Goal: Task Accomplishment & Management: Complete application form

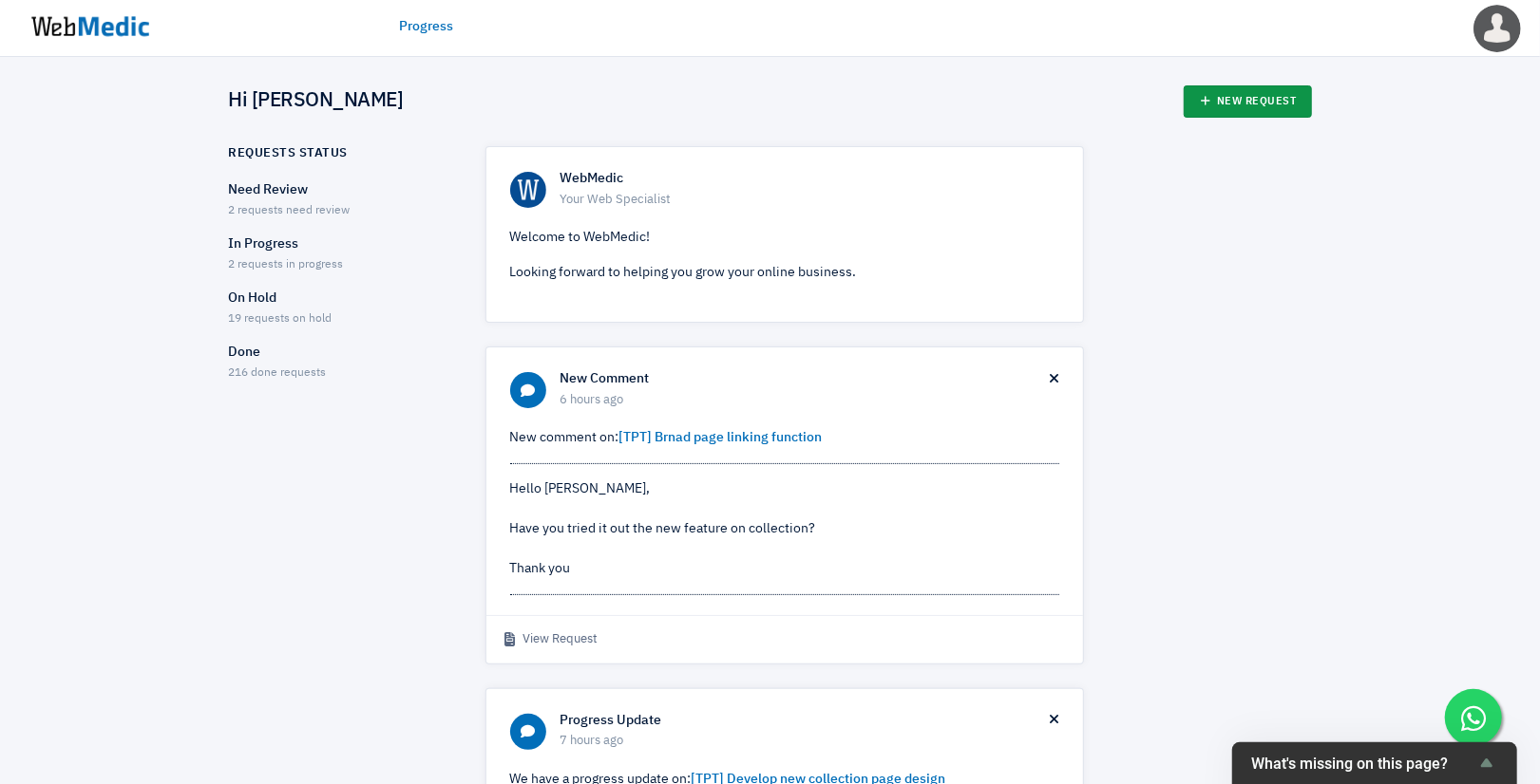
click at [1254, 101] on link "New Request" at bounding box center [1247, 101] width 128 height 32
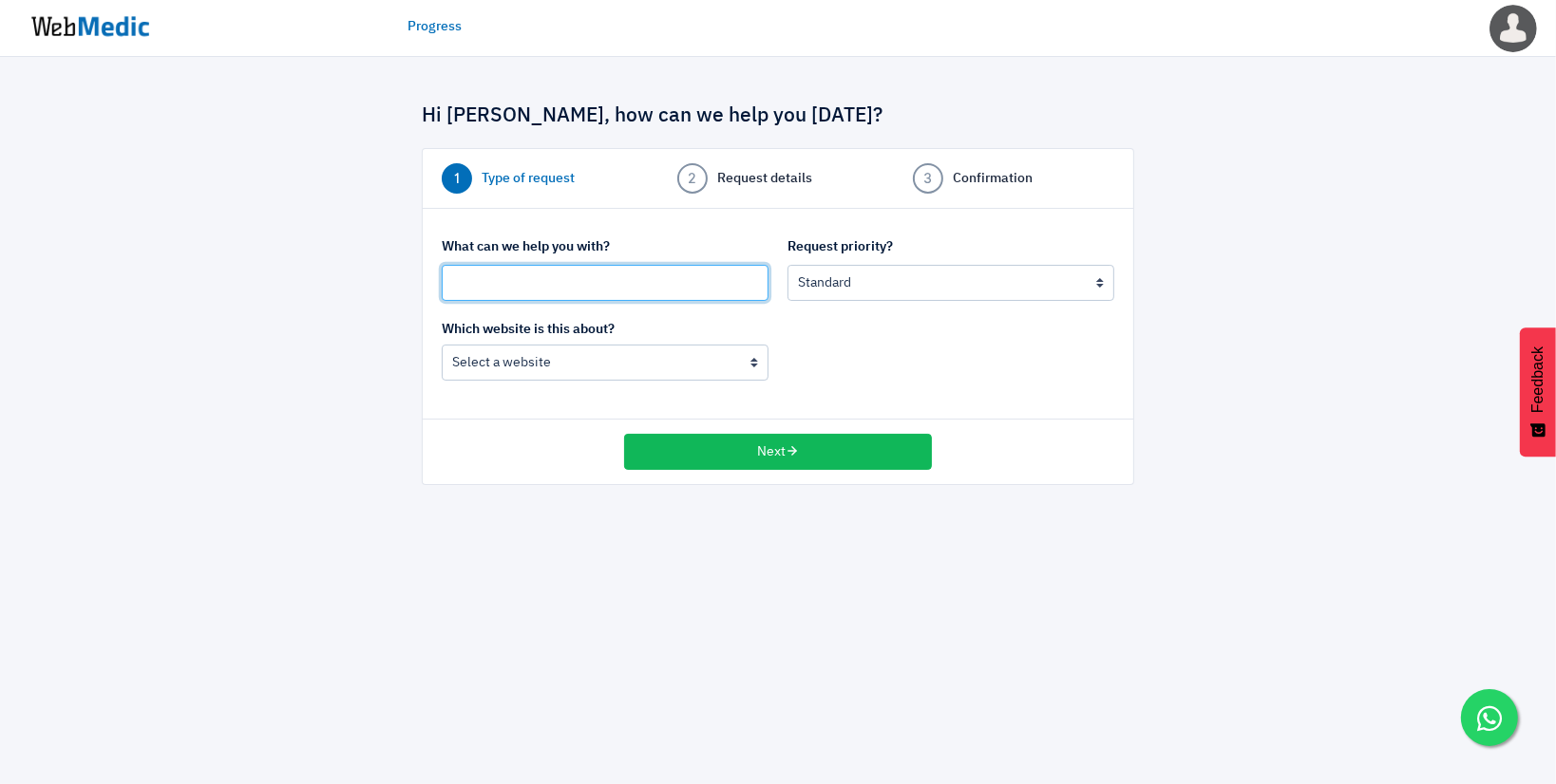
click at [542, 294] on input "text" at bounding box center [605, 283] width 327 height 36
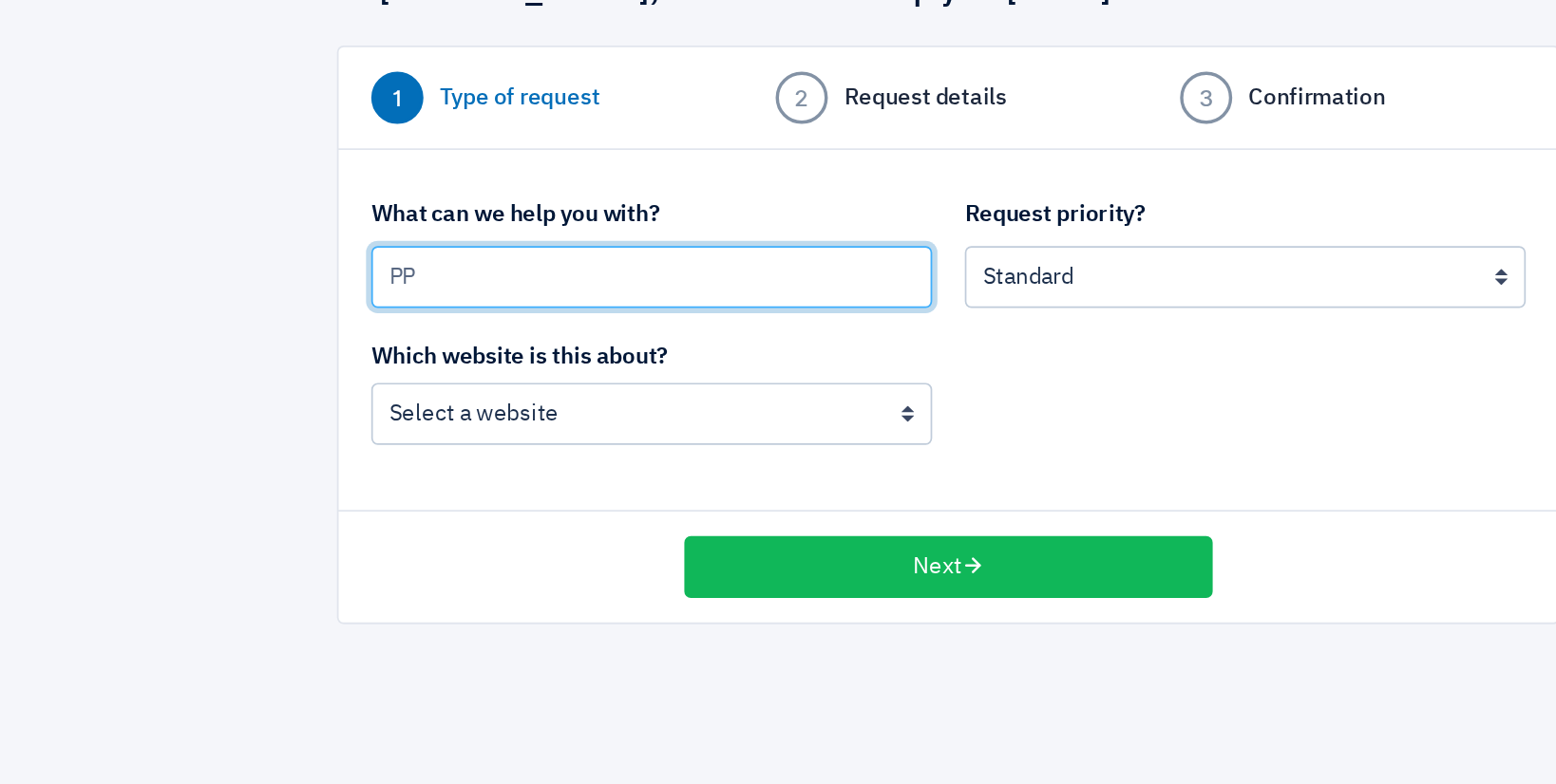
type input "P"
type input "[TPT, BG] Crossing Landing Page"
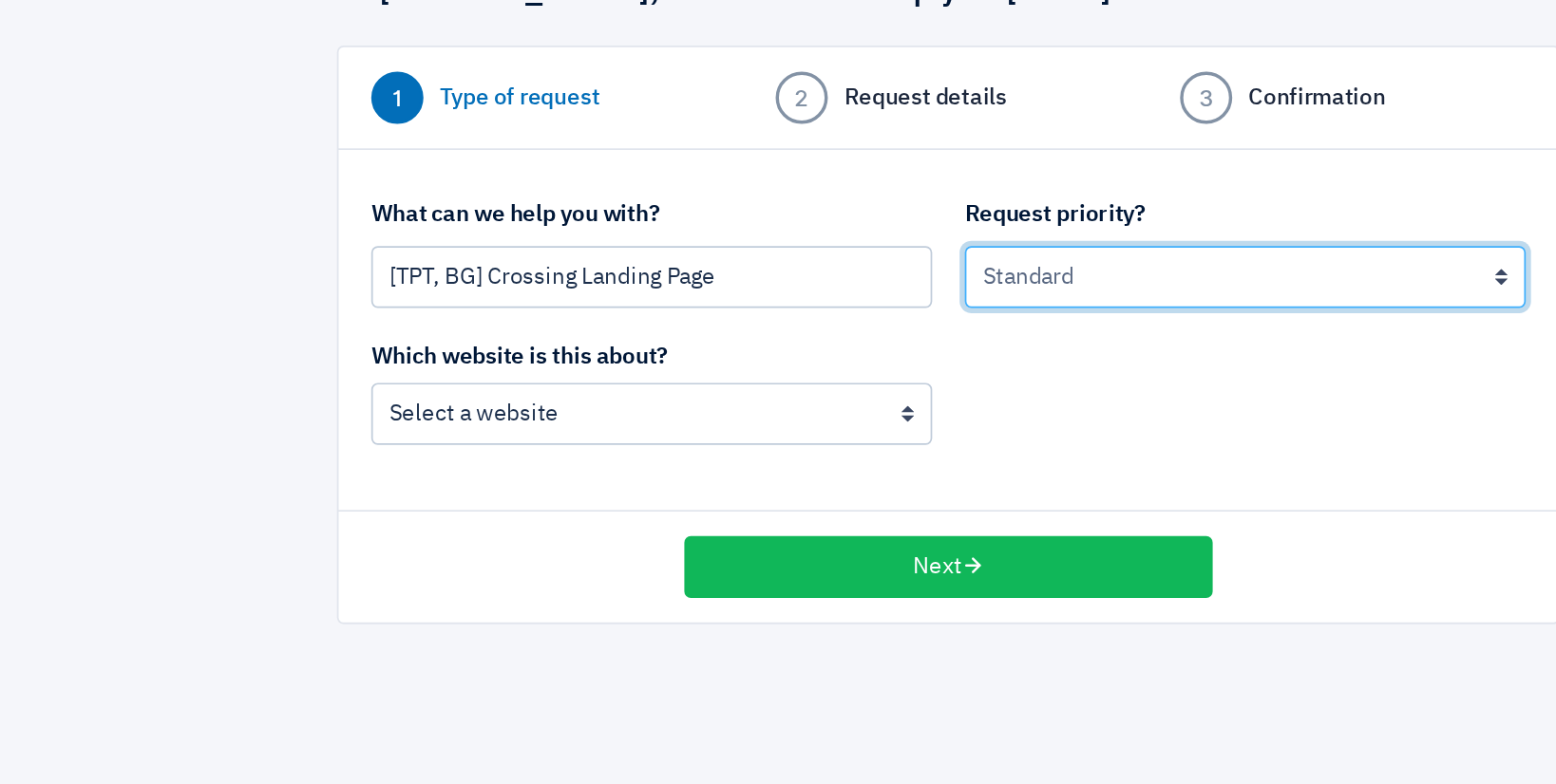
click at [872, 274] on select "Urgent: this is a mission critical issue High: this needs to be prioritized bef…" at bounding box center [951, 283] width 327 height 36
select select "2"
click at [787, 265] on select "Urgent: this is a mission critical issue High: this needs to be prioritized bef…" at bounding box center [951, 283] width 327 height 36
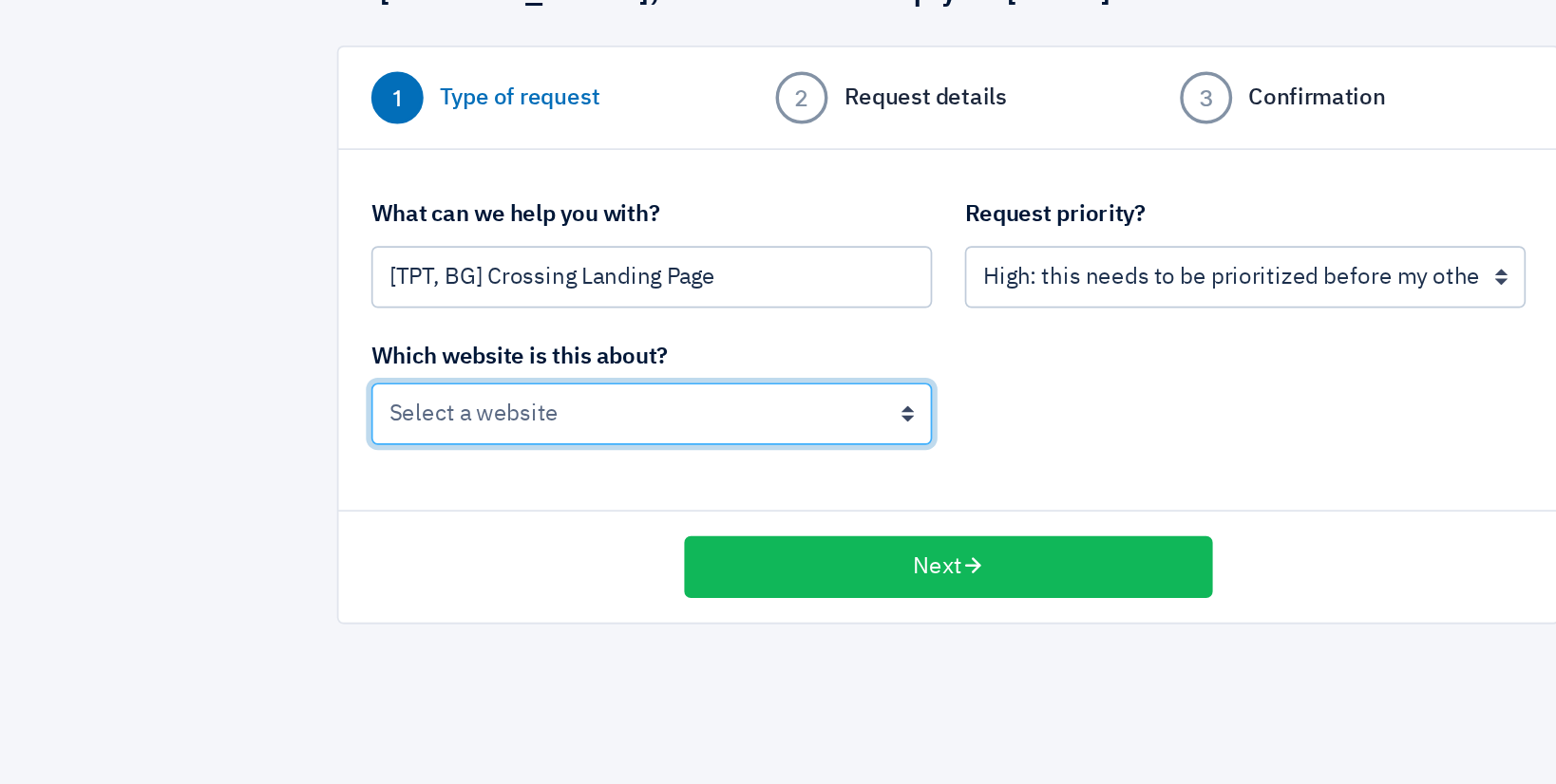
click at [504, 369] on select "BoardingGate The Wallet Shop The Planet Traveller" at bounding box center [605, 362] width 327 height 36
select select "195"
click at [442, 345] on select "BoardingGate The Wallet Shop The Planet Traveller" at bounding box center [605, 362] width 327 height 36
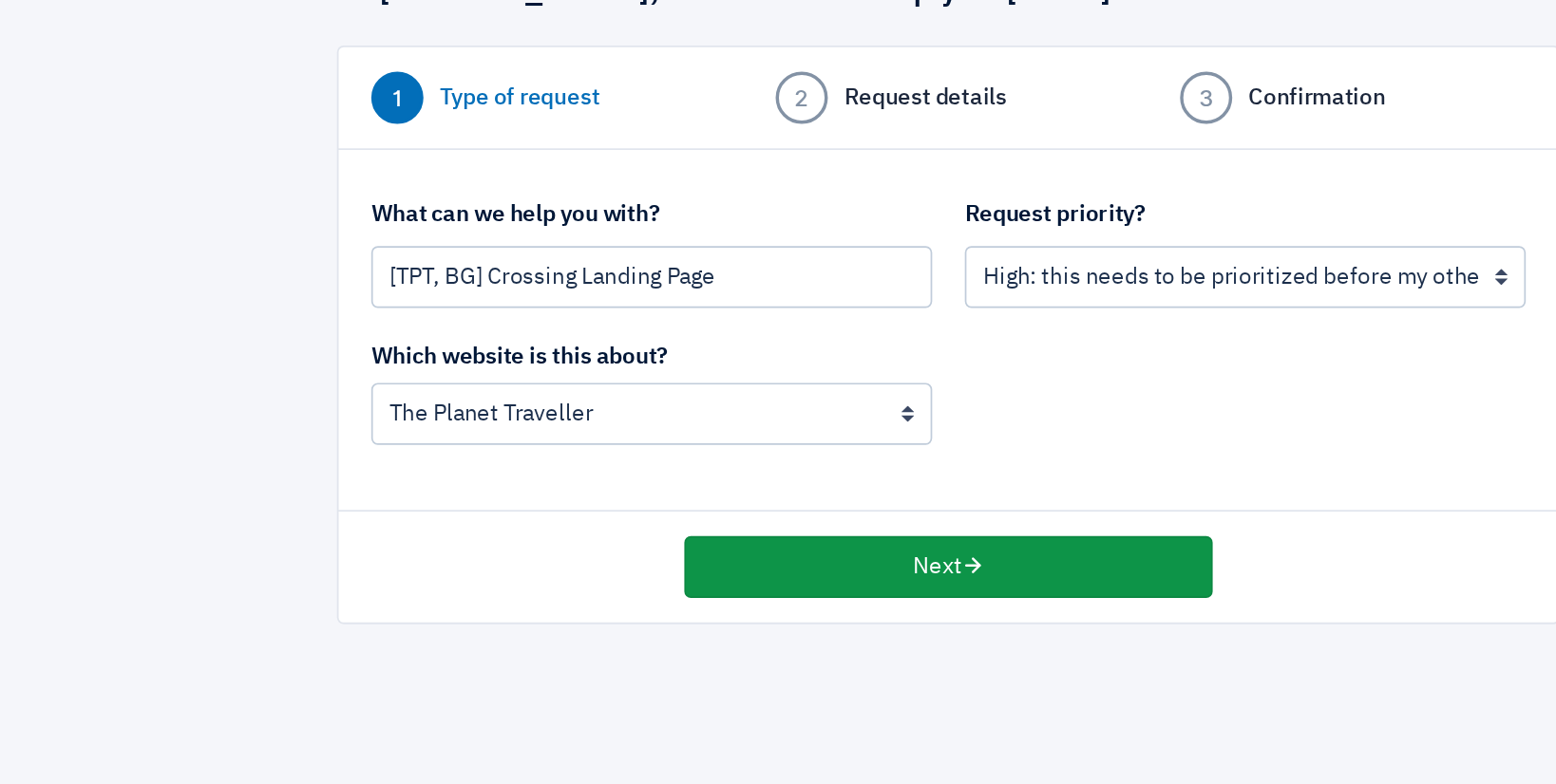
click at [791, 439] on button "Next" at bounding box center [778, 451] width 307 height 36
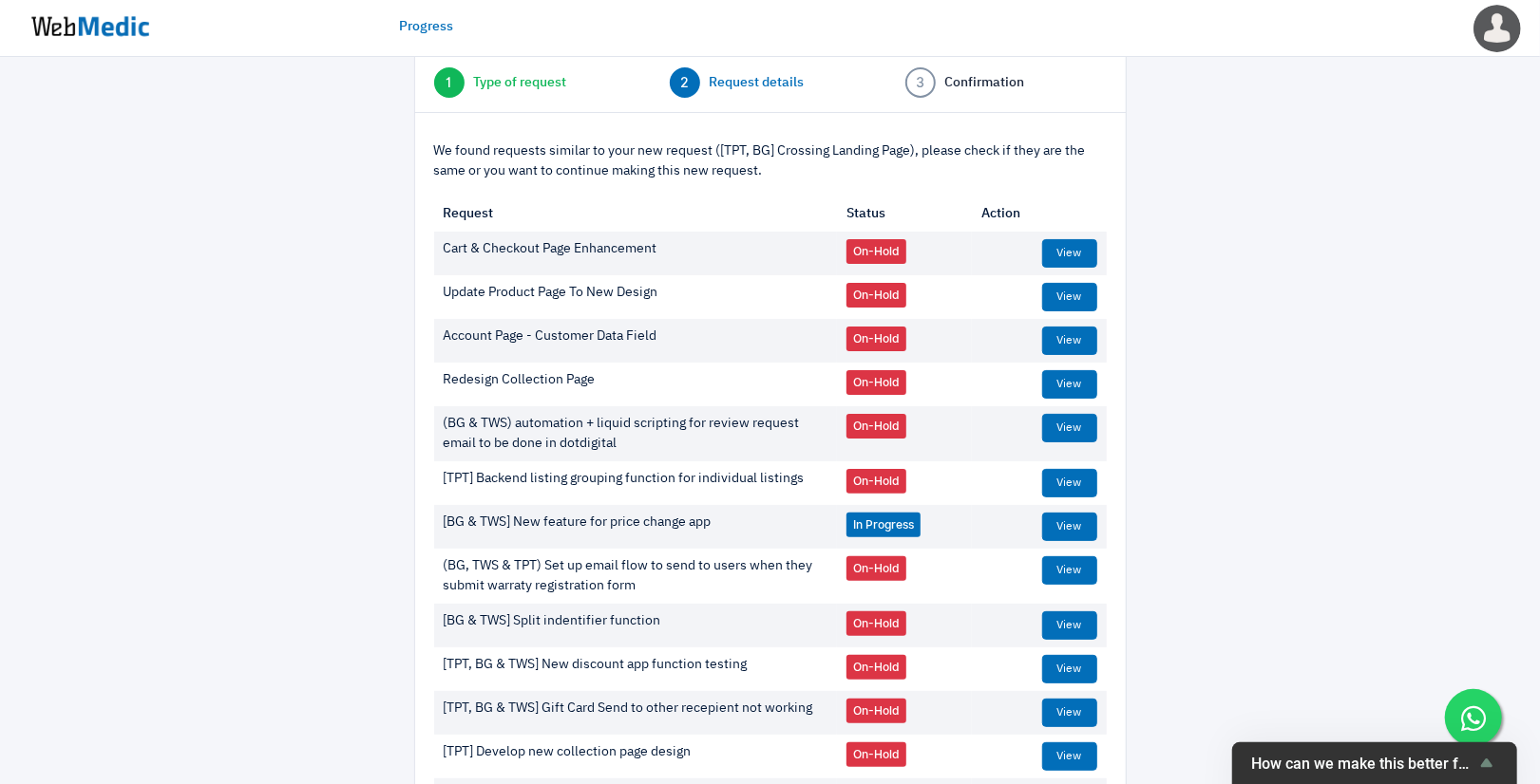
scroll to position [380, 0]
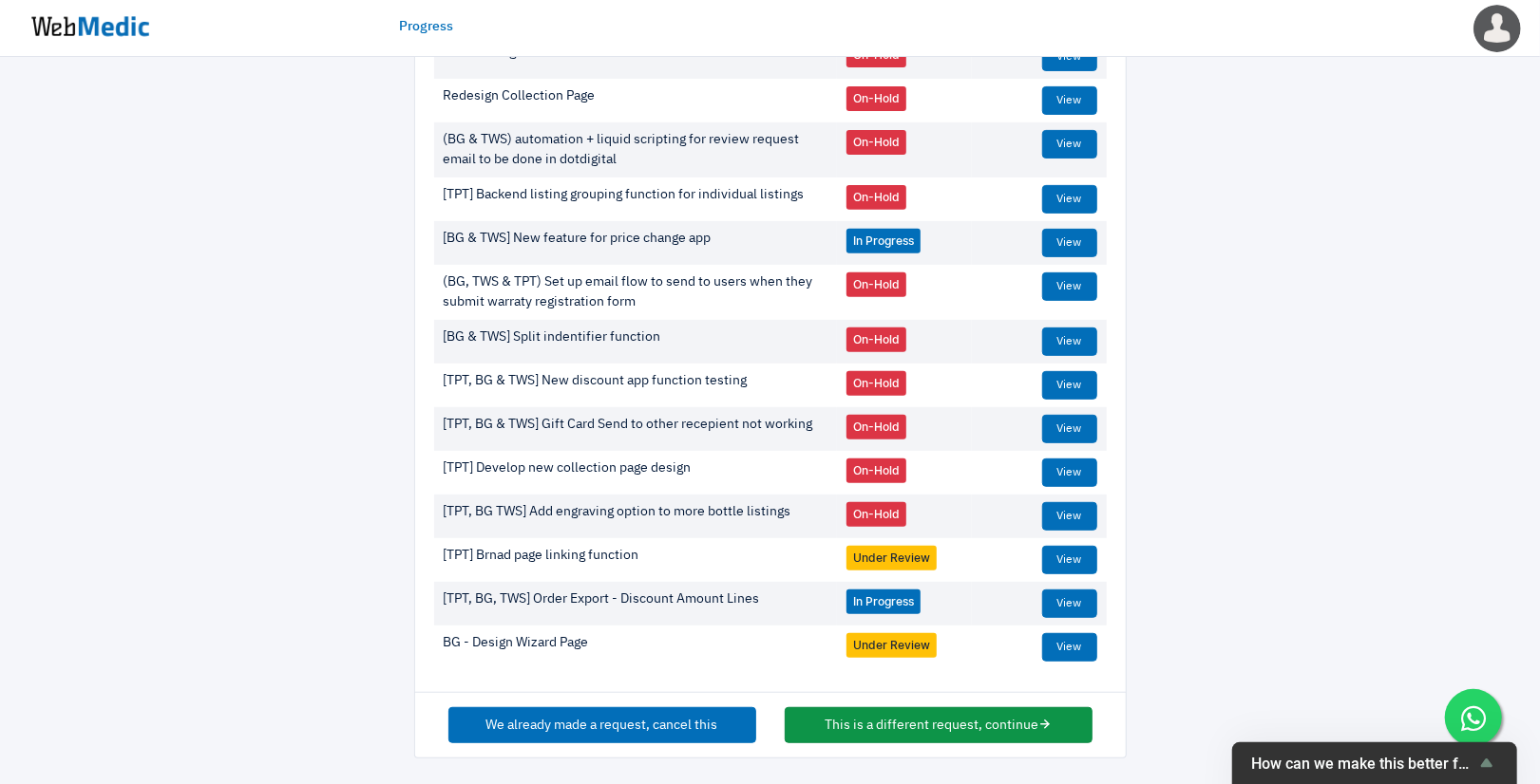
click at [985, 728] on button "This is a different request, continue" at bounding box center [938, 725] width 307 height 36
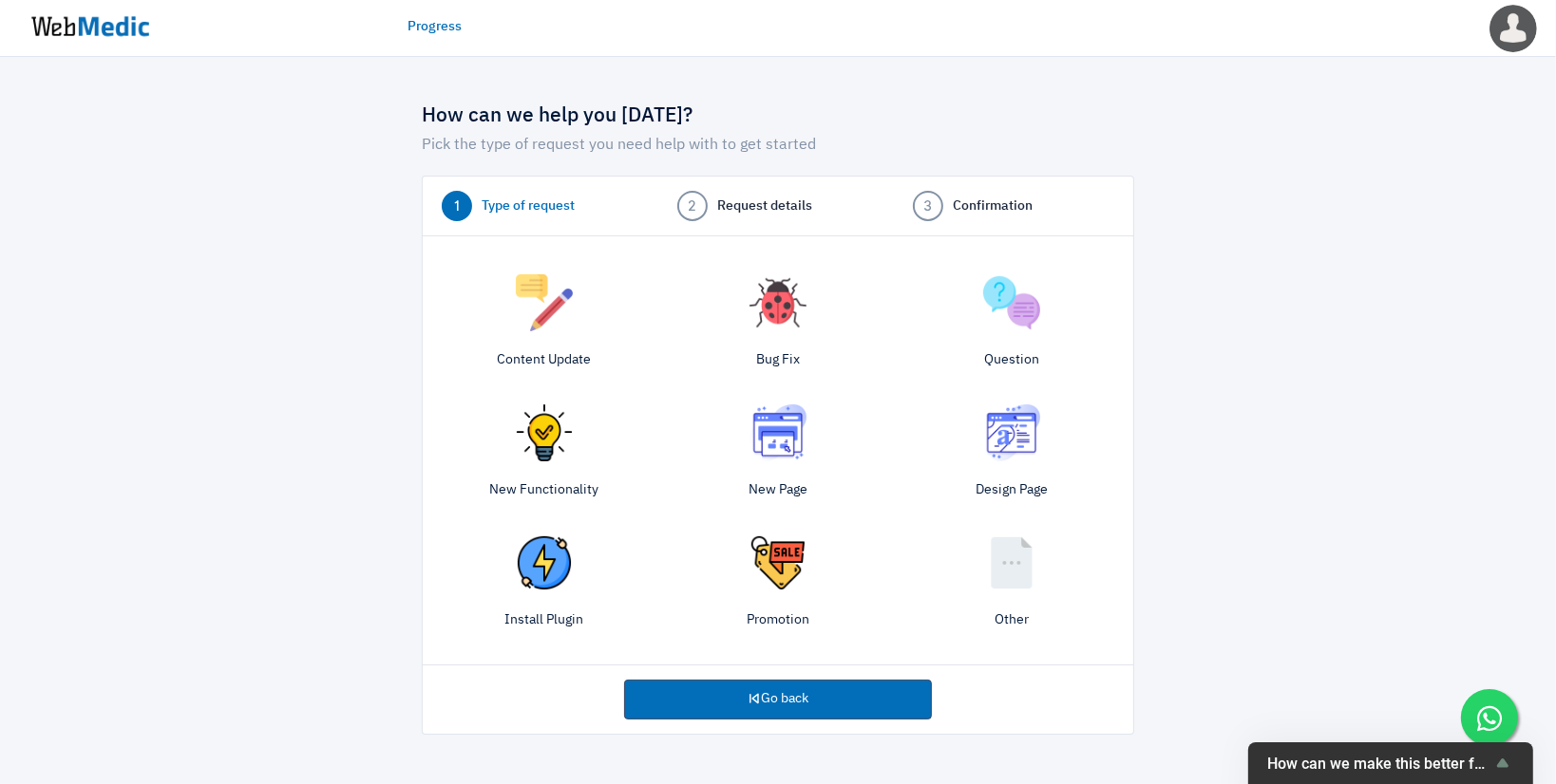
click at [783, 455] on img at bounding box center [778, 433] width 57 height 57
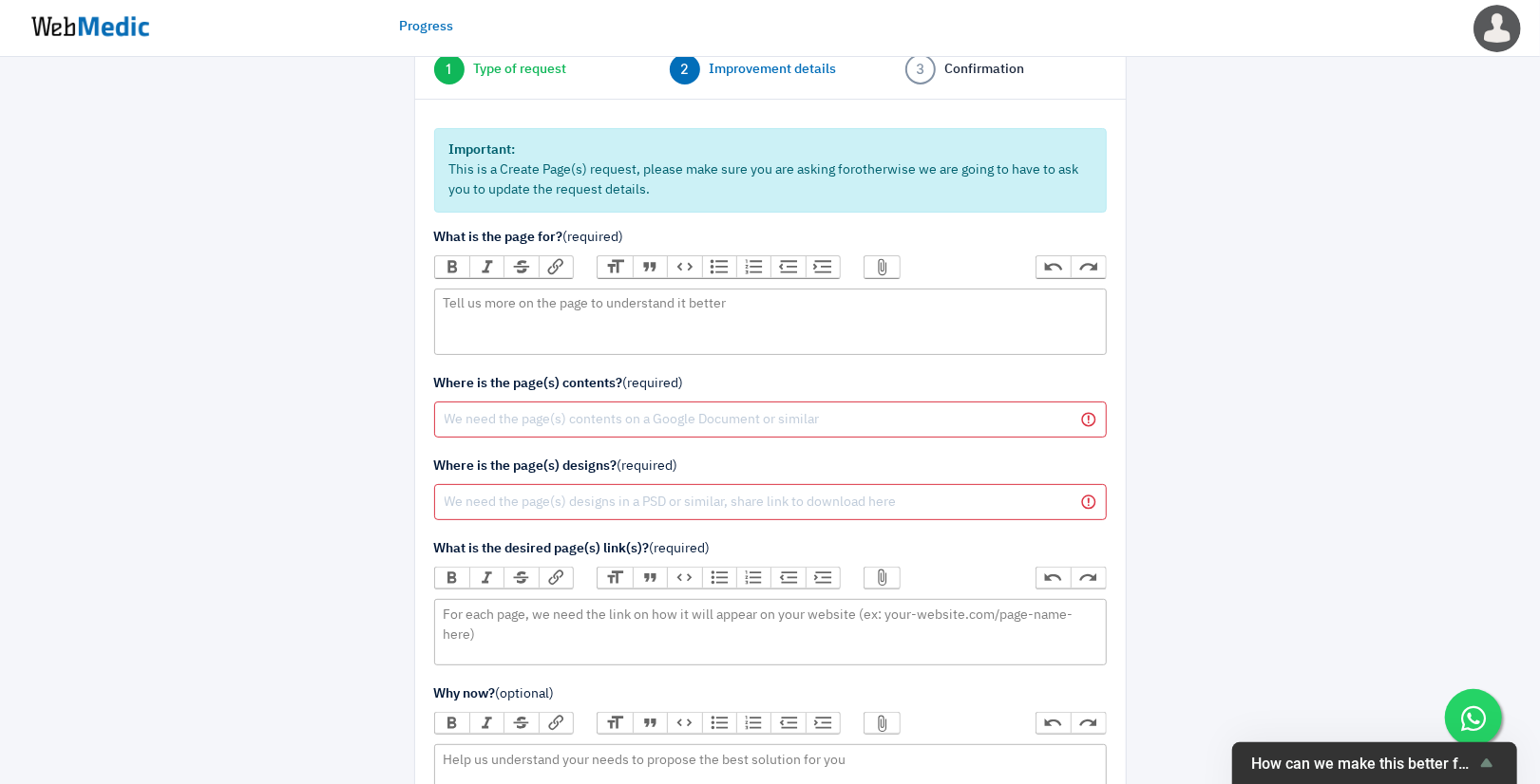
scroll to position [138, 0]
click at [552, 295] on trix-editor at bounding box center [770, 321] width 673 height 67
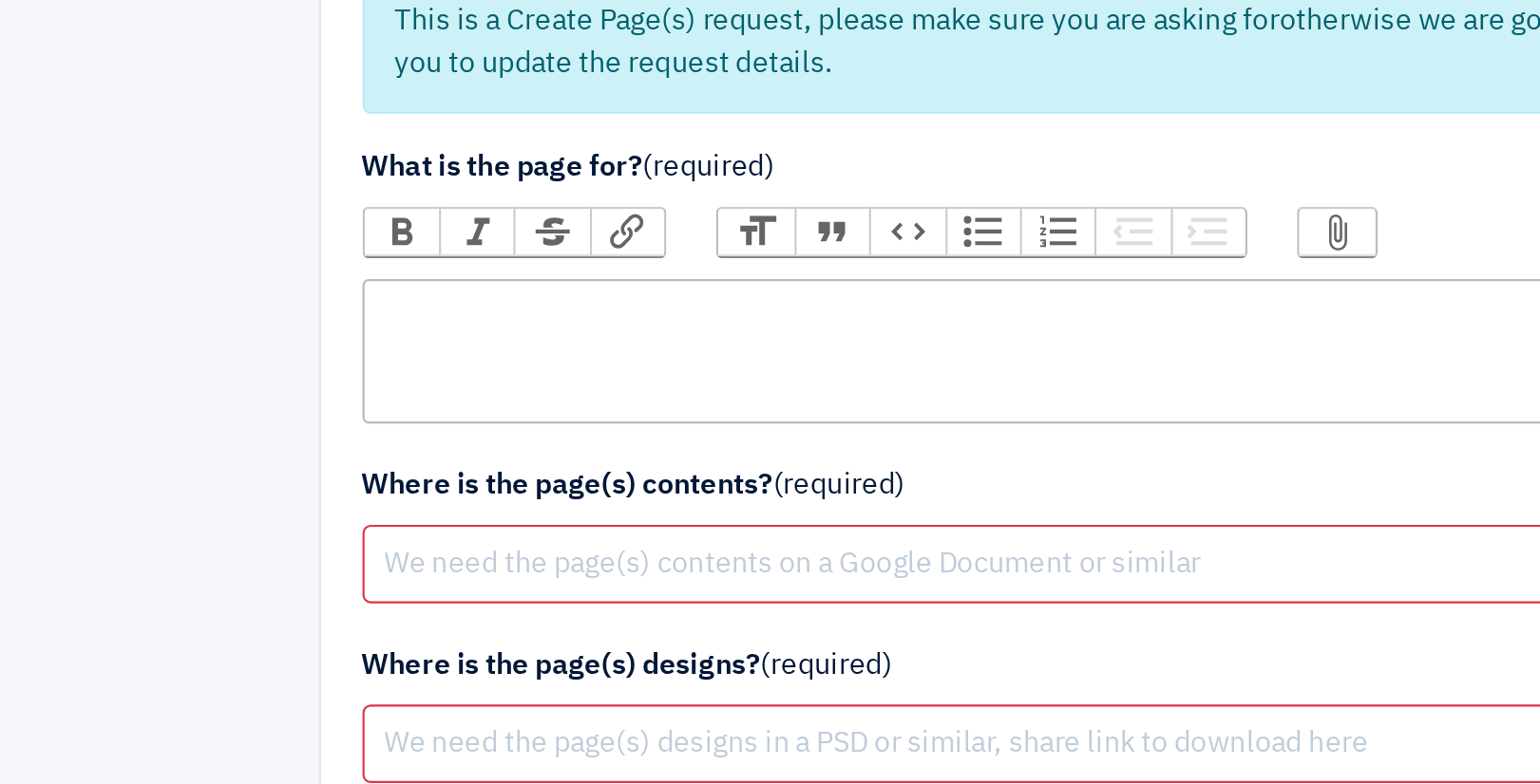
click at [497, 294] on trix-editor at bounding box center [770, 321] width 673 height 67
type trix-editor "<div>C</div>"
type trix-editor "<div>Brand landing Page</div>"
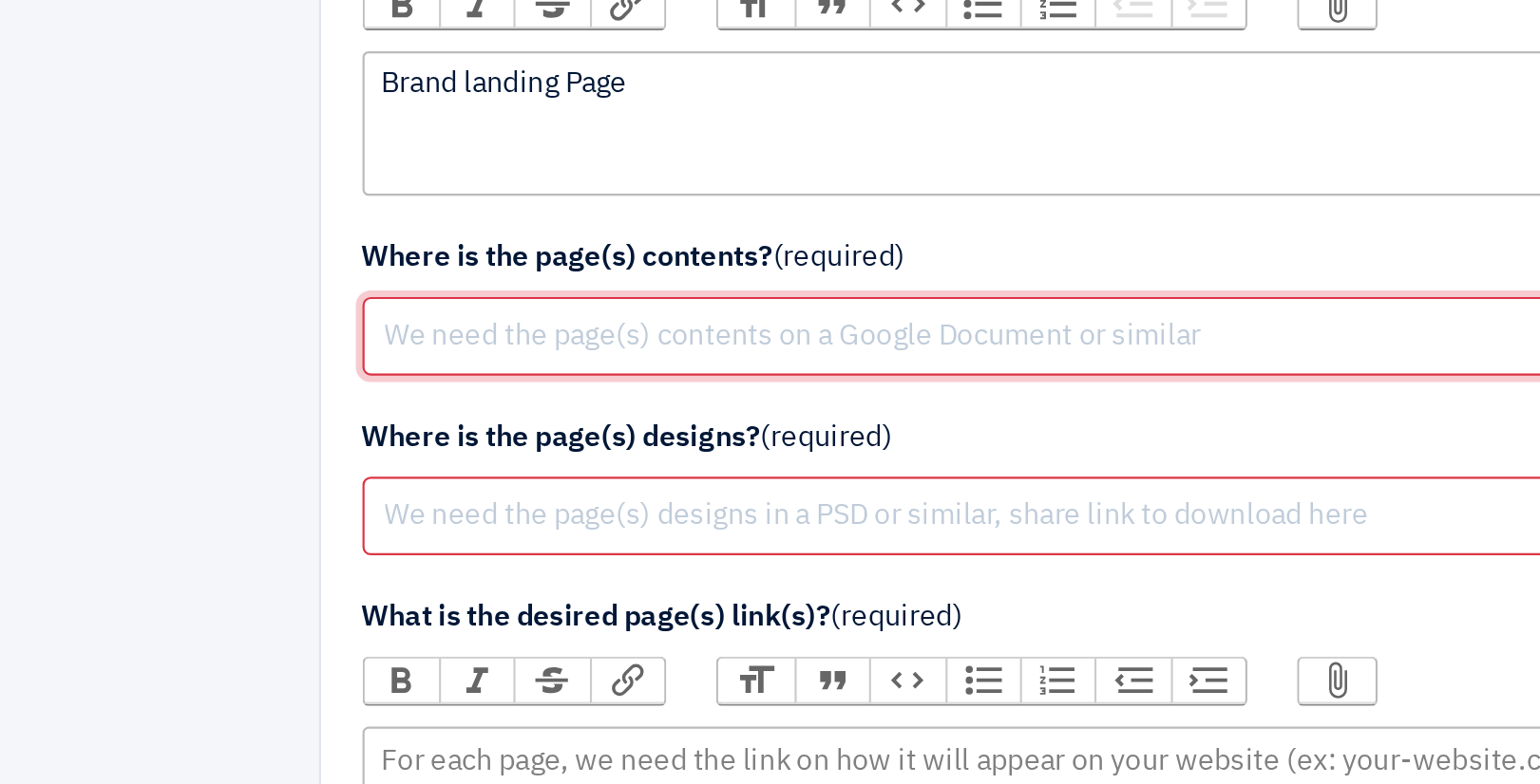
click at [577, 410] on input "text" at bounding box center [770, 418] width 673 height 36
click at [494, 412] on input "text" at bounding box center [770, 418] width 673 height 36
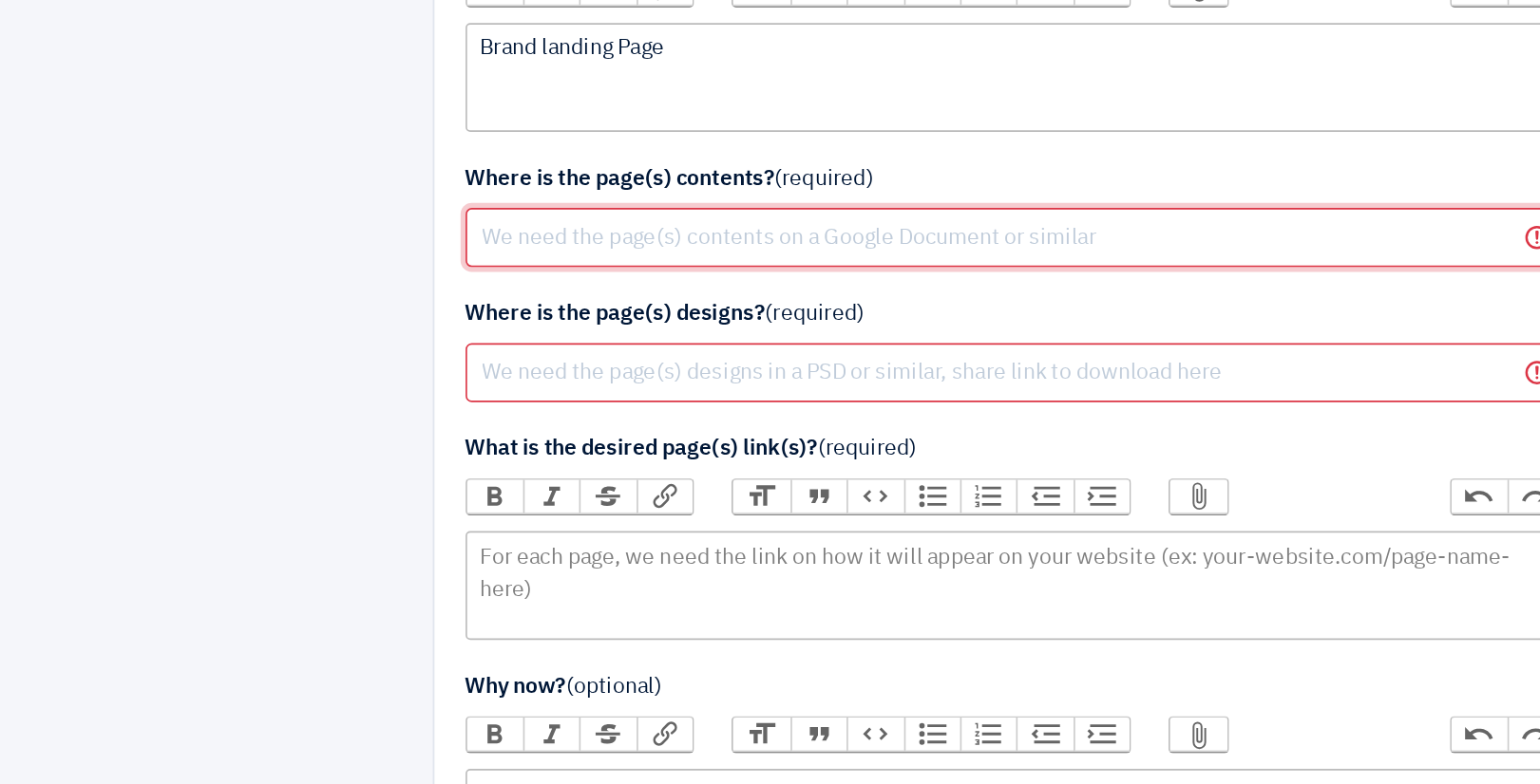
click at [535, 410] on input "text" at bounding box center [770, 418] width 673 height 36
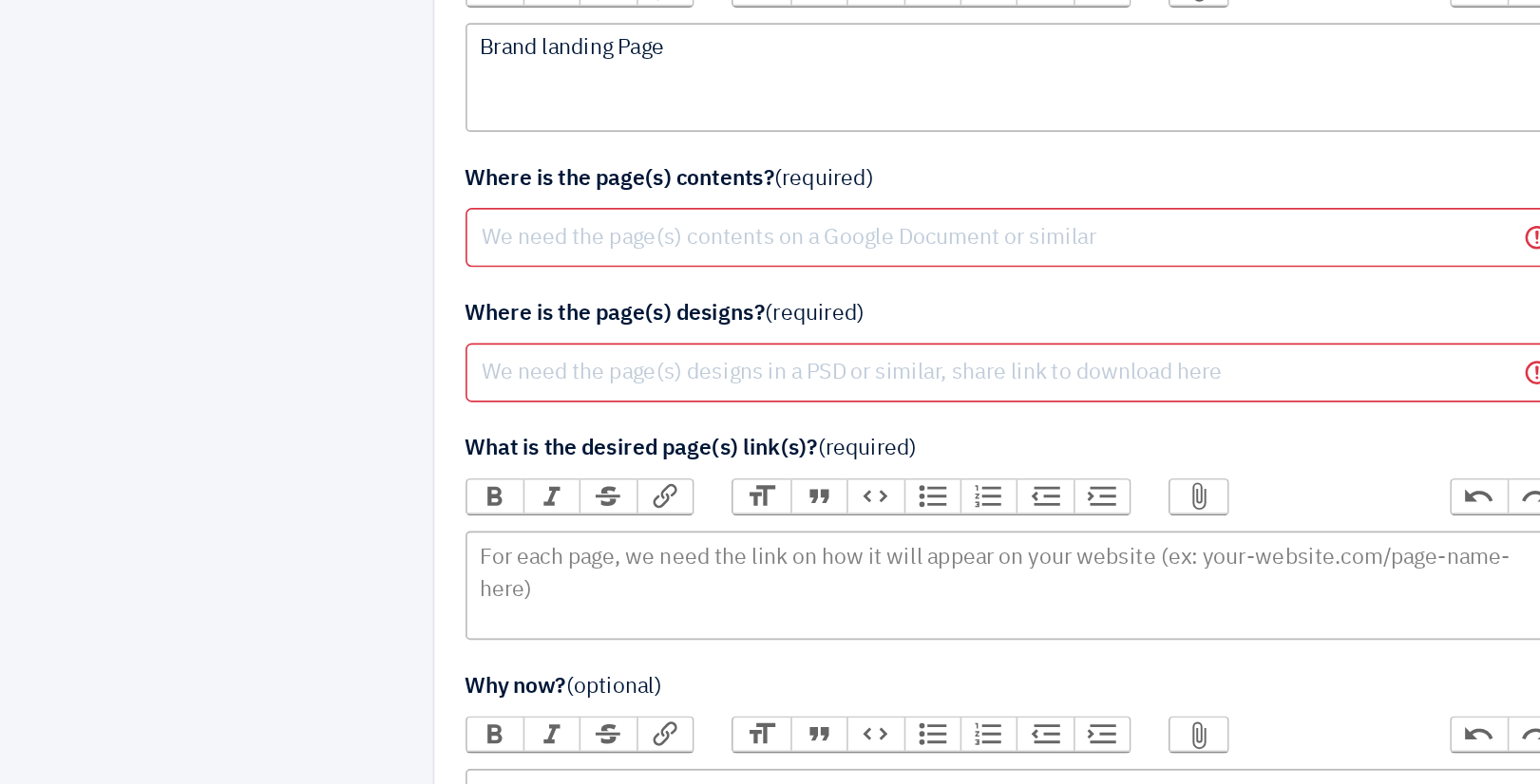
click at [468, 444] on form "Important: This is a Create Page(s) request, please make sure you are asking fo…" at bounding box center [770, 569] width 673 height 884
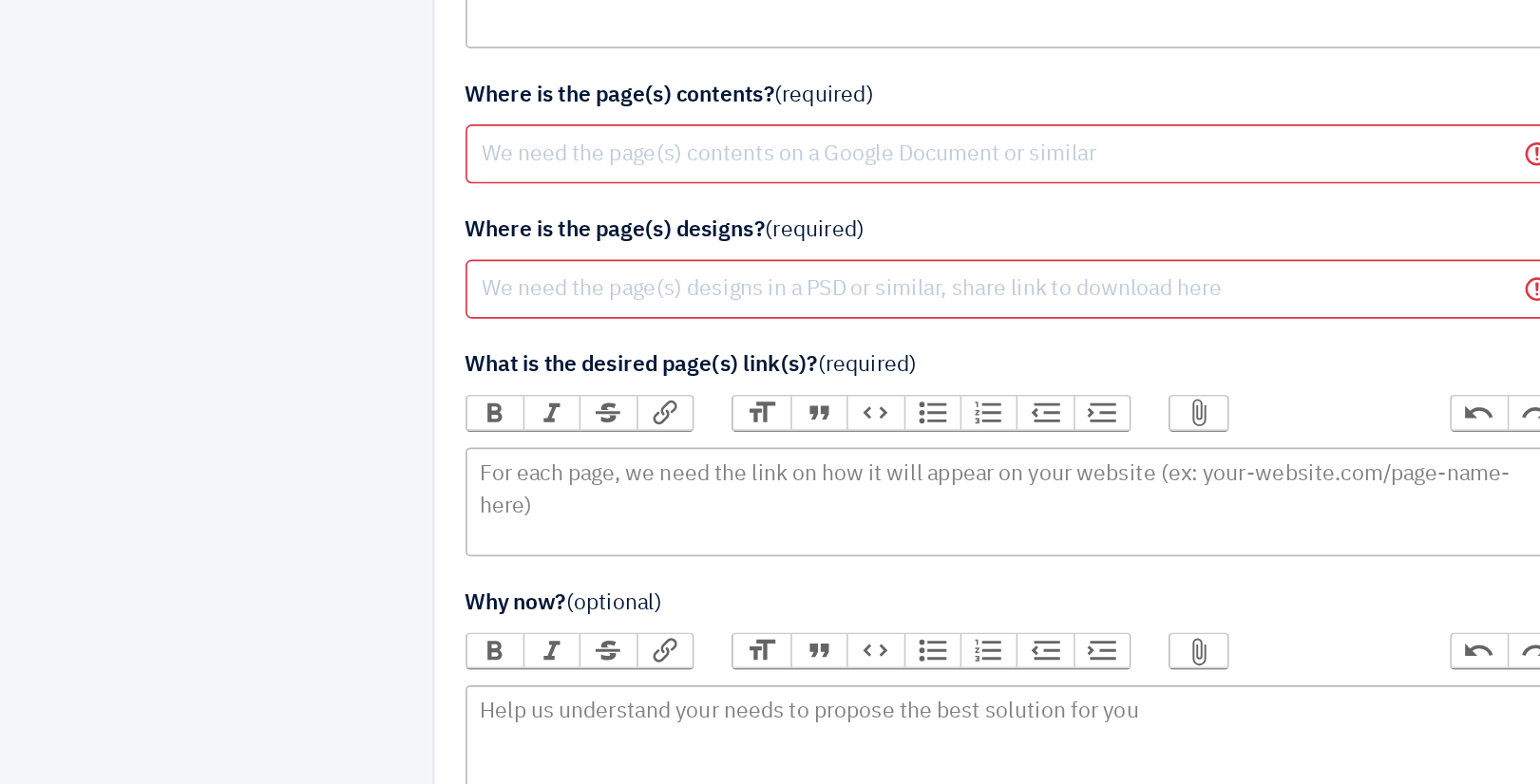
scroll to position [161, 0]
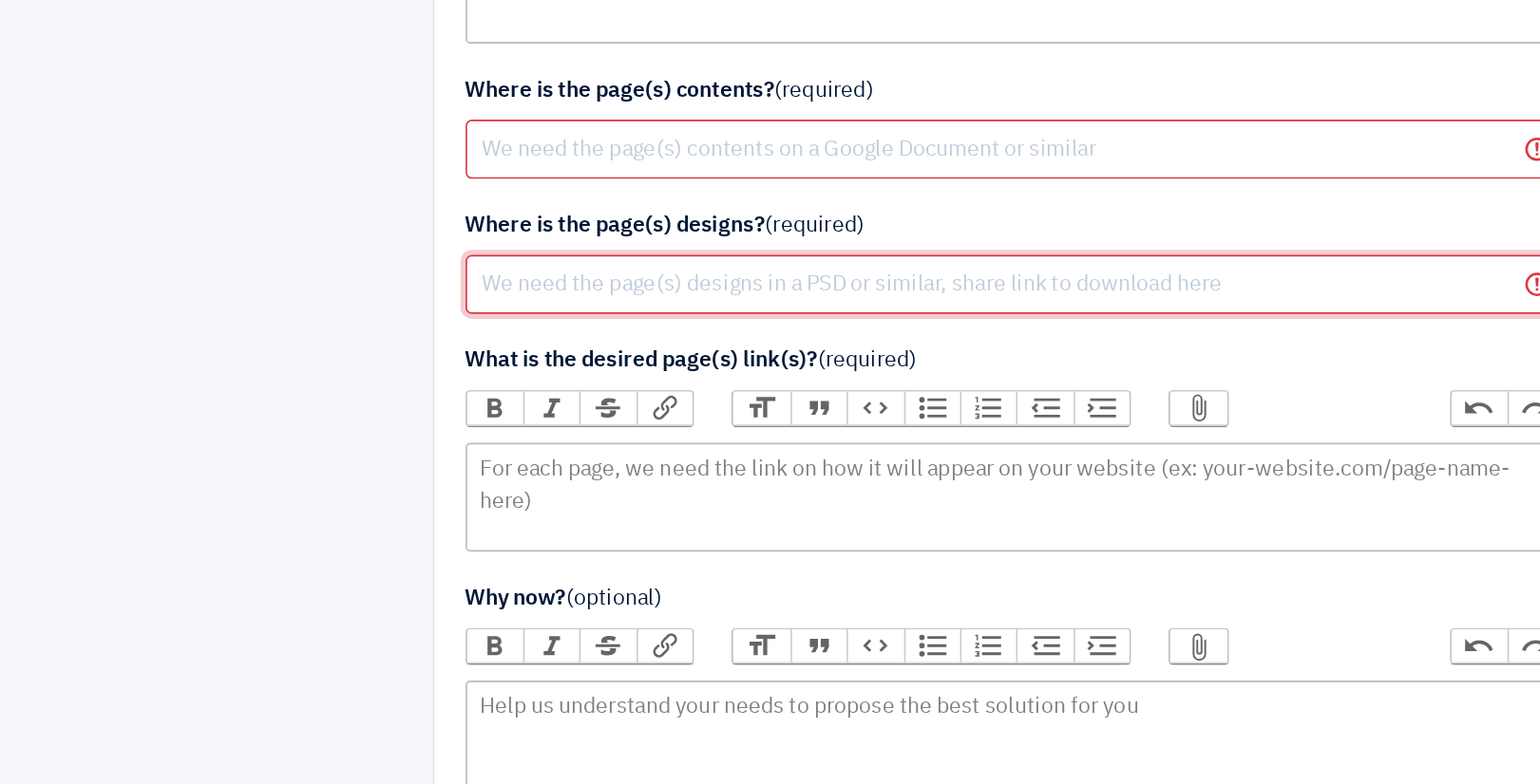
click at [535, 472] on input "text" at bounding box center [770, 479] width 673 height 36
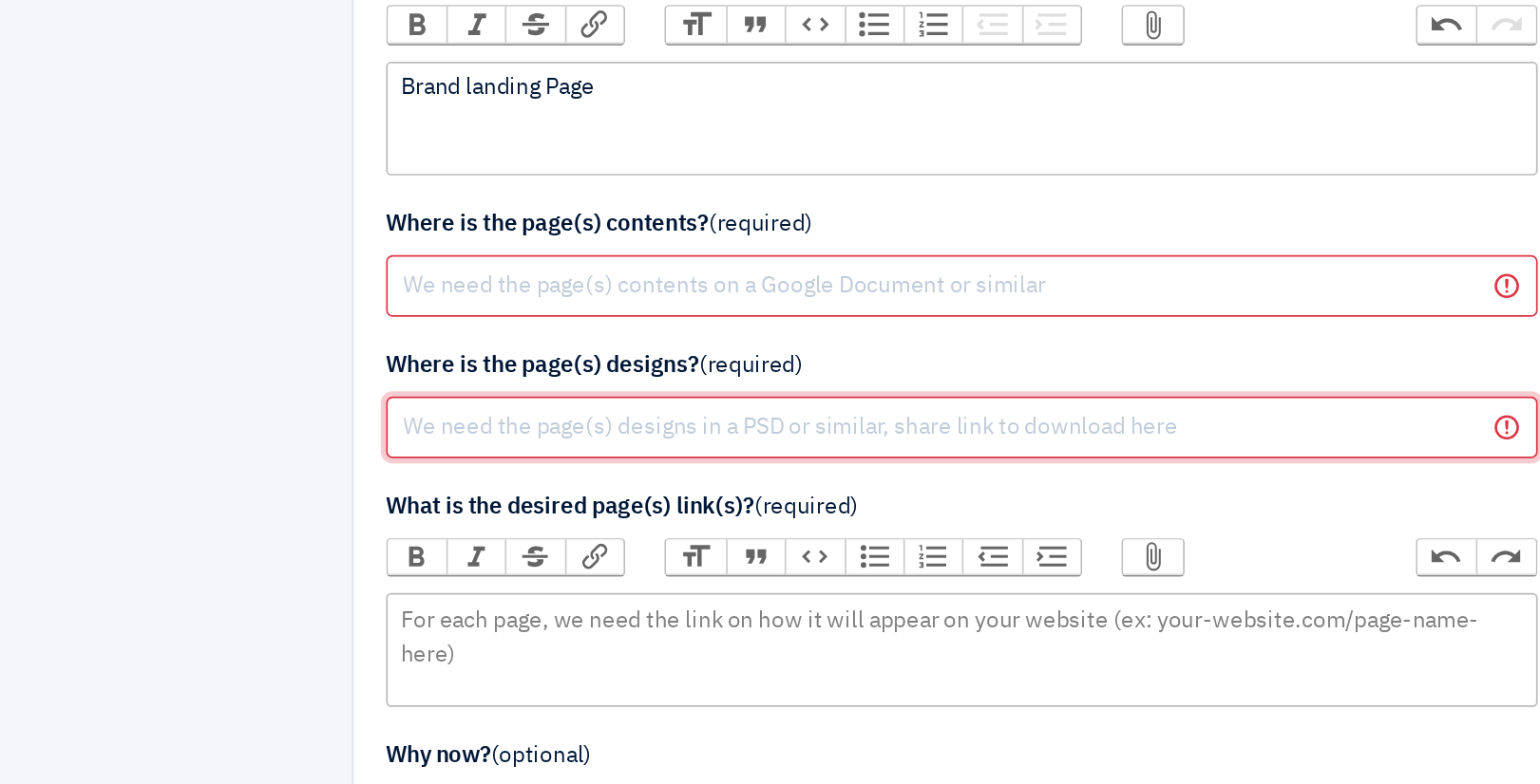
scroll to position [159, 0]
click at [533, 479] on input "text" at bounding box center [770, 481] width 673 height 36
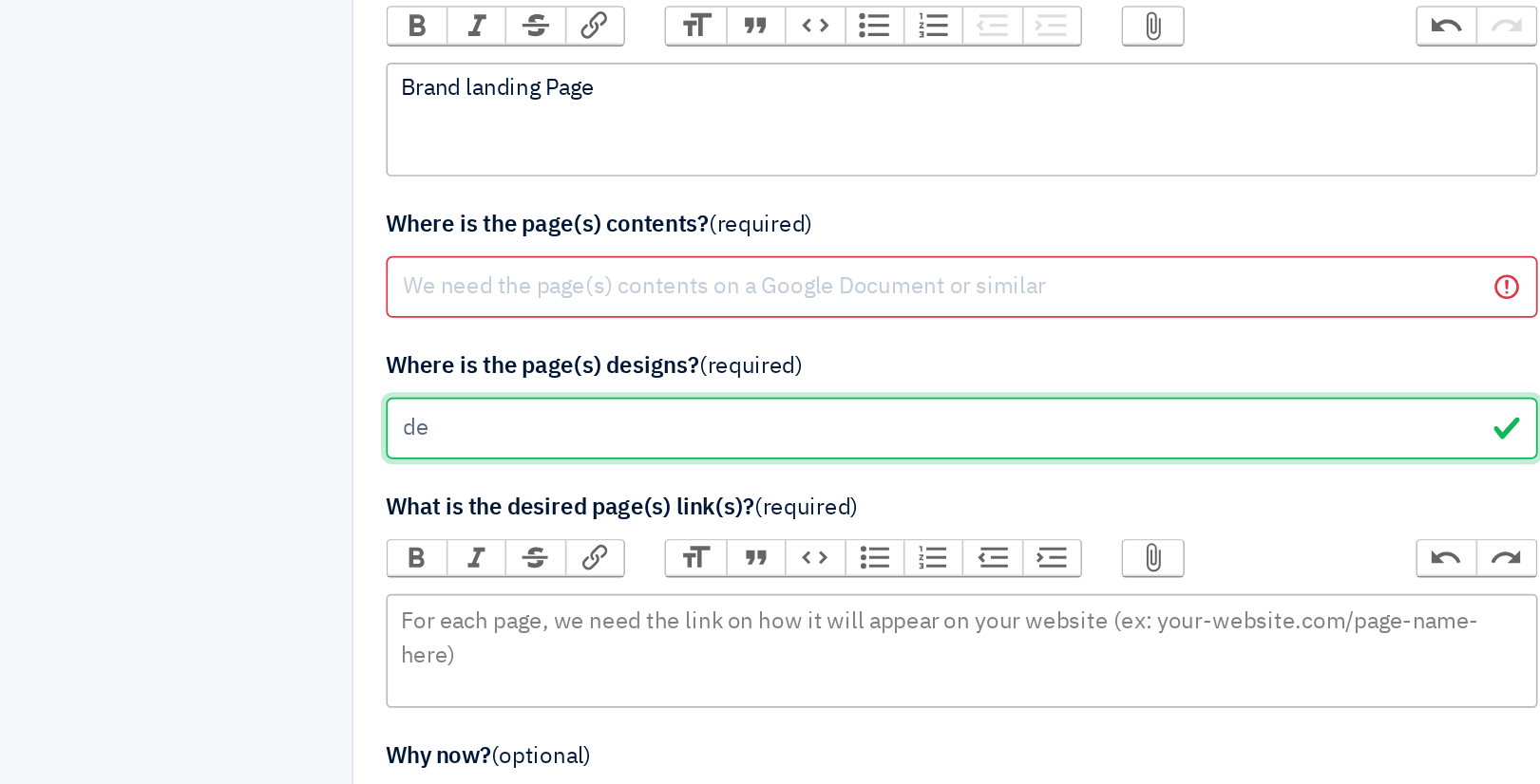
type input "d"
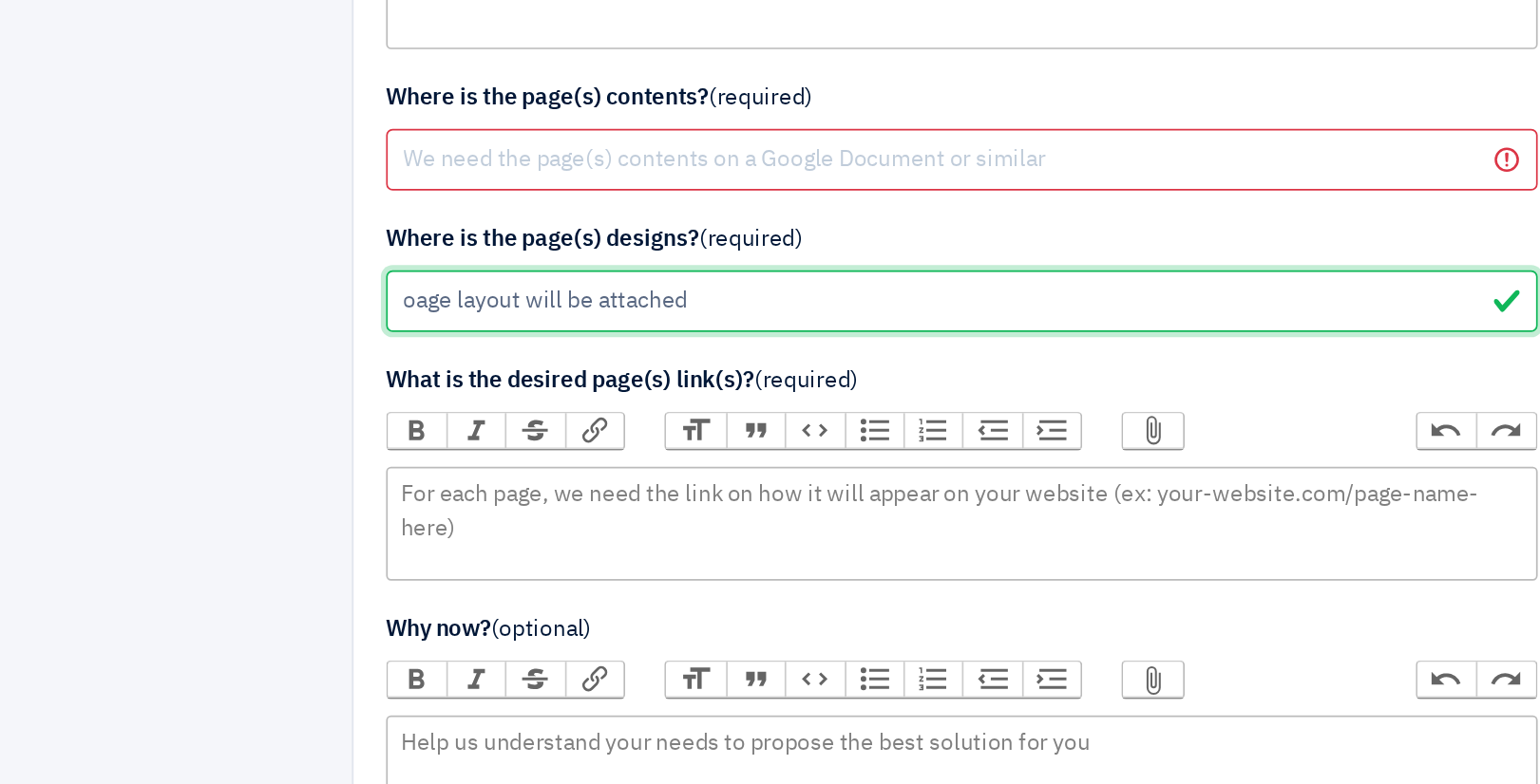
type input "oage layout will be attached"
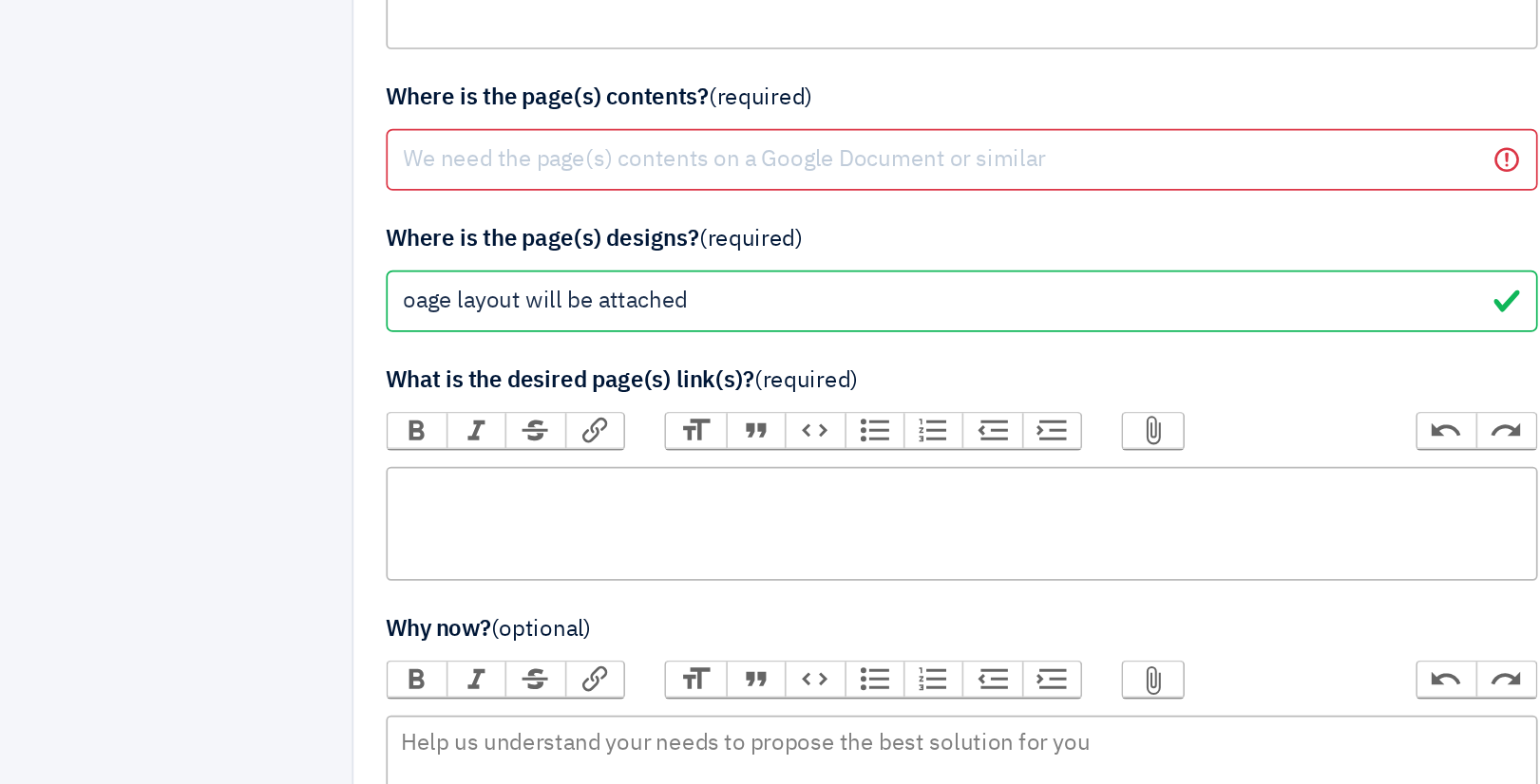
click at [532, 591] on trix-editor at bounding box center [770, 610] width 673 height 67
type trix-editor "<div>Links will be provided at a later time</div>"
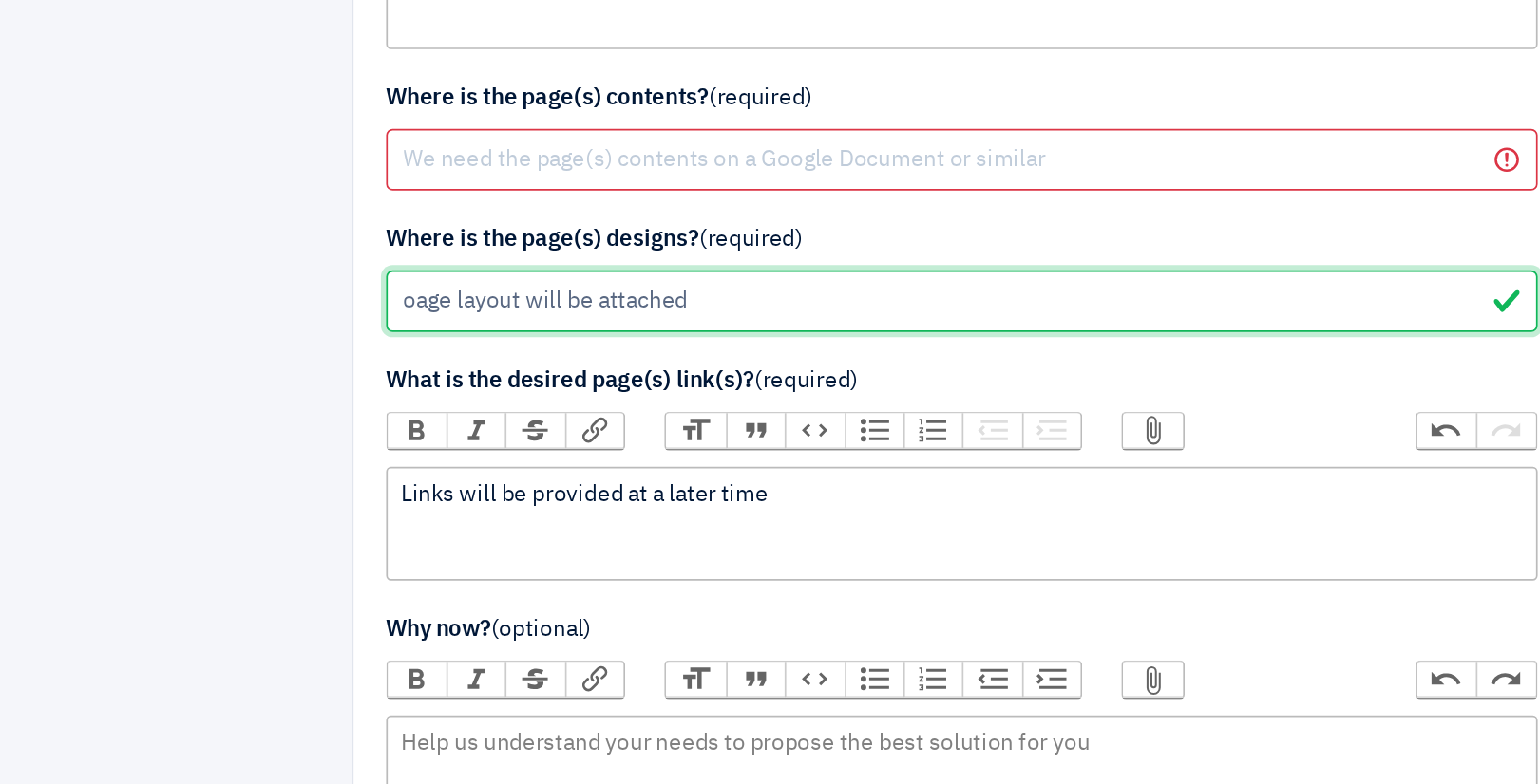
click at [449, 478] on input "oage layout will be attached" at bounding box center [770, 480] width 673 height 36
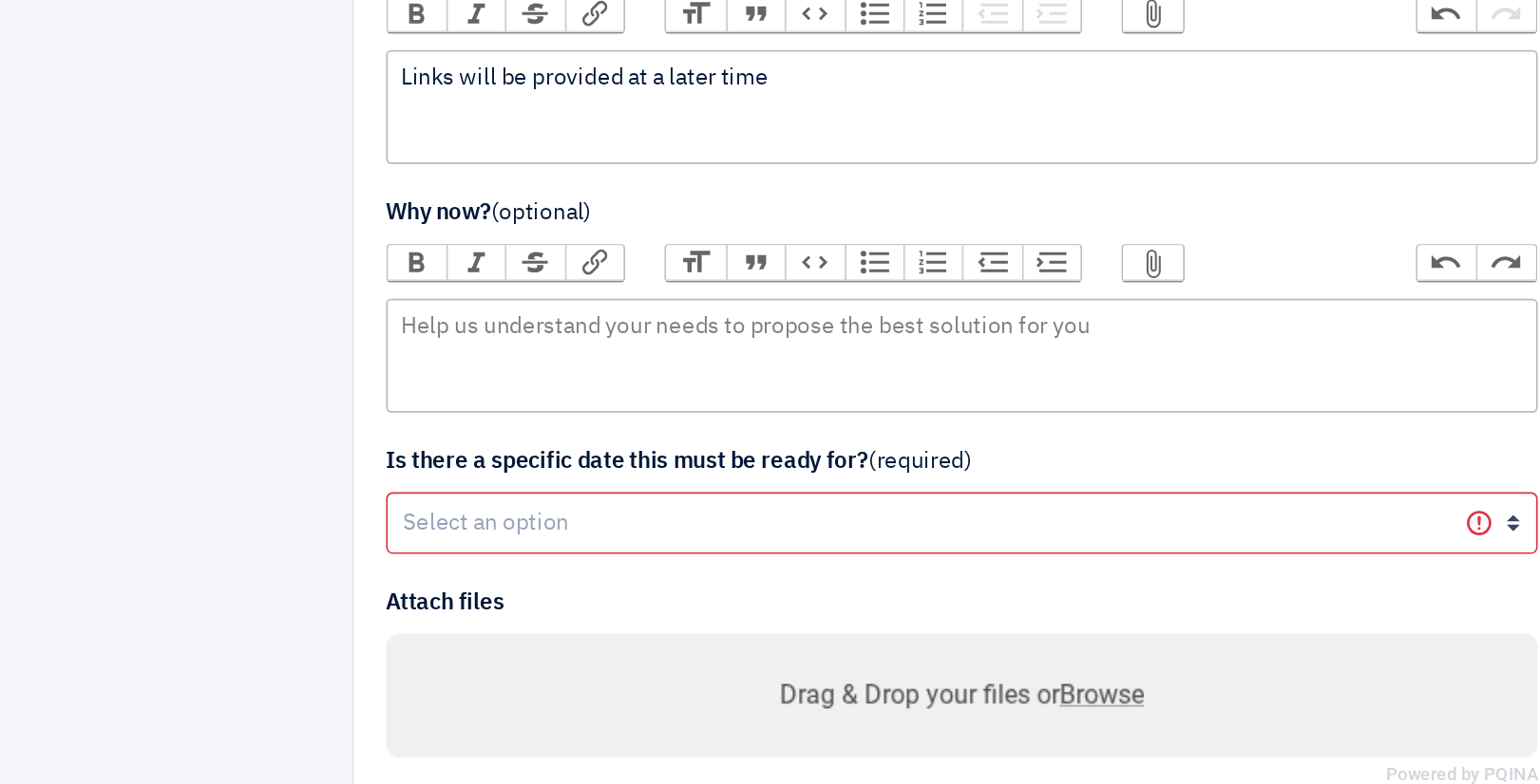
scroll to position [382, 0]
type input "page layout will be attached"
click at [526, 511] on trix-editor at bounding box center [770, 532] width 673 height 67
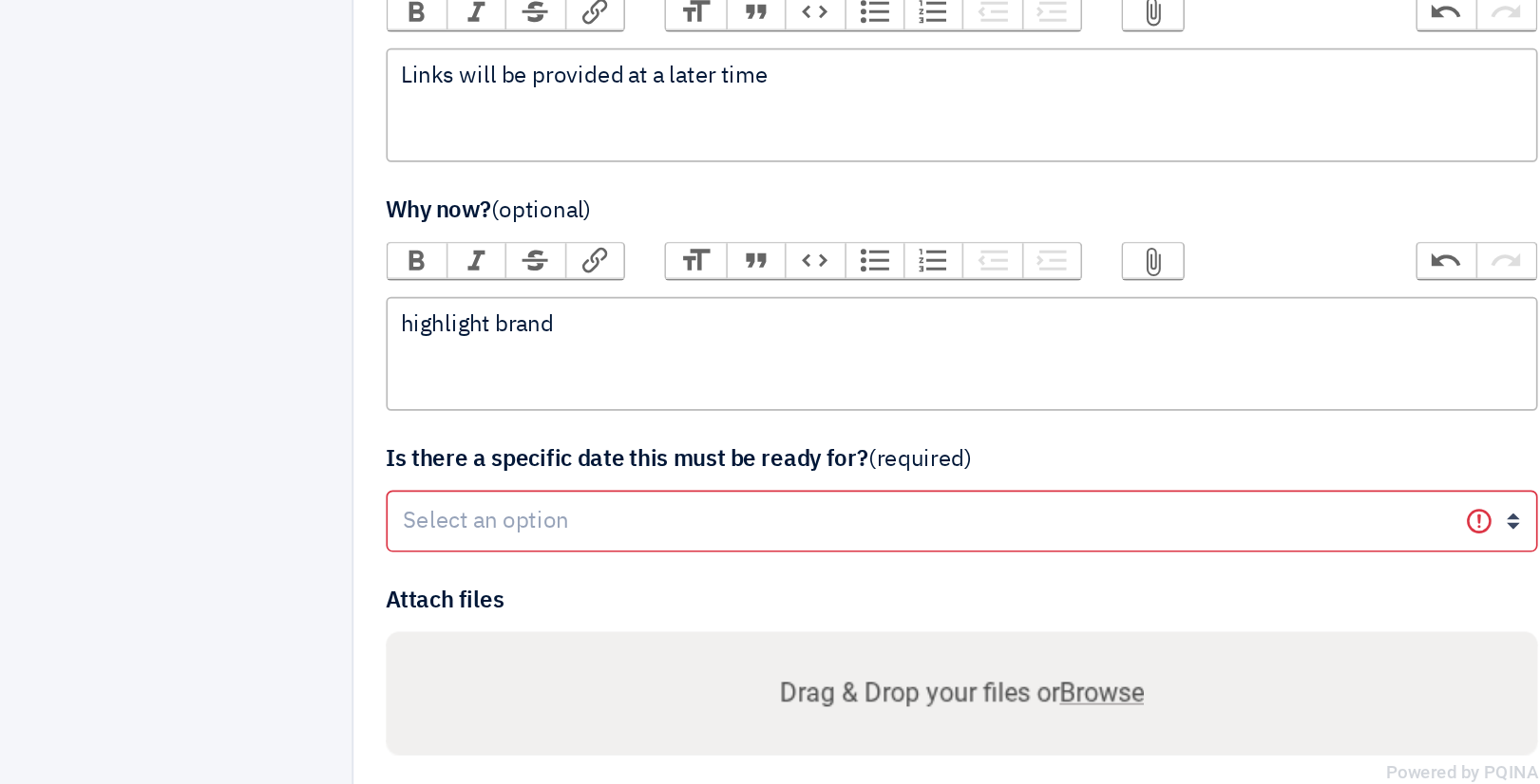
type trix-editor "<div>highlight brand</div>"
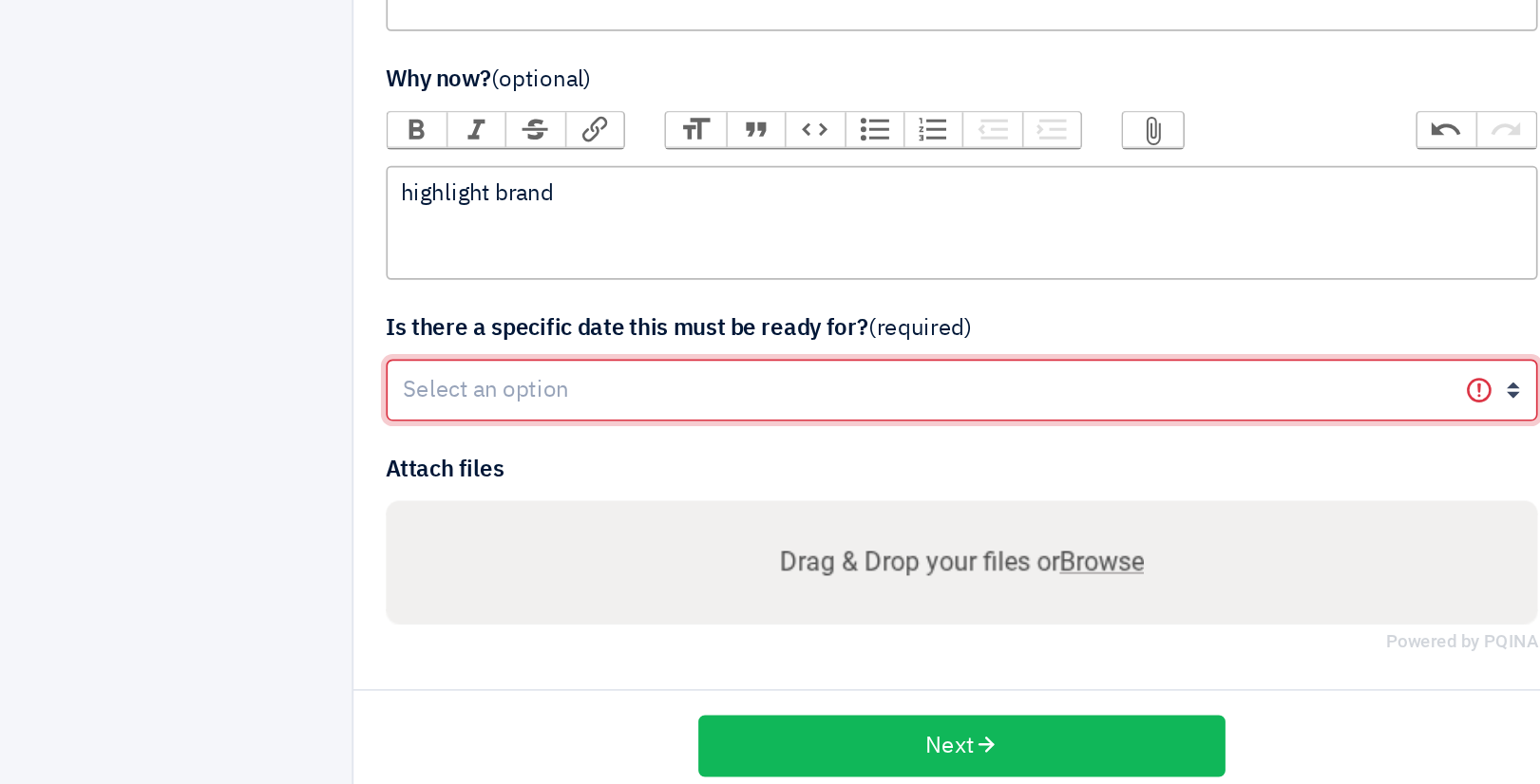
click at [528, 539] on select "Yes No" at bounding box center [770, 553] width 673 height 36
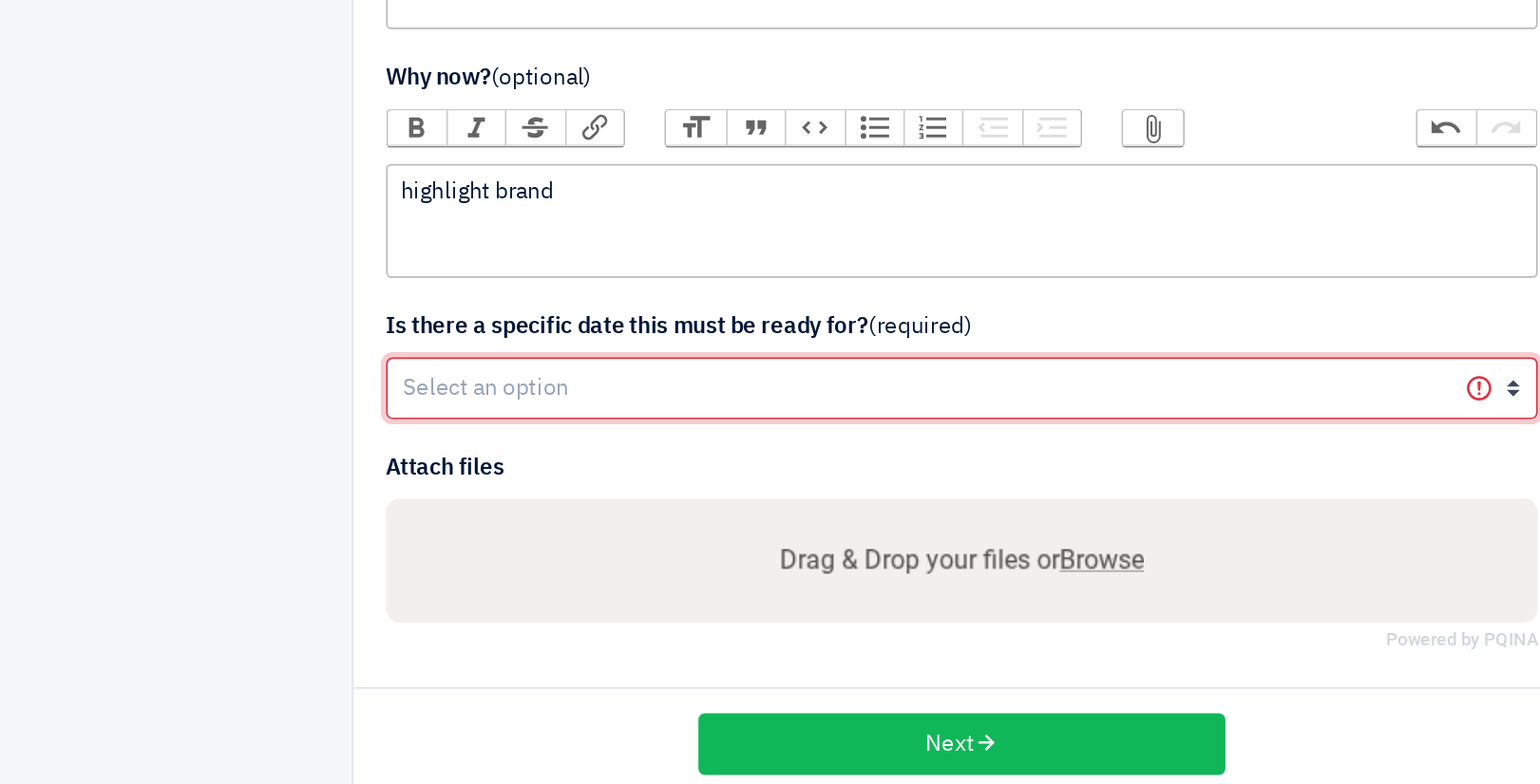
click at [530, 540] on select "Yes No" at bounding box center [770, 552] width 673 height 36
select select "1"
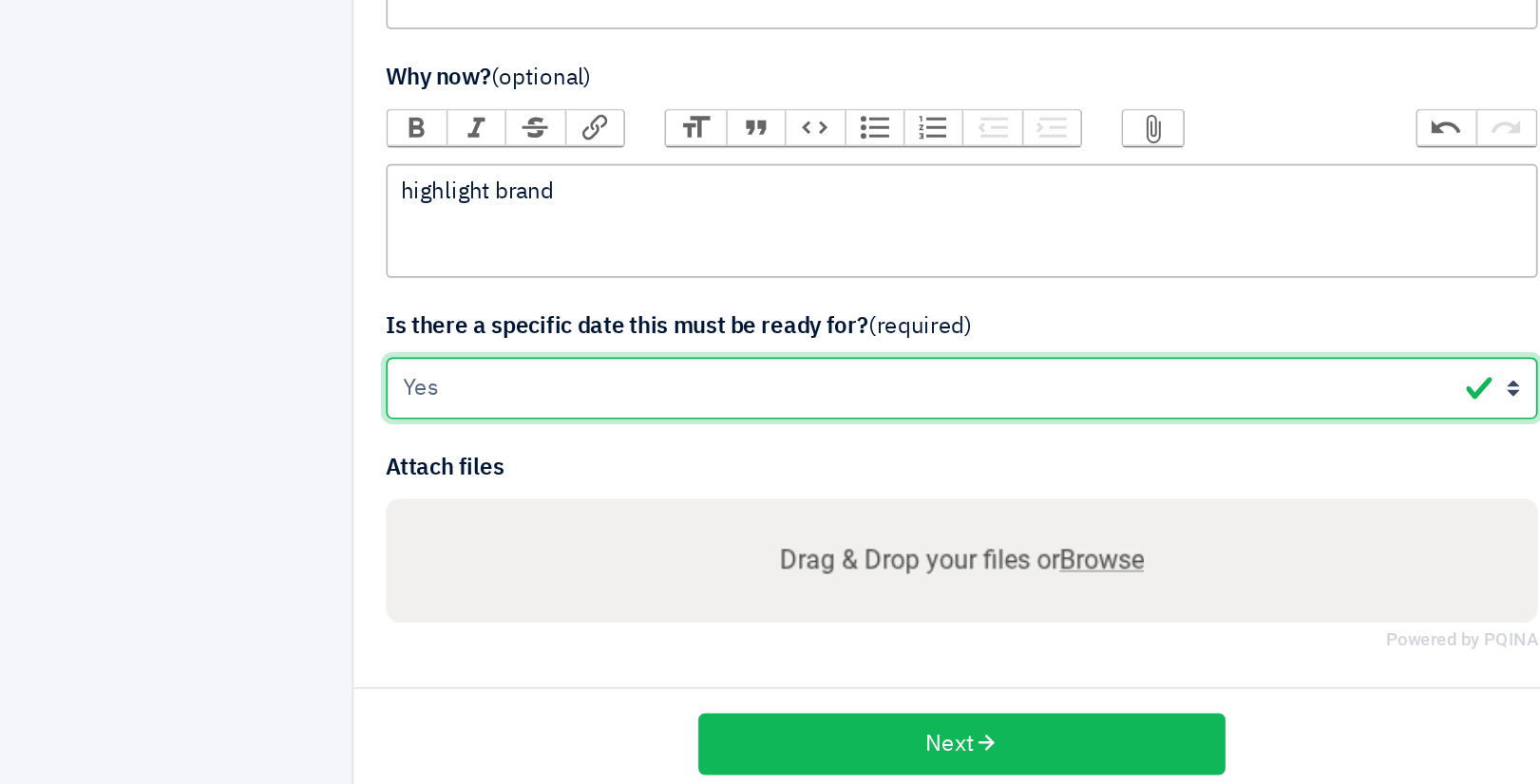
click at [434, 534] on select "Yes No" at bounding box center [770, 552] width 673 height 36
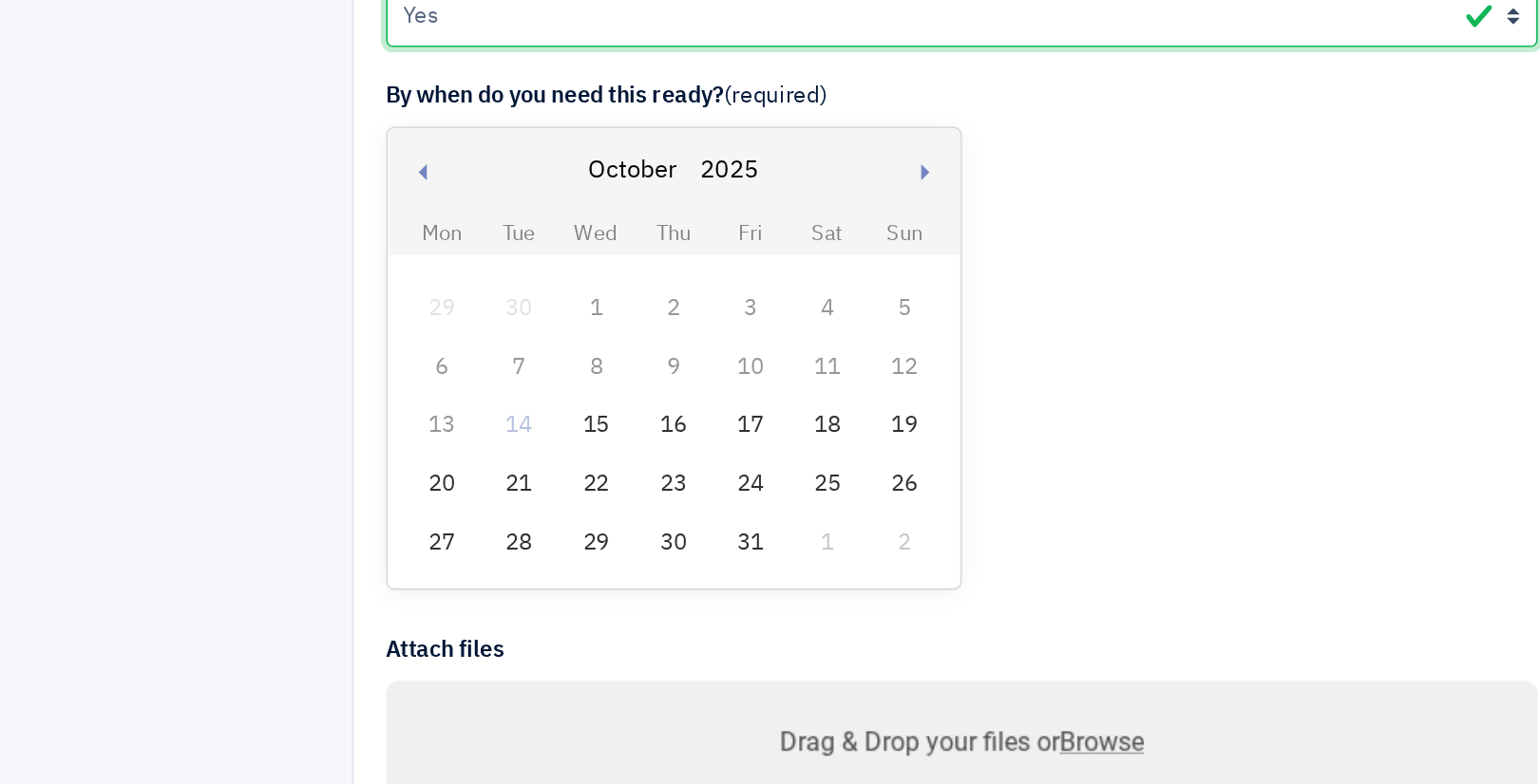
scroll to position [681, 0]
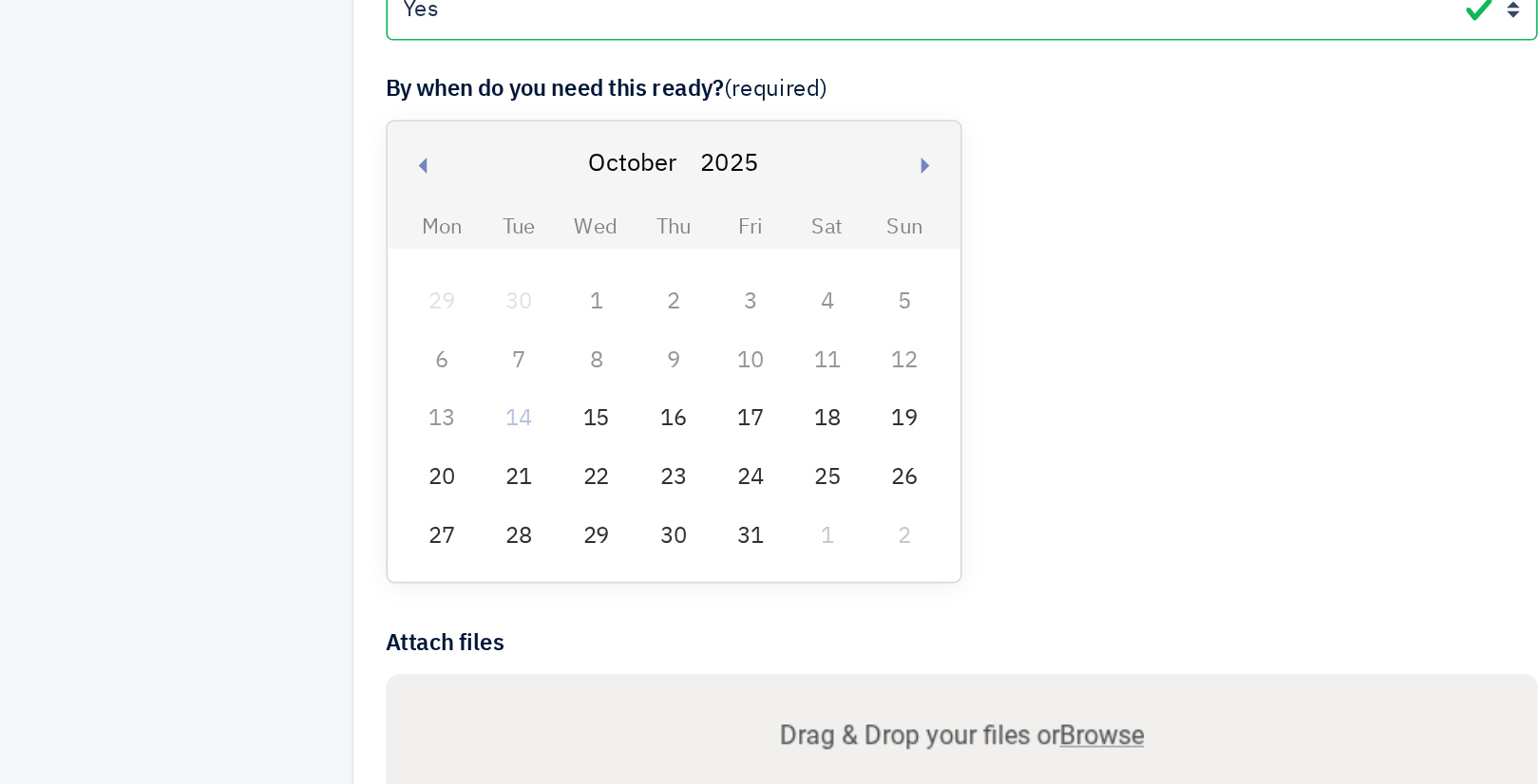
click at [513, 597] on div "21" at bounding box center [511, 604] width 24 height 24
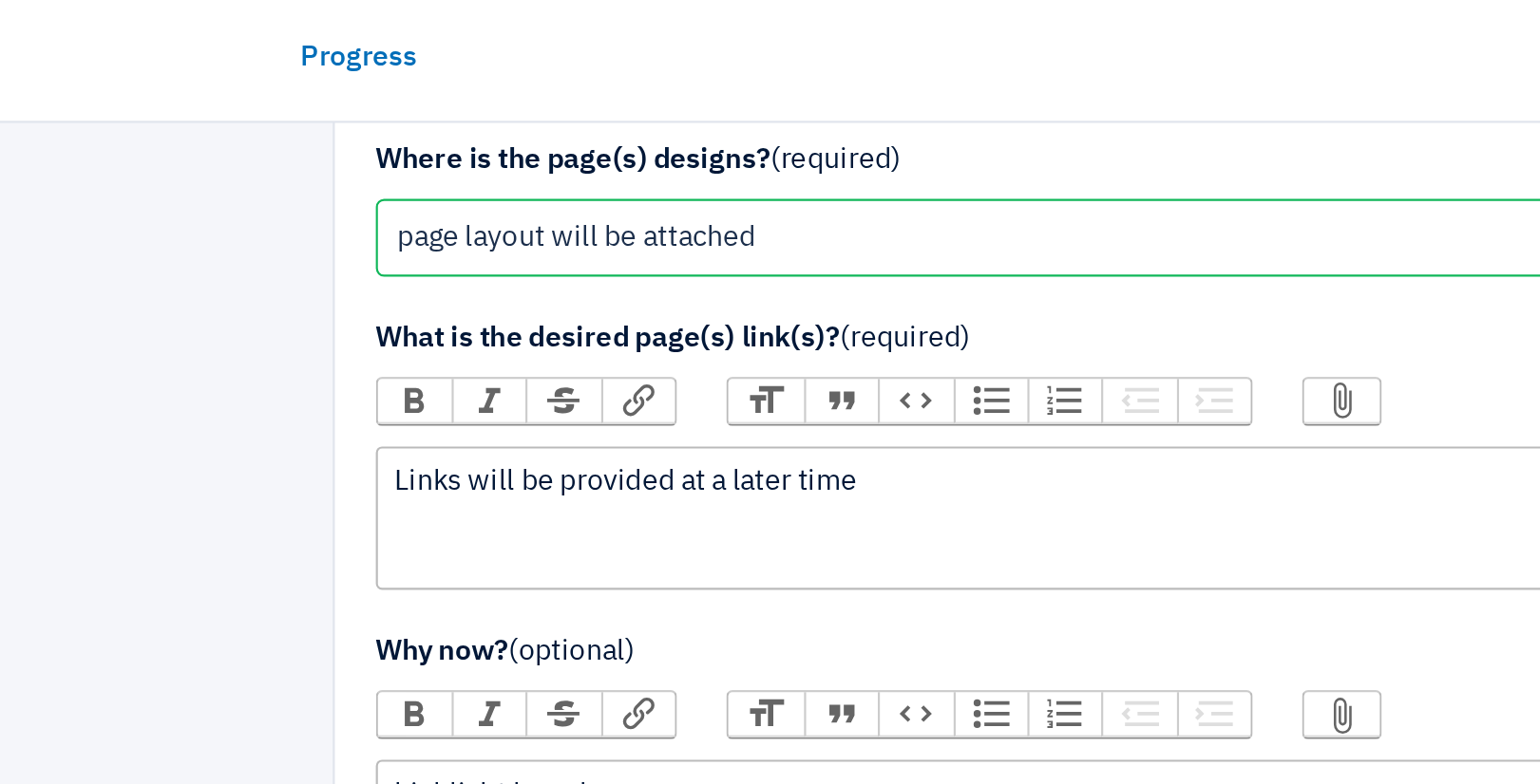
scroll to position [528, 0]
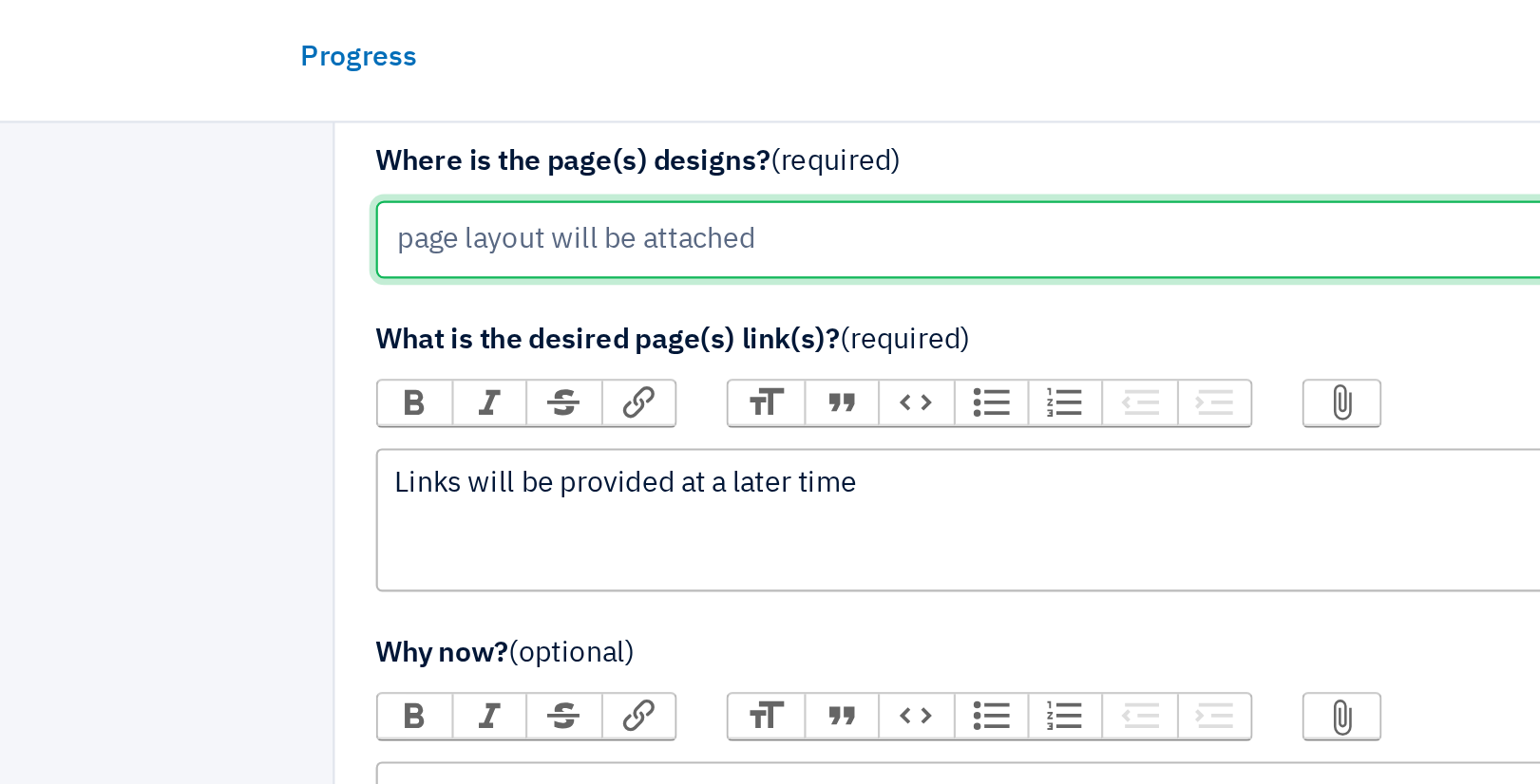
click at [625, 112] on input "page layout will be attached" at bounding box center [770, 111] width 673 height 36
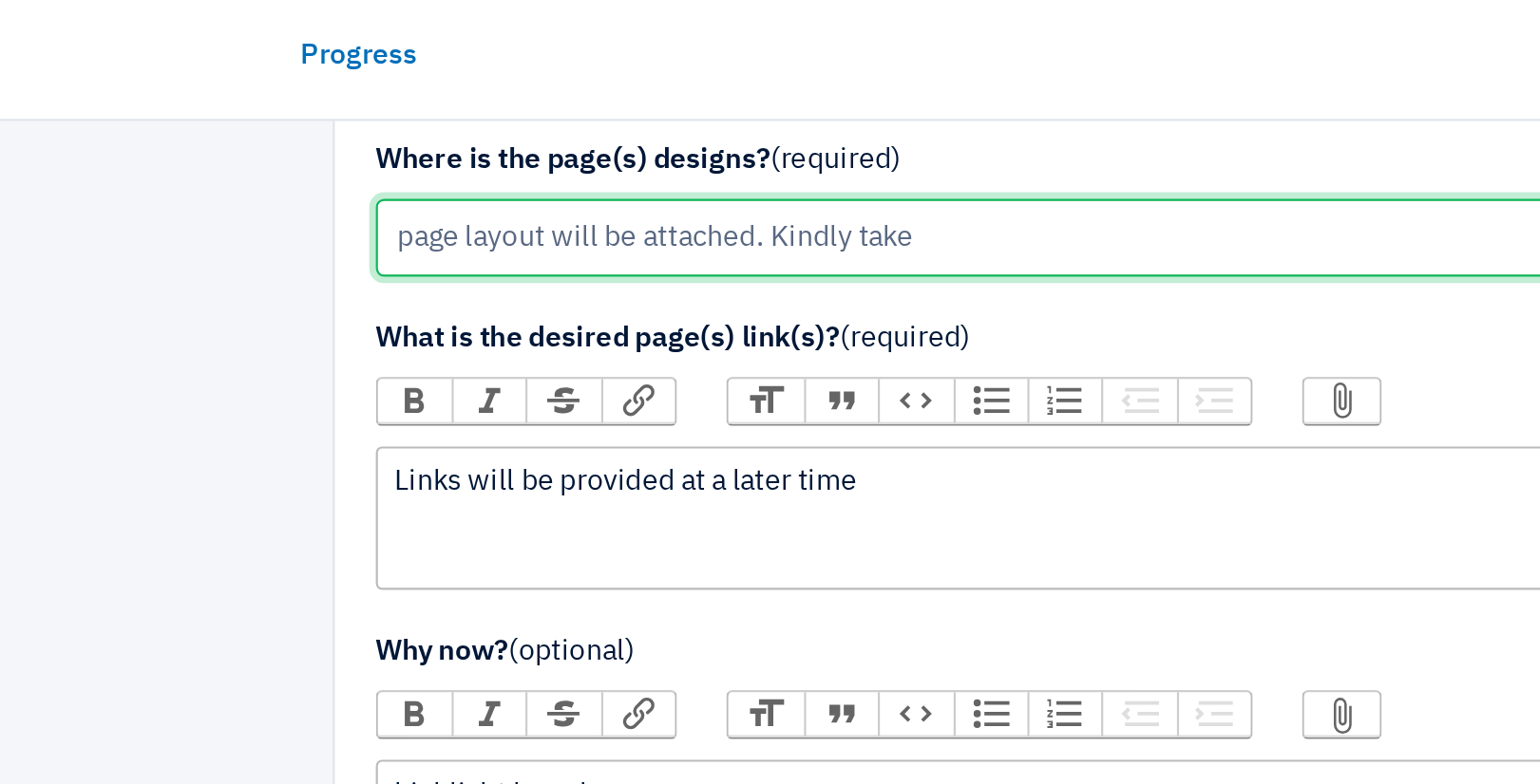
drag, startPoint x: 692, startPoint y: 109, endPoint x: 619, endPoint y: 112, distance: 73.1
click at [619, 112] on input "page layout will be attached. Kindly take" at bounding box center [770, 111] width 673 height 36
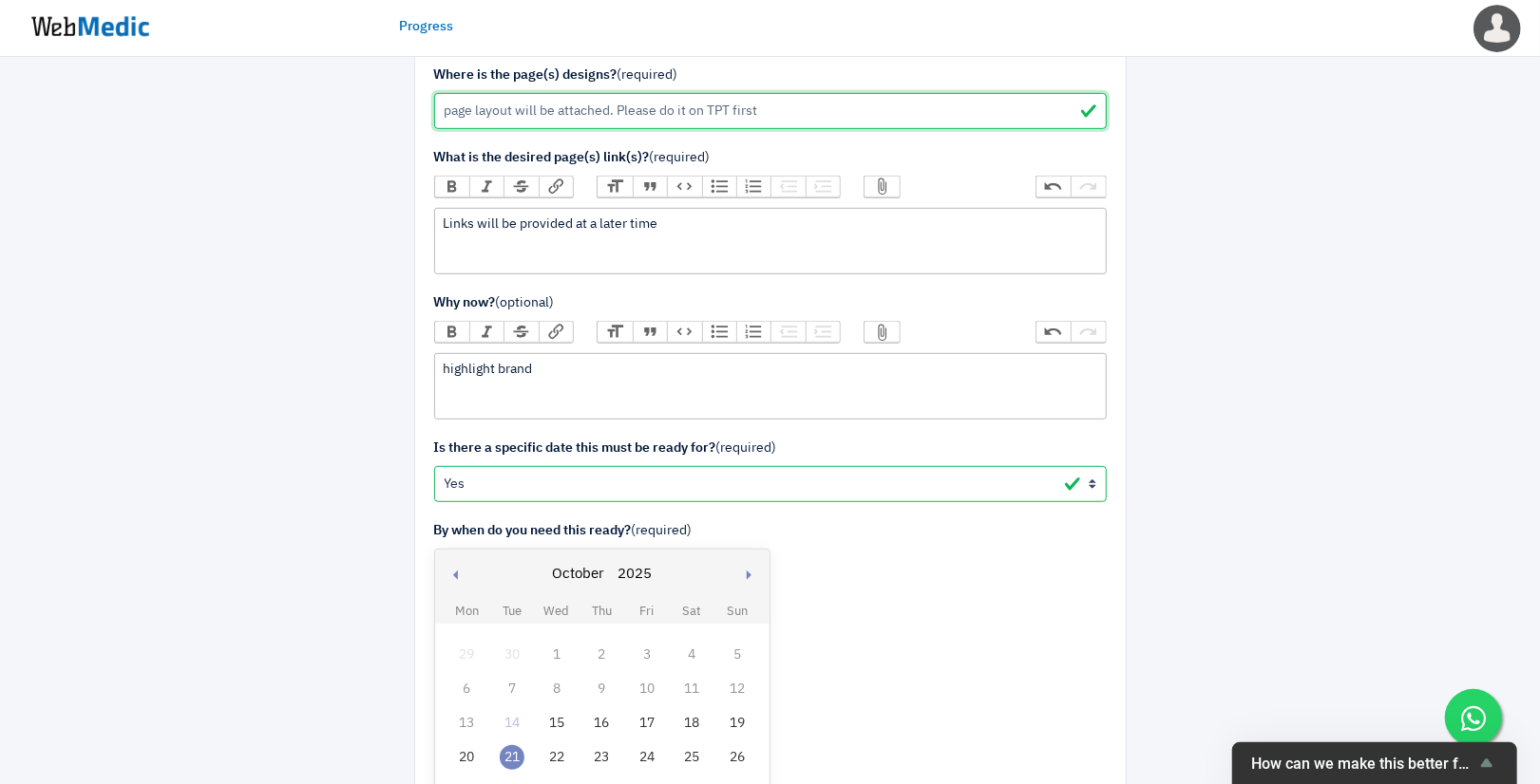
scroll to position [820, 0]
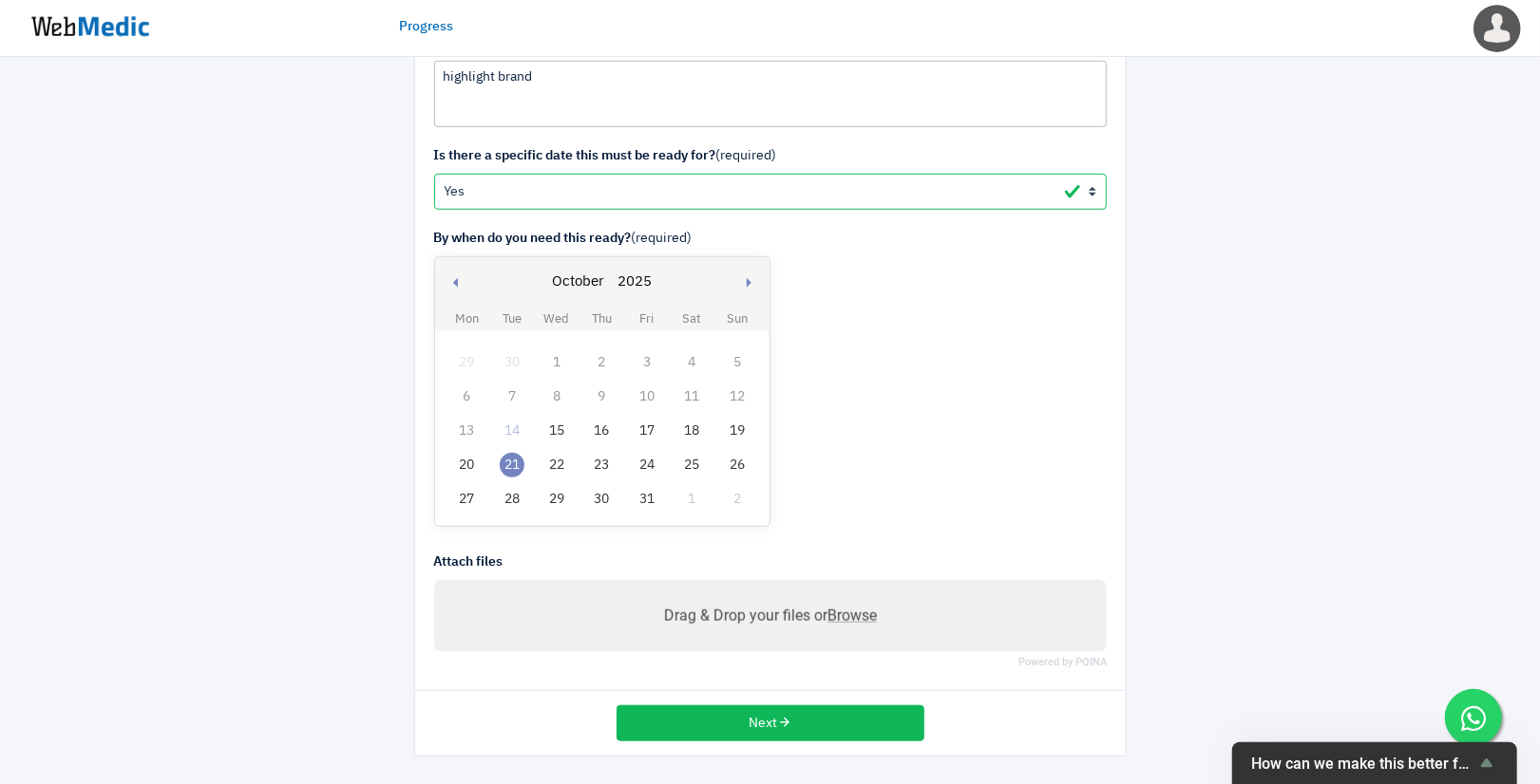
type input "page layout will be attached. Please do it on TPT first"
click at [868, 607] on span "Browse" at bounding box center [852, 616] width 49 height 18
click at [868, 607] on input "Drag & Drop your files or Browse" at bounding box center [770, 619] width 642 height 23
type input "C:\fakepath\Crossing landing page Layout (4).png"
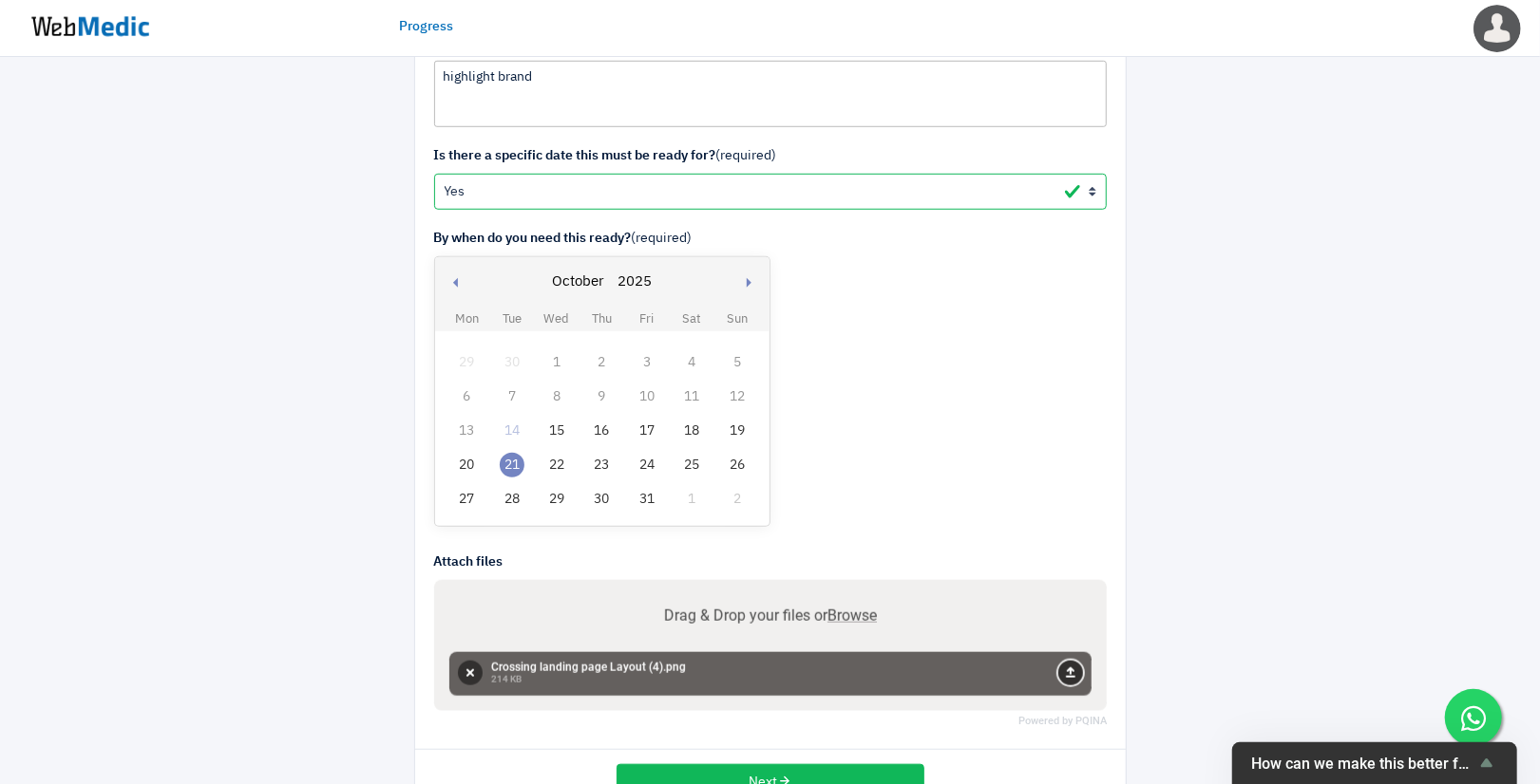
click at [1064, 674] on button "Upload" at bounding box center [1070, 672] width 24 height 24
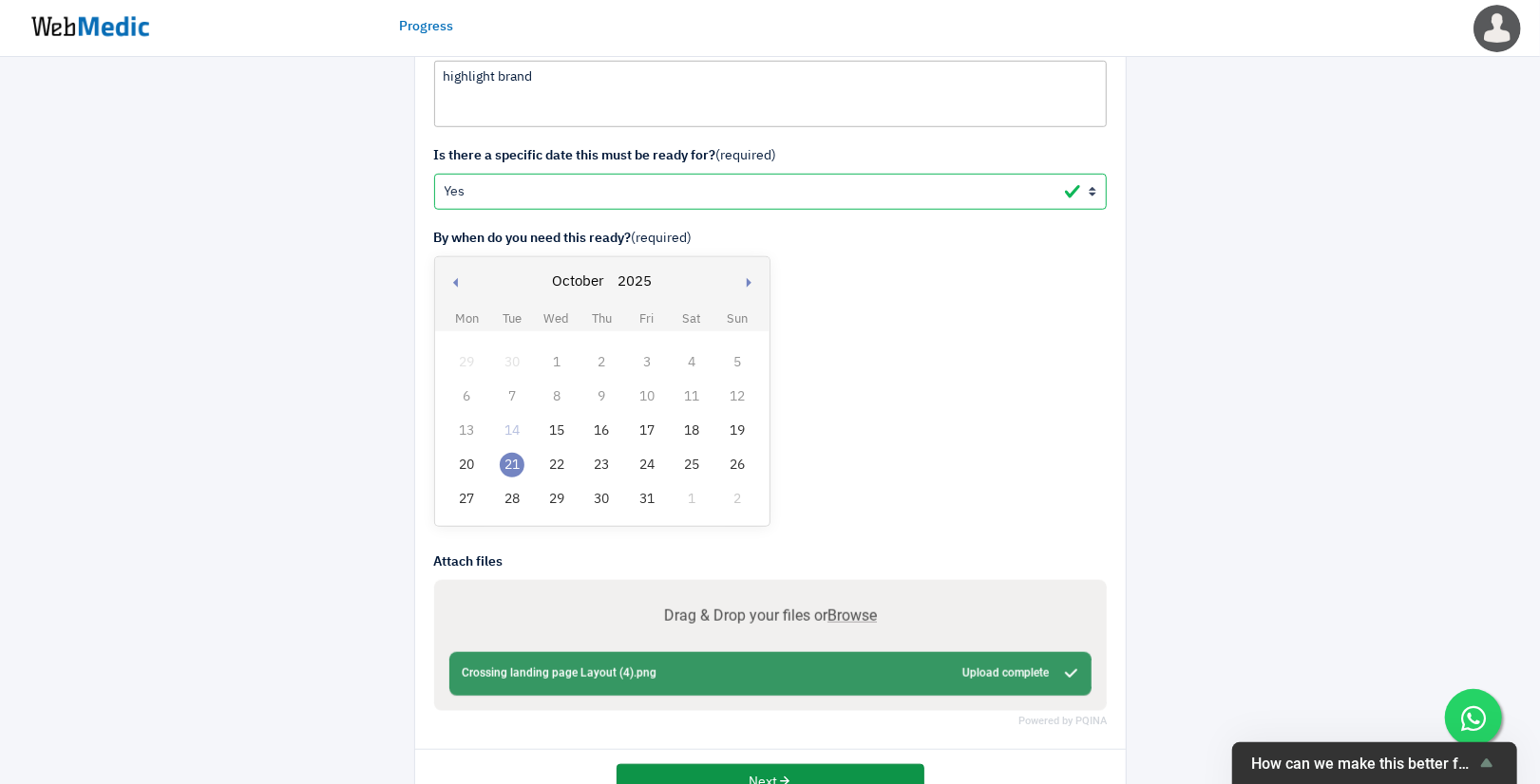
click at [799, 783] on button "Next" at bounding box center [770, 782] width 307 height 36
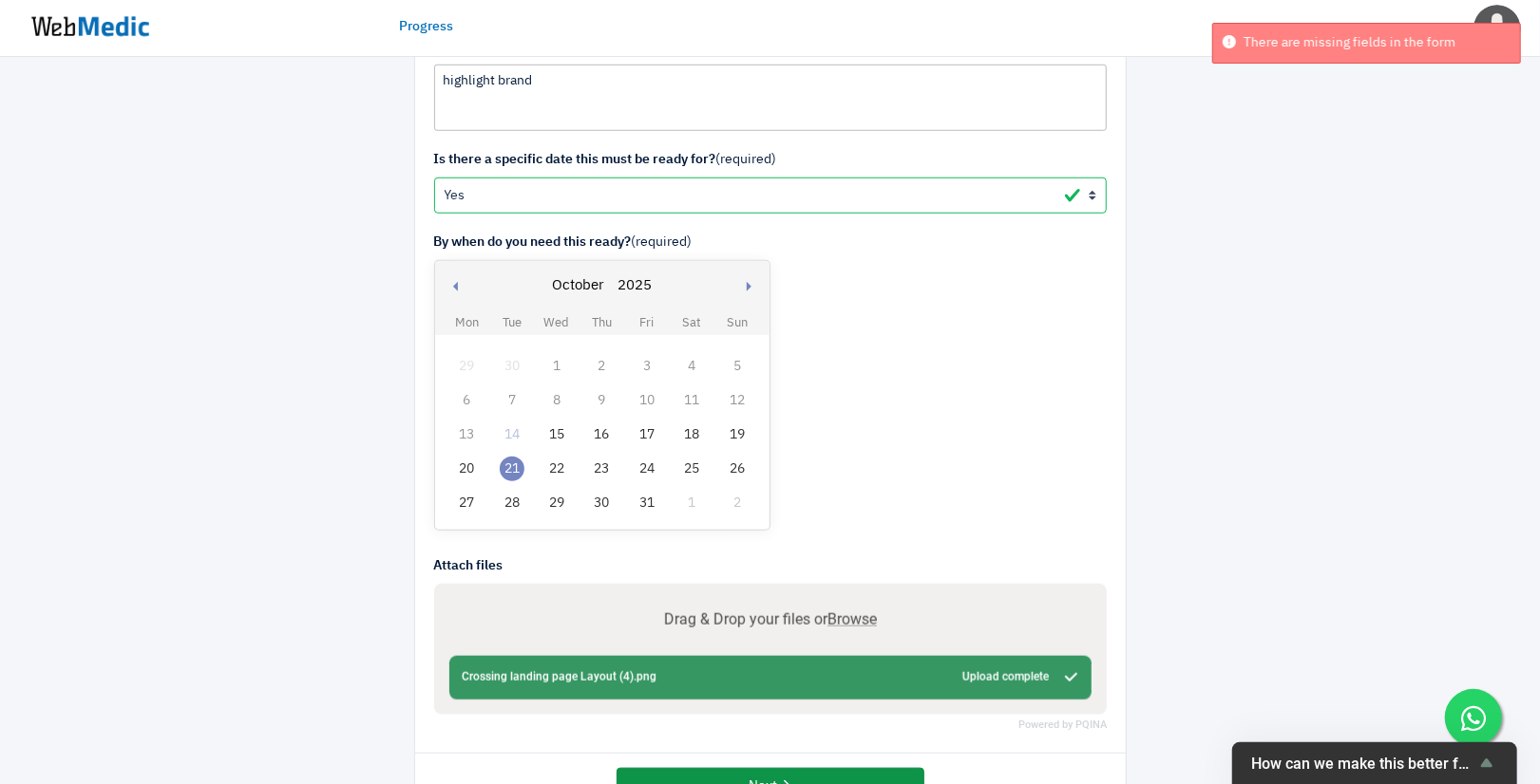
scroll to position [974, 0]
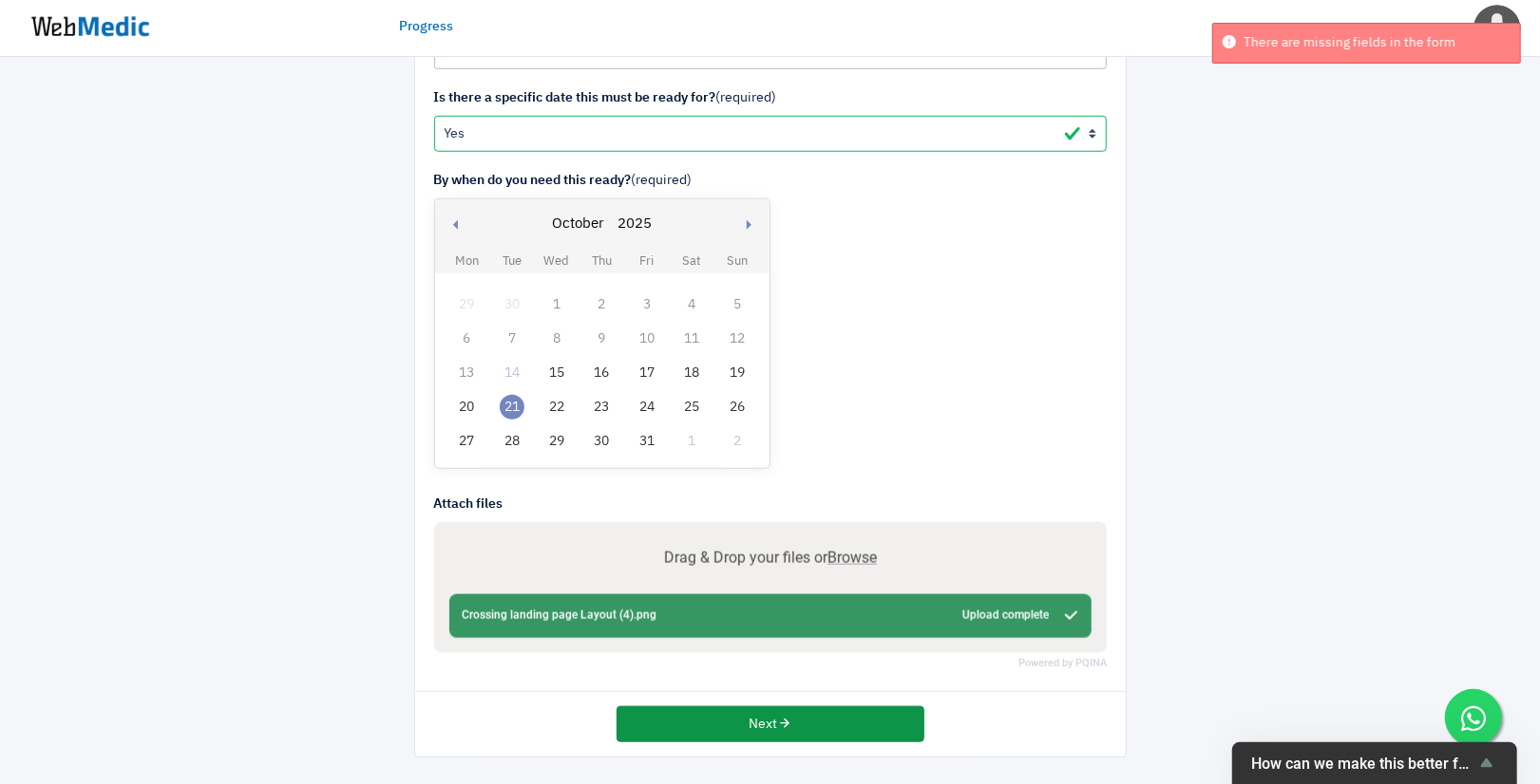
click at [884, 715] on button "Next" at bounding box center [770, 724] width 307 height 36
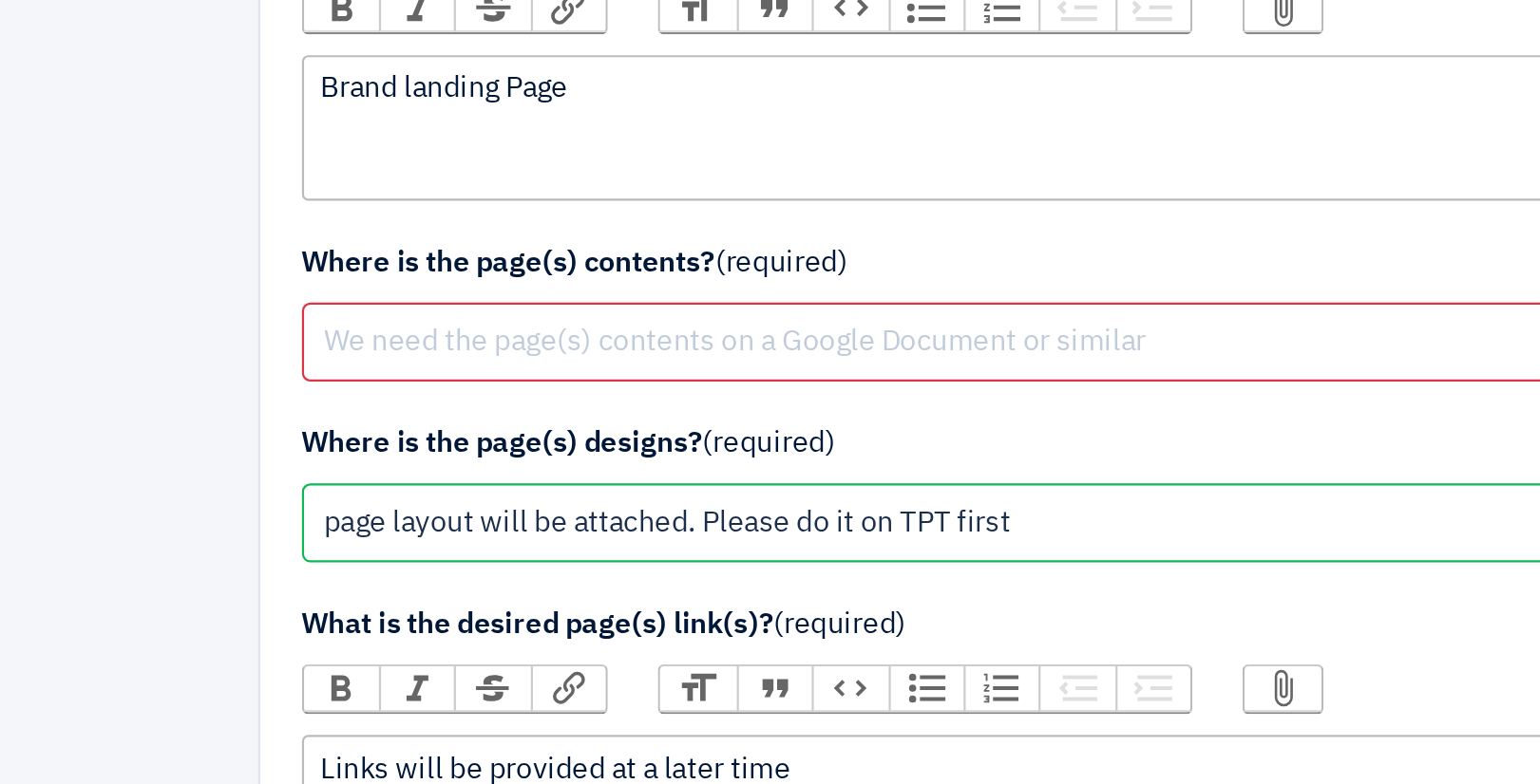
scroll to position [314, 0]
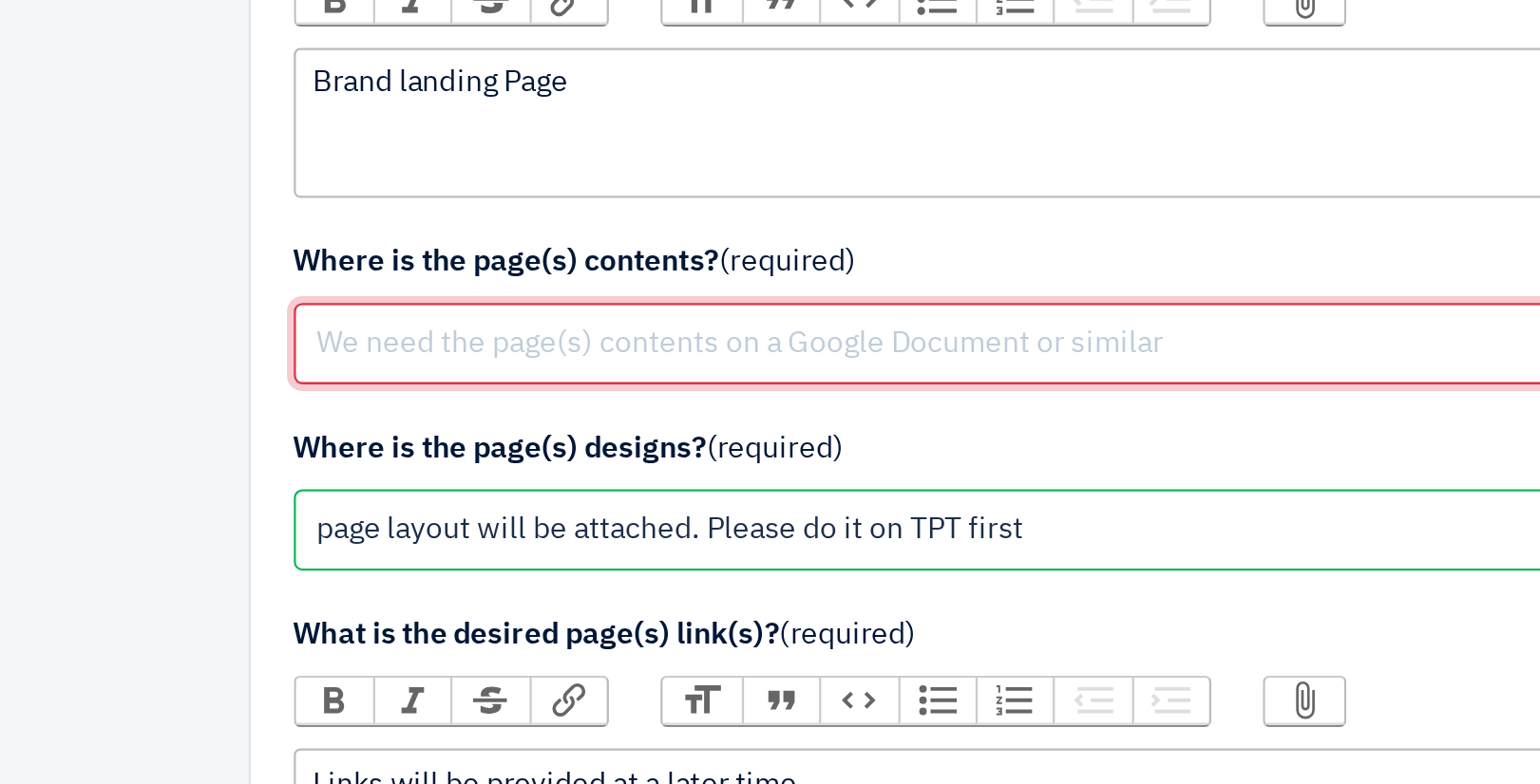
click at [536, 335] on input "text" at bounding box center [770, 337] width 673 height 36
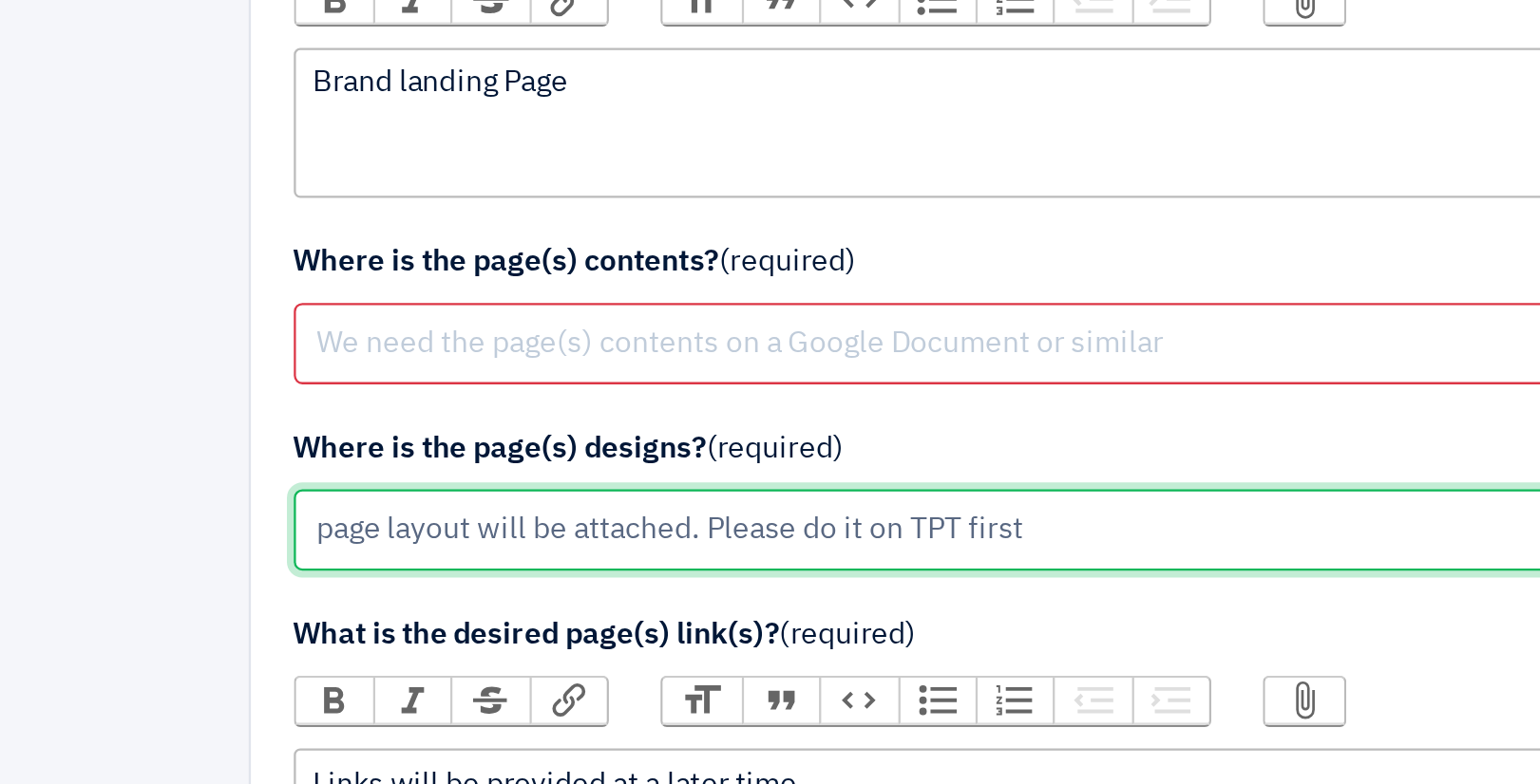
click at [469, 420] on input "page layout will be attached. Please do it on TPT first" at bounding box center [770, 419] width 673 height 36
click at [458, 420] on input "page layout will be attached. Please do it on TPT first" at bounding box center [770, 419] width 673 height 36
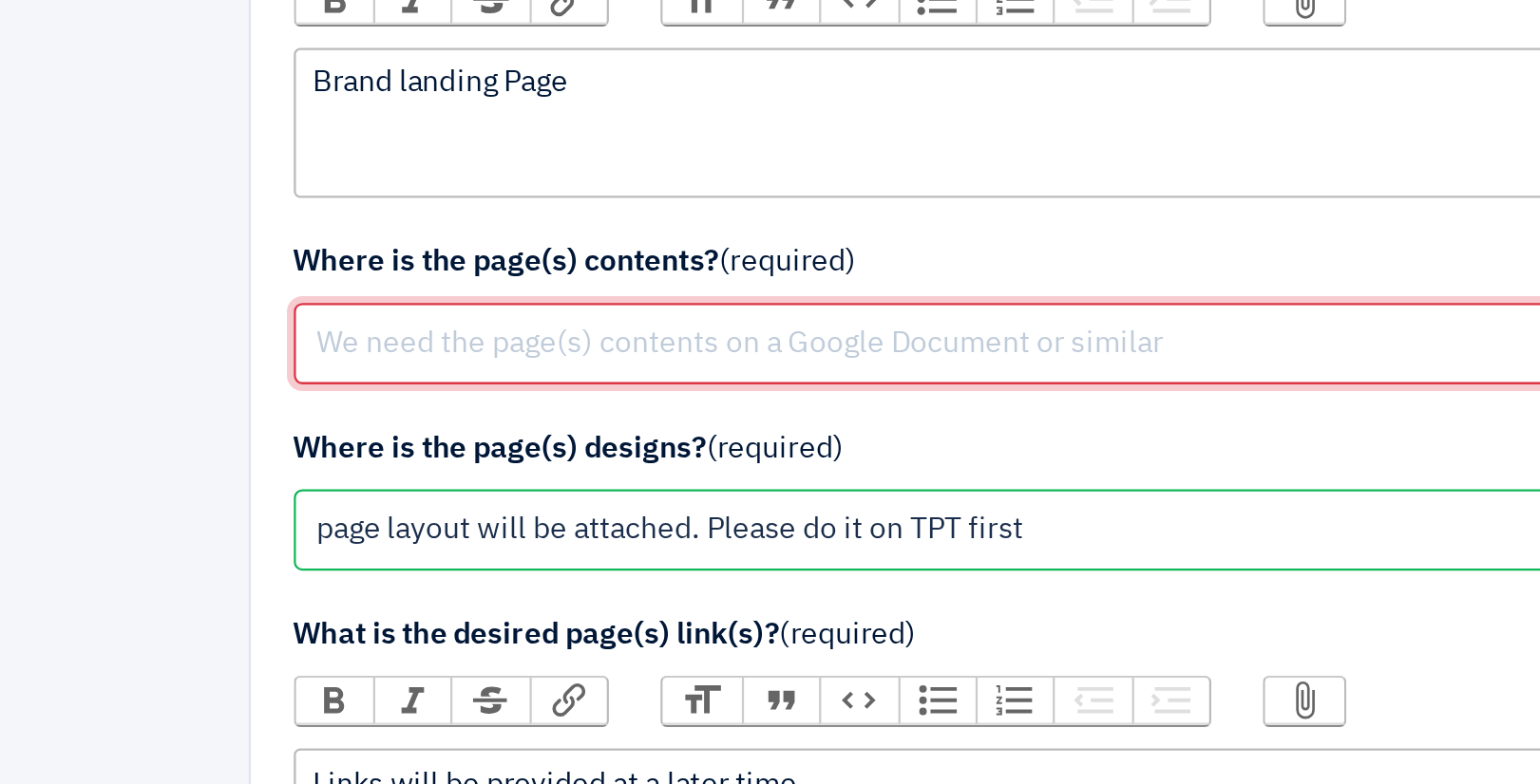
click at [501, 335] on input "text" at bounding box center [770, 337] width 673 height 36
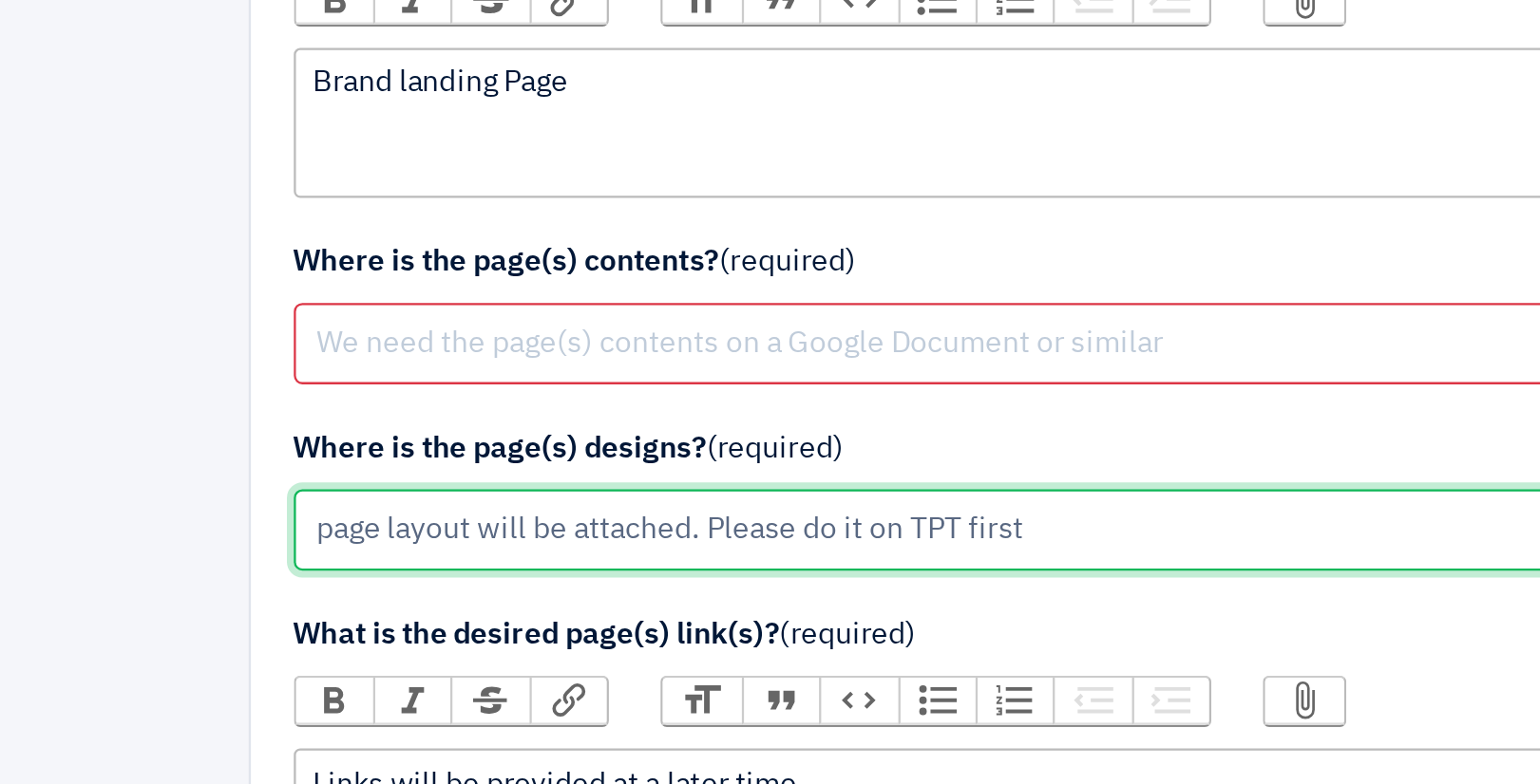
click at [454, 419] on input "page layout will be attached. Please do it on TPT first" at bounding box center [770, 419] width 673 height 36
click at [461, 417] on input "page layout will be attached. Please do it on TPT first" at bounding box center [770, 419] width 673 height 36
drag, startPoint x: 461, startPoint y: 417, endPoint x: 591, endPoint y: 418, distance: 130.0
click at [591, 418] on input "page layout will be attached. Please do it on TPT first" at bounding box center [770, 419] width 673 height 36
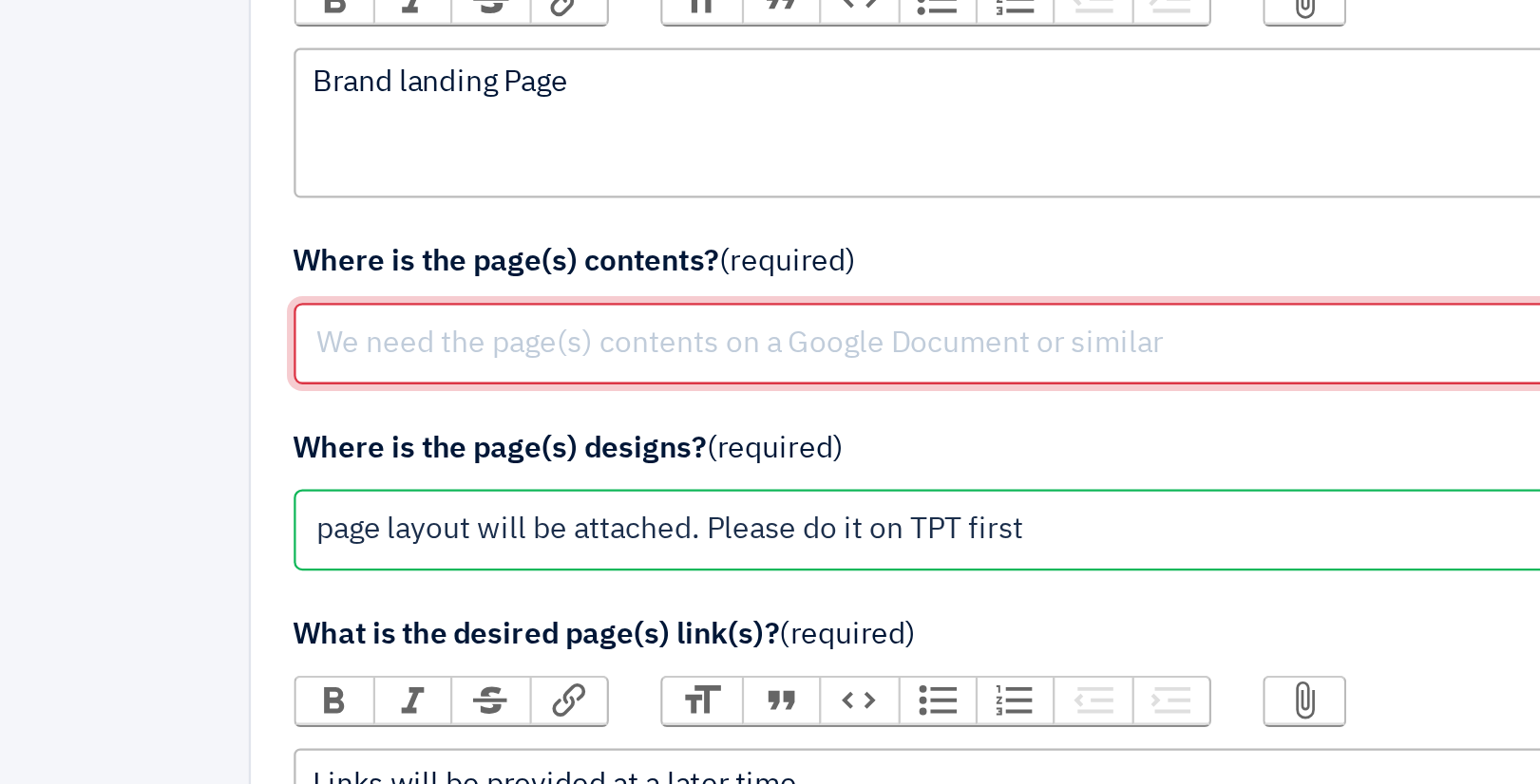
click at [497, 336] on input "text" at bounding box center [770, 337] width 673 height 36
paste input "page layout will be attached"
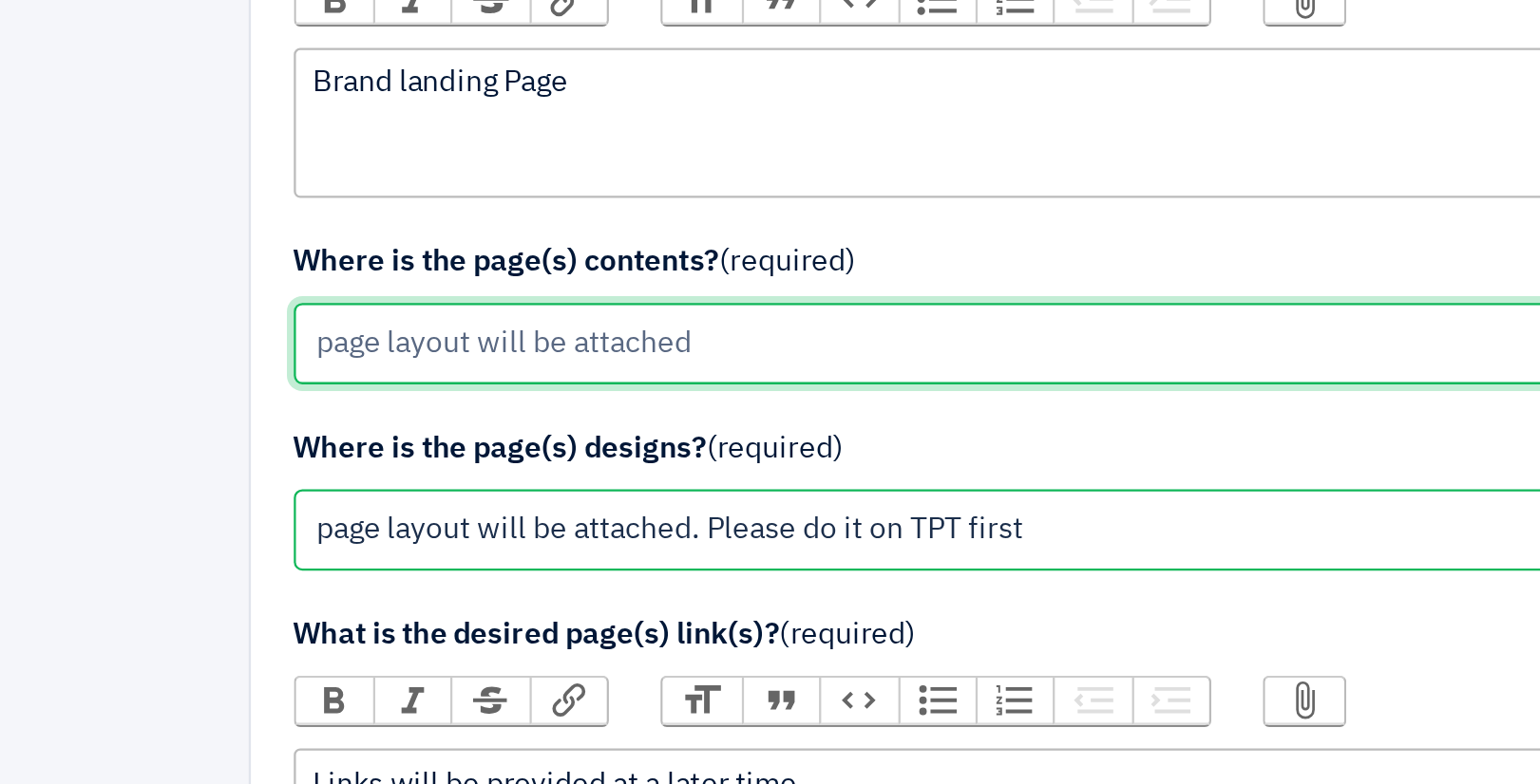
click at [524, 333] on input "page layout will be attached" at bounding box center [770, 337] width 673 height 36
drag, startPoint x: 524, startPoint y: 333, endPoint x: 580, endPoint y: 333, distance: 56.0
click at [580, 333] on input "page layout will be attached" at bounding box center [770, 337] width 673 height 36
click at [545, 342] on input "page layout attached below" at bounding box center [770, 337] width 673 height 36
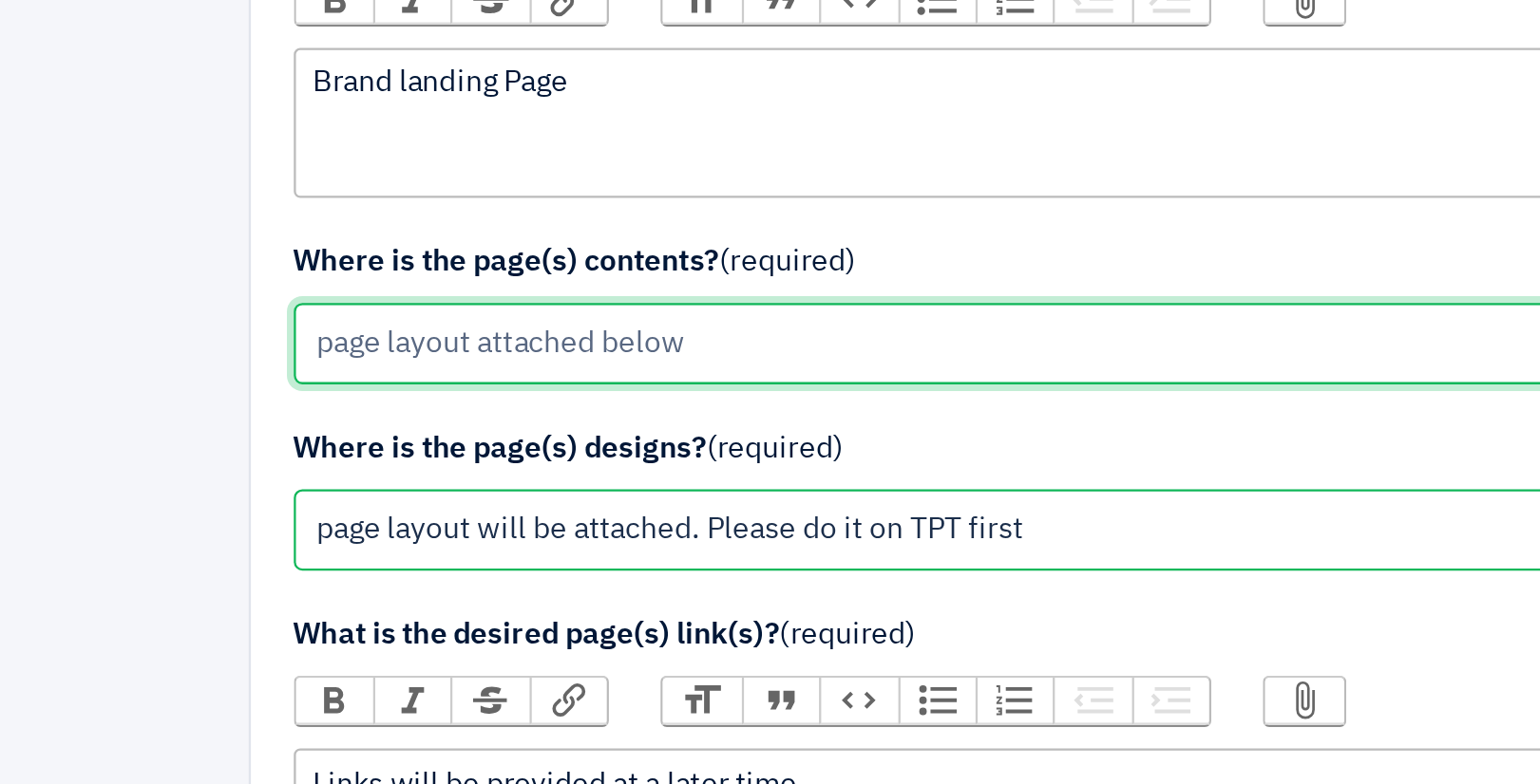
click at [545, 342] on input "page layout attached below" at bounding box center [770, 337] width 673 height 36
type input "page layout attached below"
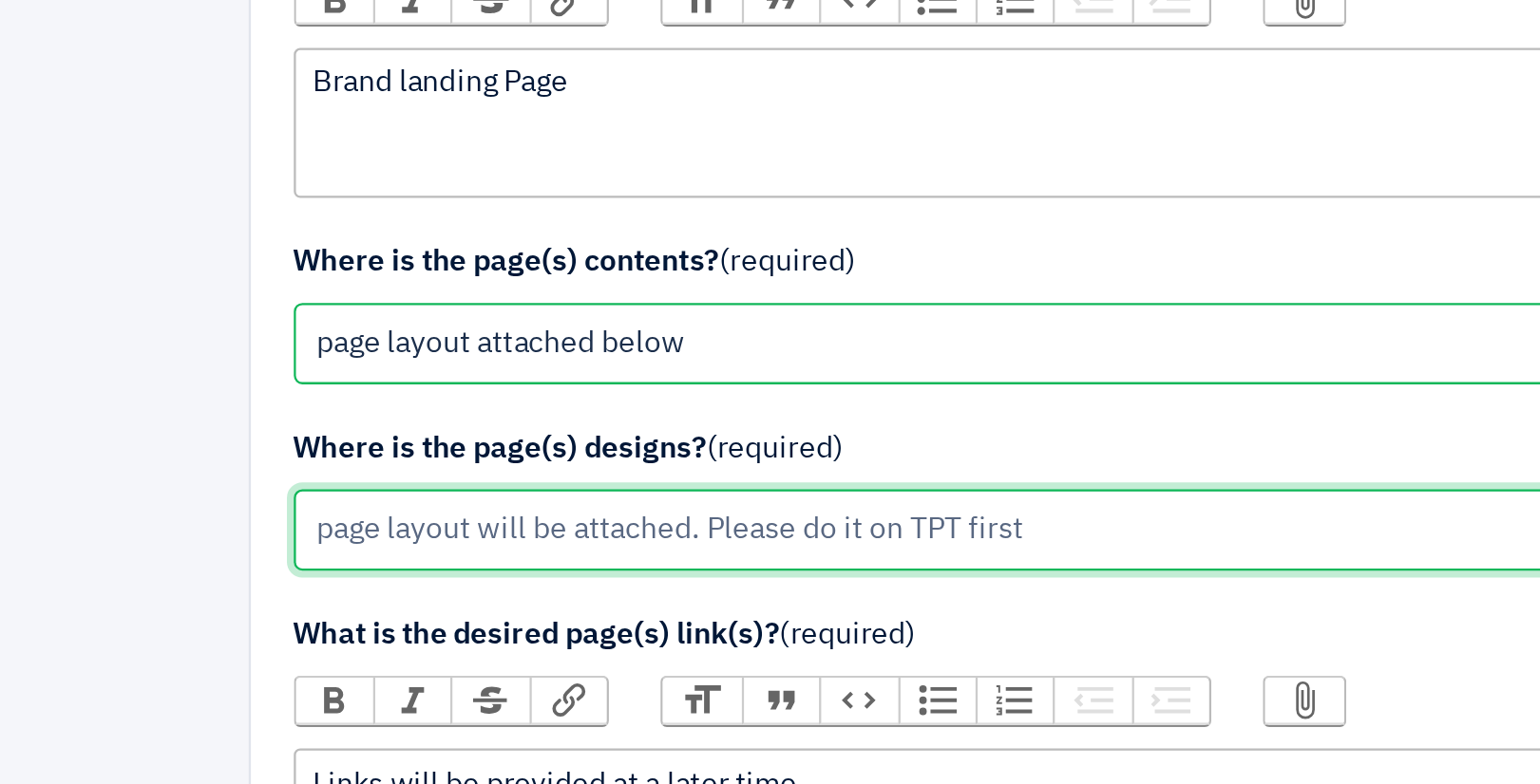
click at [575, 415] on input "page layout will be attached. Please do it on TPT first" at bounding box center [770, 419] width 673 height 36
drag, startPoint x: 575, startPoint y: 415, endPoint x: 410, endPoint y: 402, distance: 165.5
click at [410, 402] on div "Required fields: Details required: do we have the content ready? We are happy t…" at bounding box center [770, 593] width 741 height 1645
paste input "attached below"
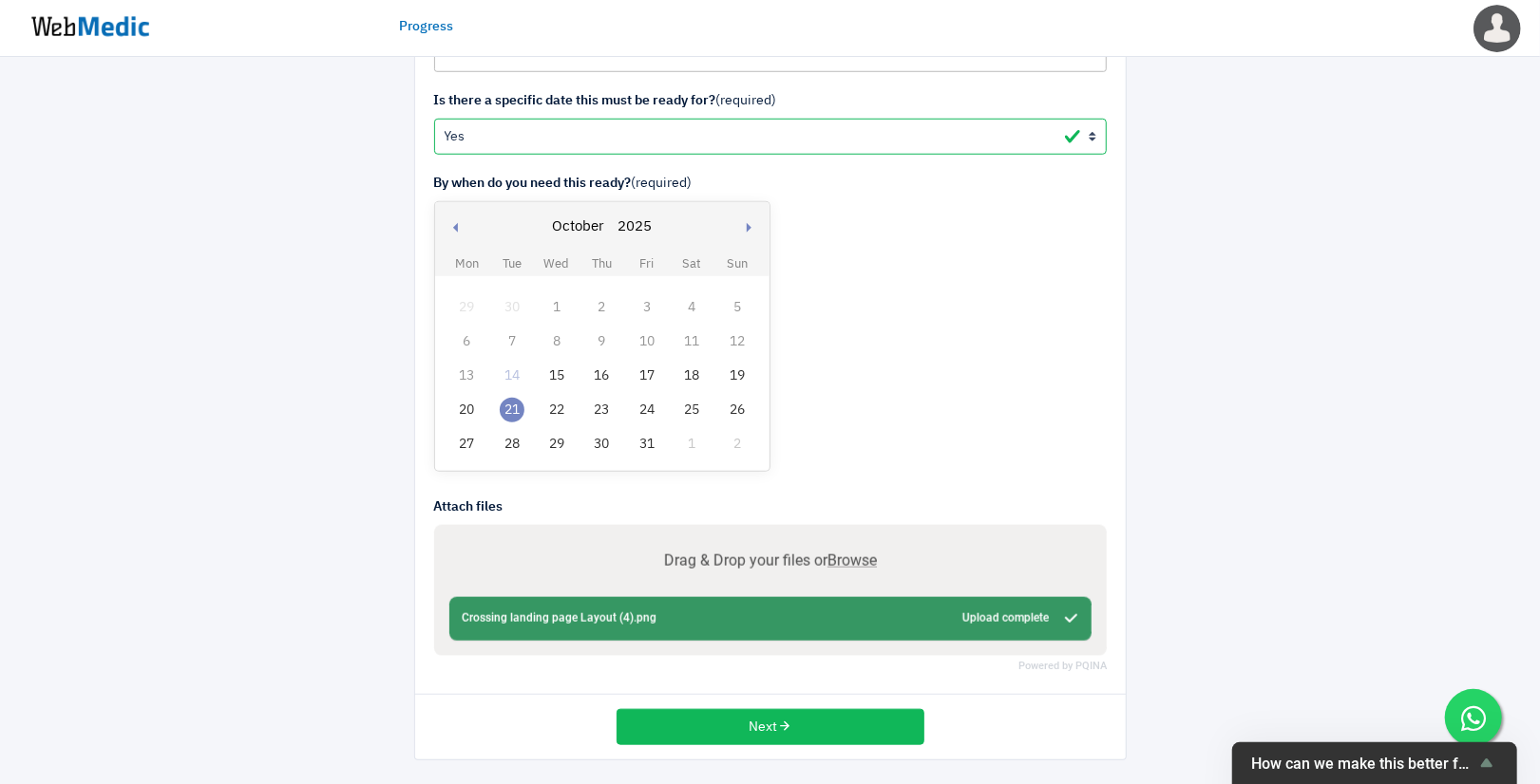
scroll to position [974, 0]
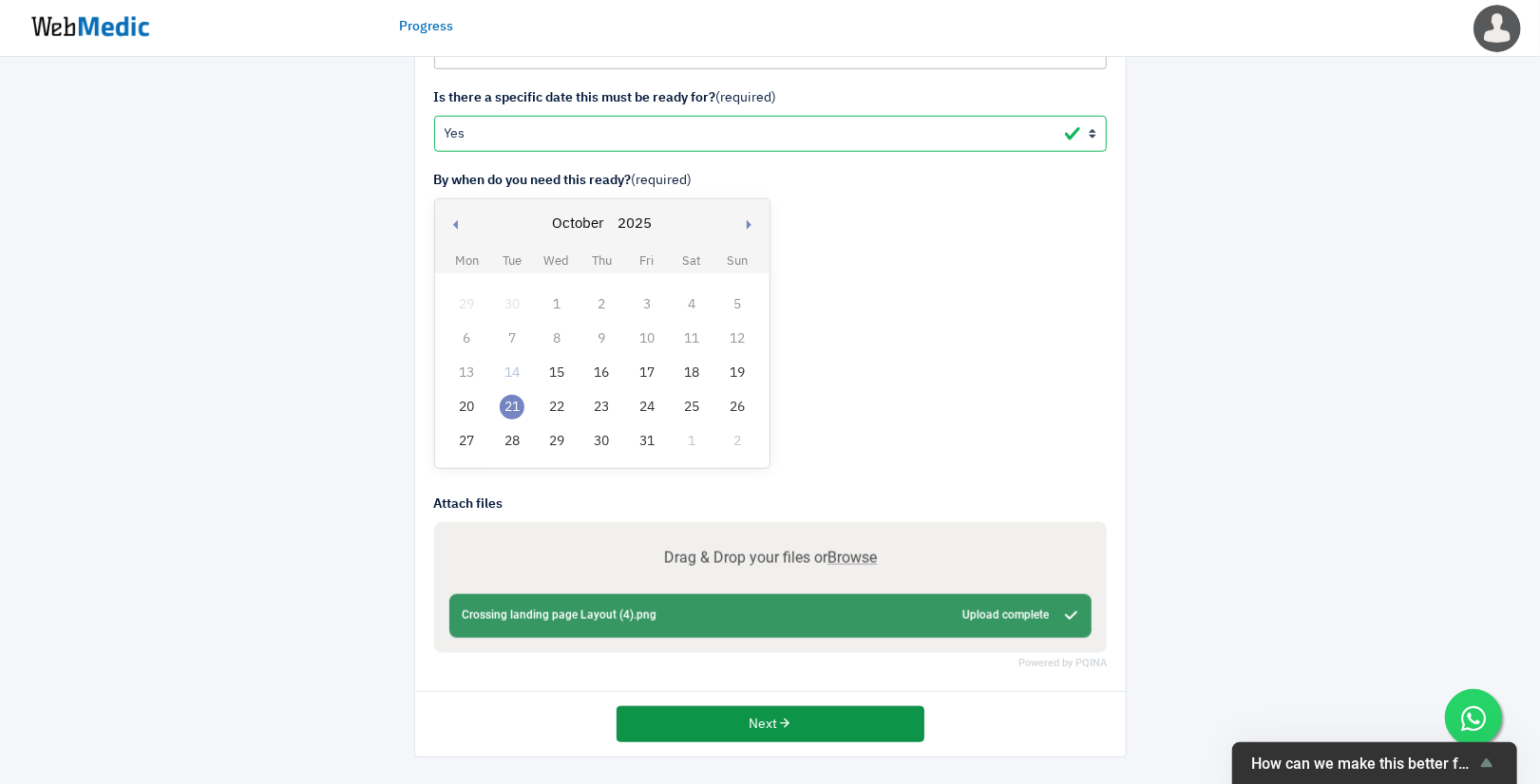
type input "page layout attached below. Please do it on TPT first"
click at [775, 715] on button "Next" at bounding box center [770, 724] width 307 height 36
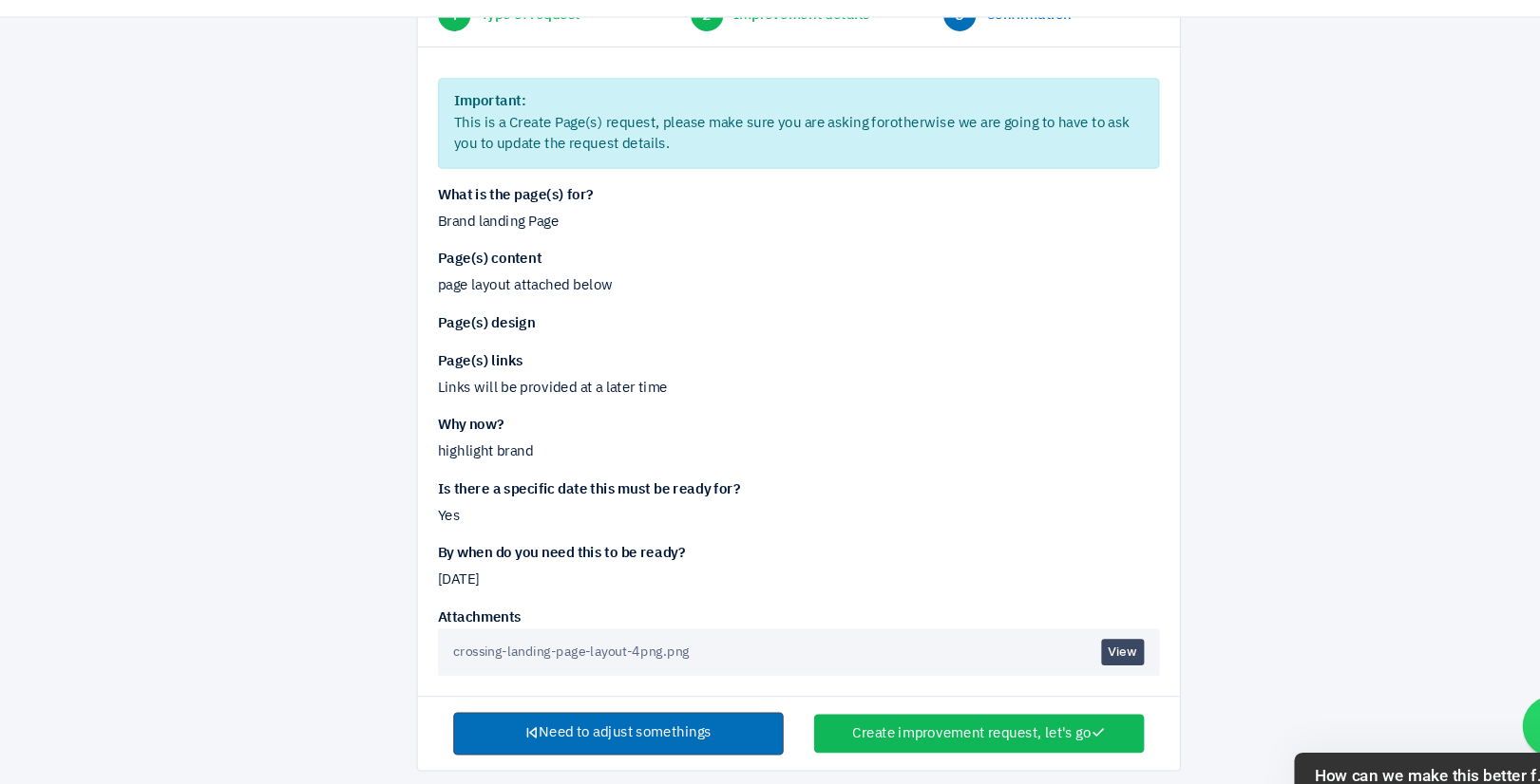
scroll to position [151, 0]
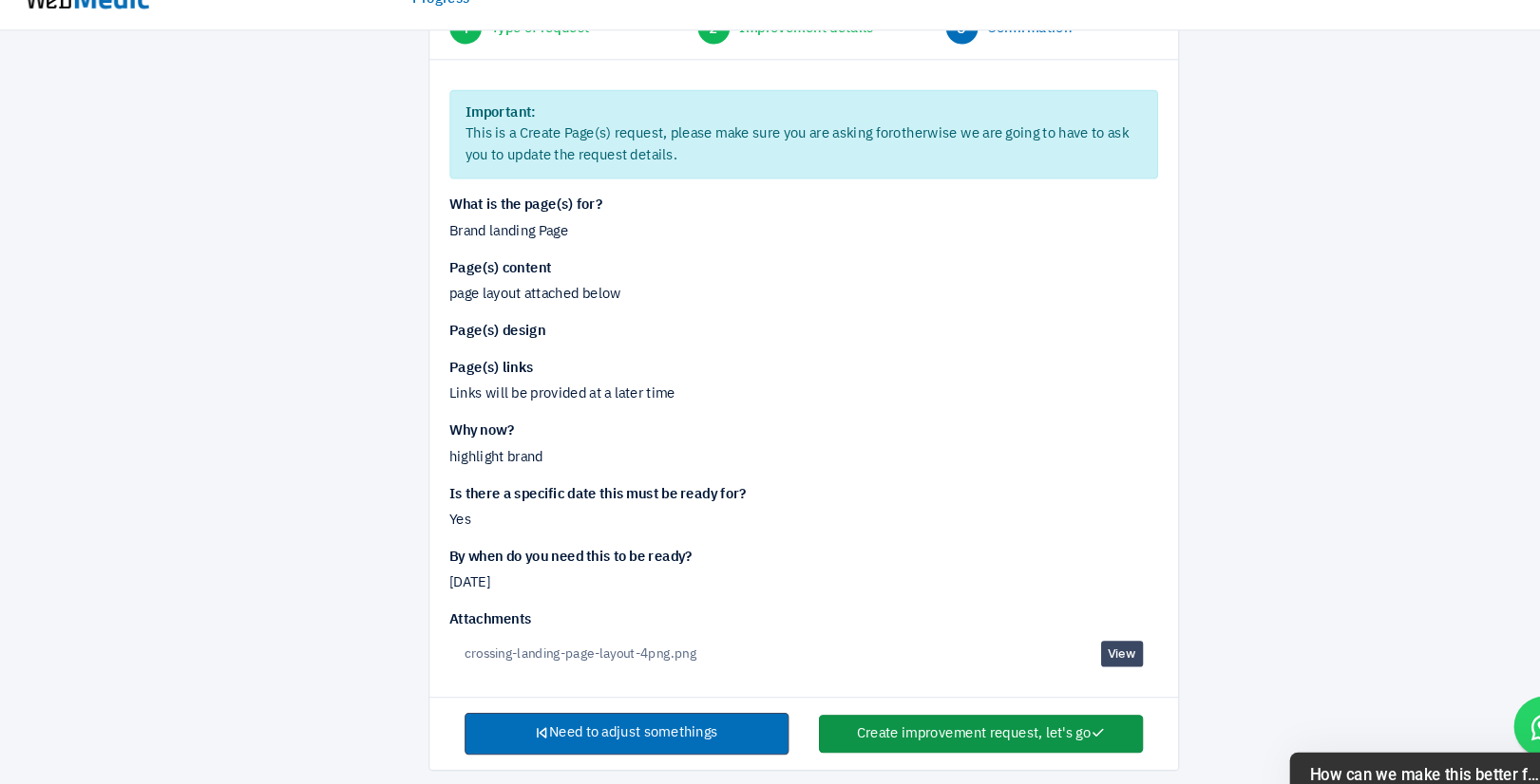
click at [916, 720] on button "Create improvement request, let's go" at bounding box center [938, 724] width 307 height 36
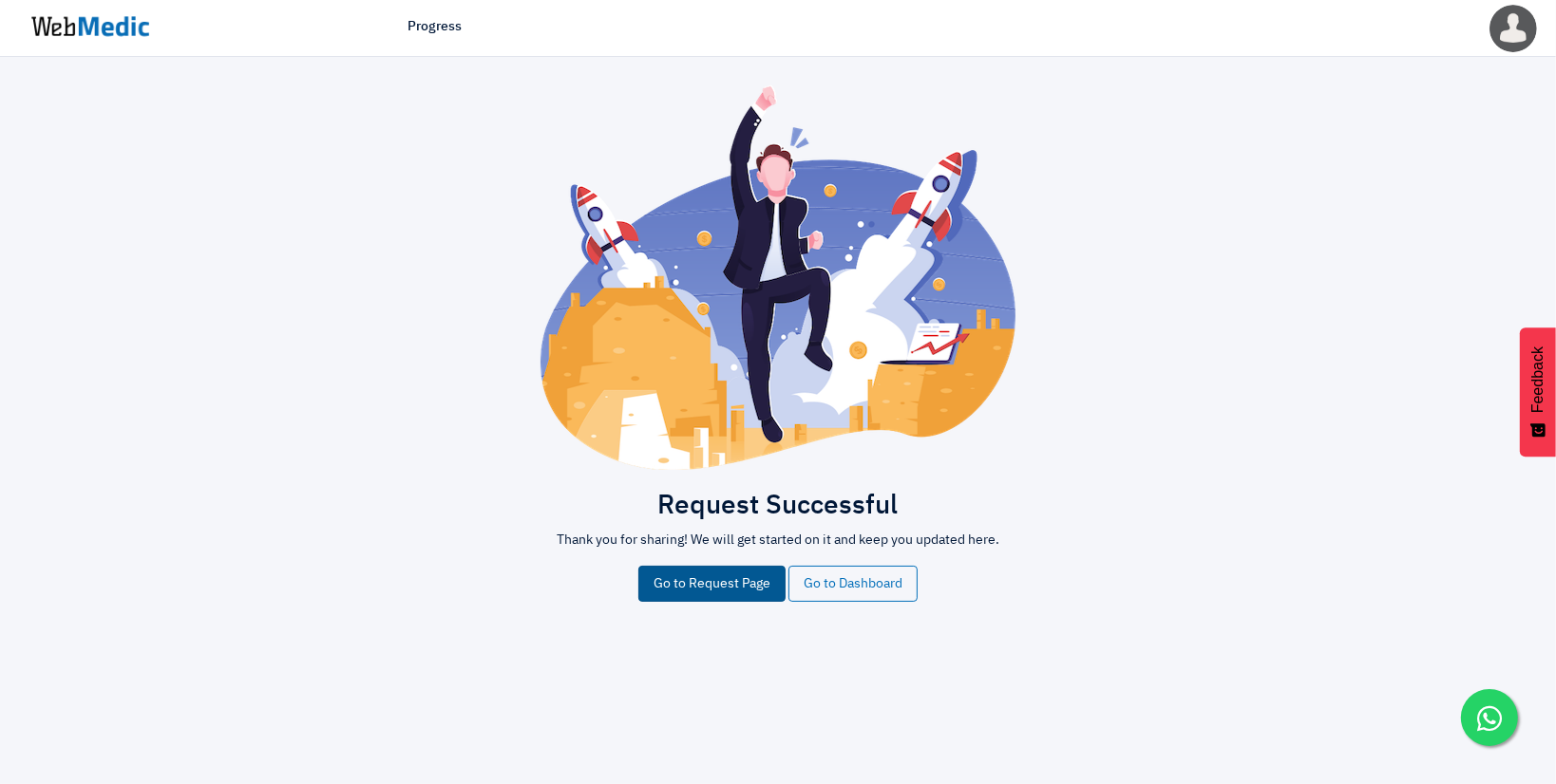
click at [766, 572] on link "Go to Request Page" at bounding box center [712, 583] width 147 height 36
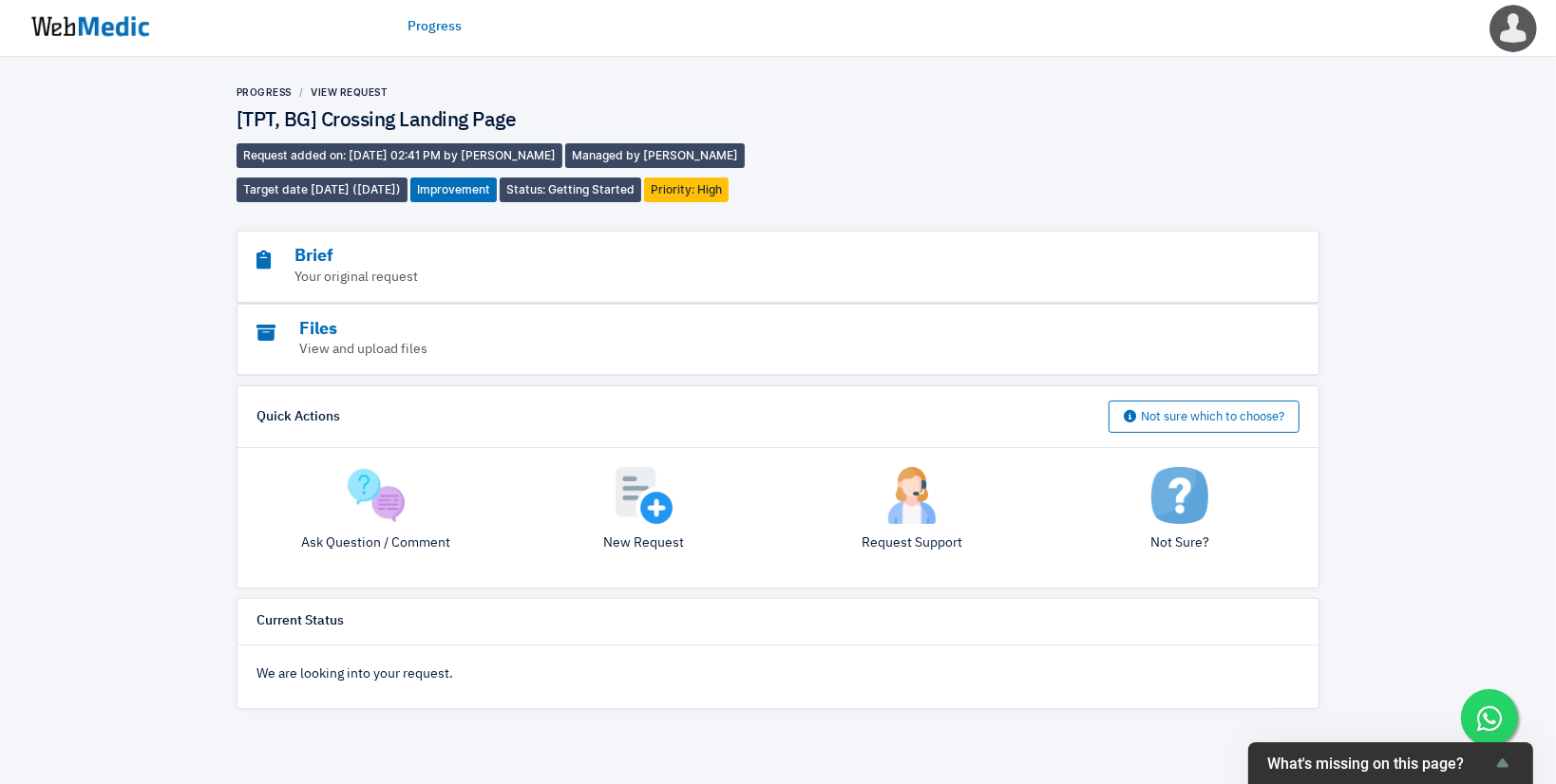
click at [437, 21] on link "Progress" at bounding box center [434, 26] width 54 height 20
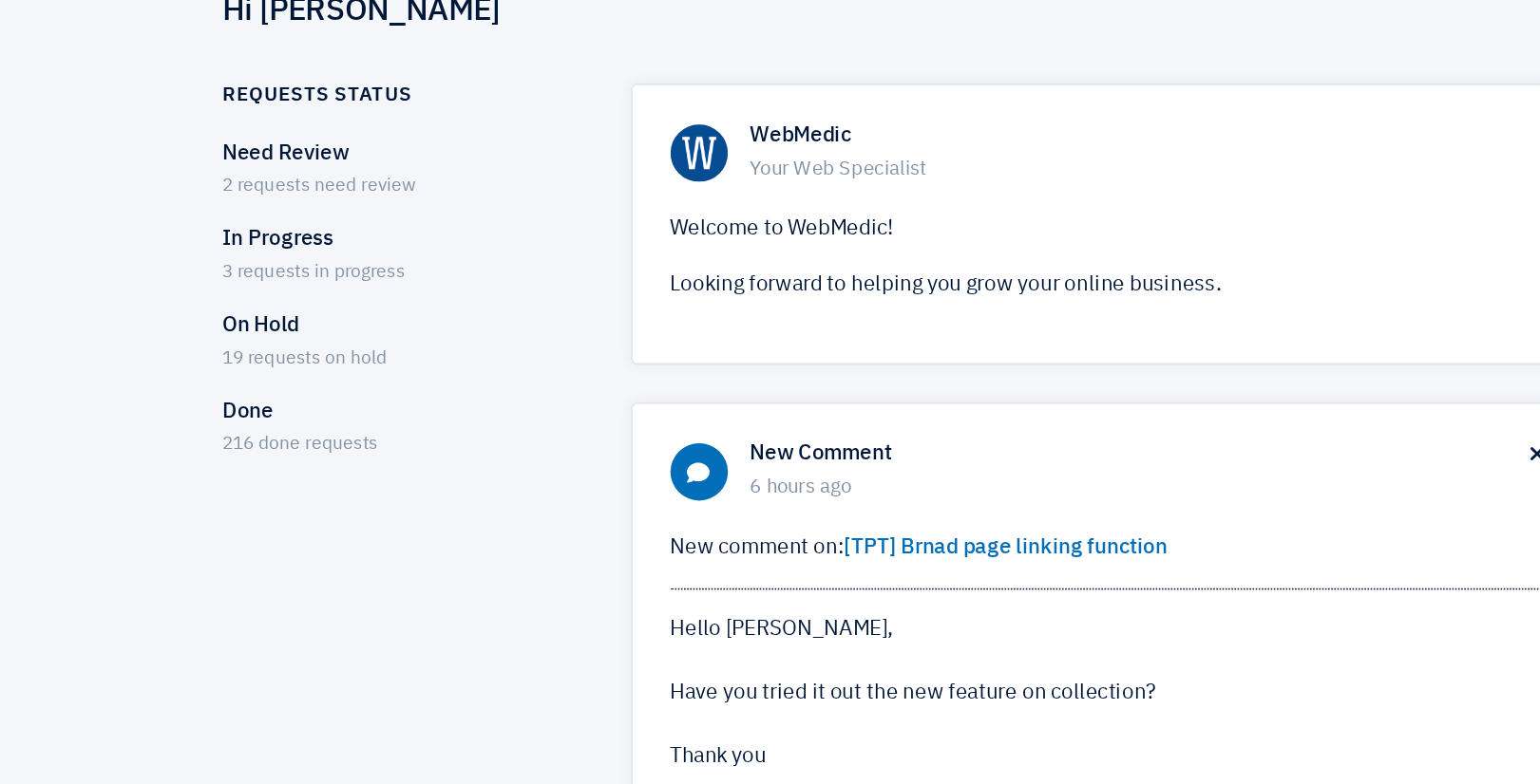
click at [274, 208] on span "2 requests need review" at bounding box center [290, 211] width 121 height 12
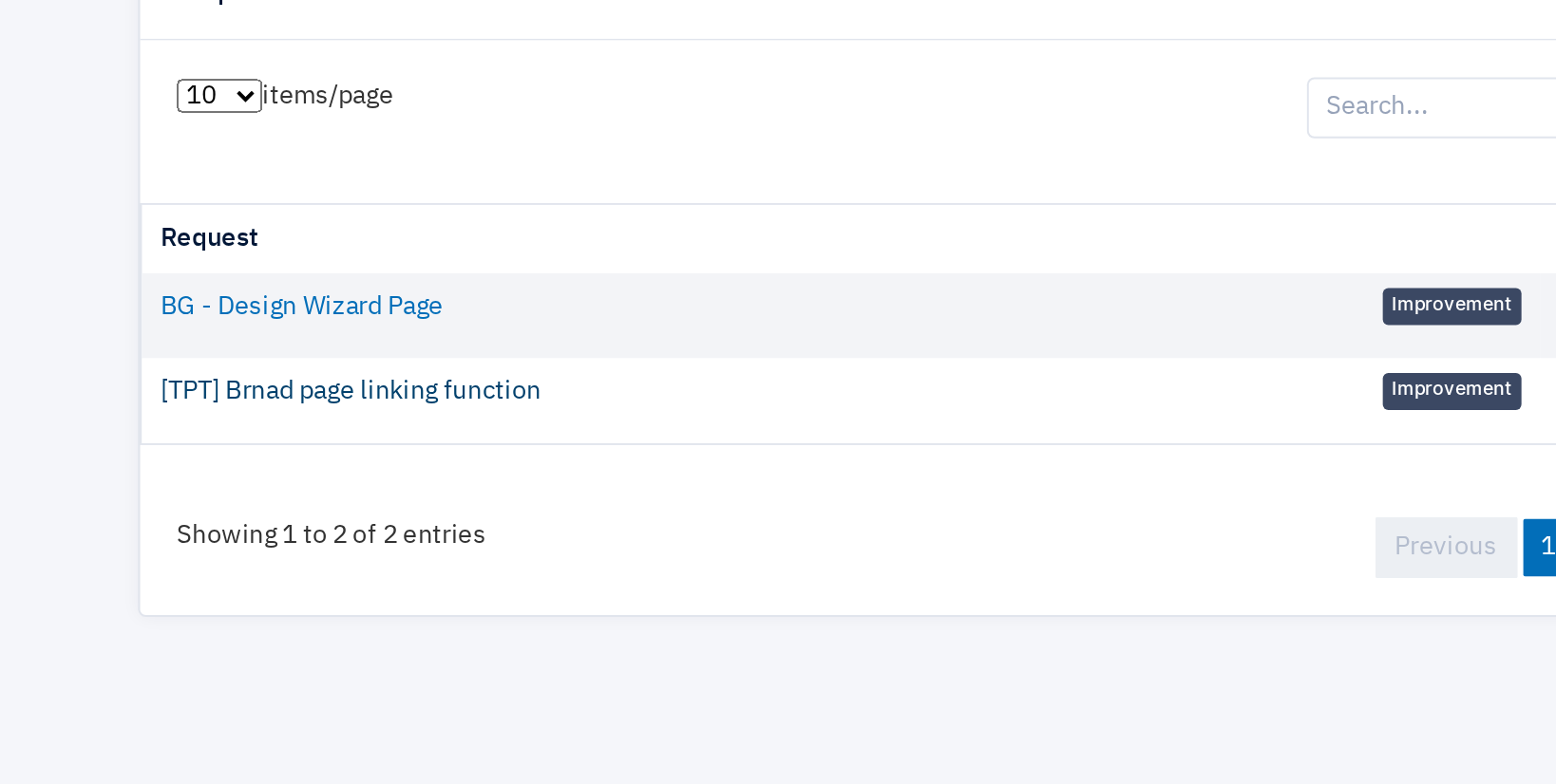
click at [372, 393] on link "[TPT] Brnad page linking function" at bounding box center [346, 391] width 196 height 20
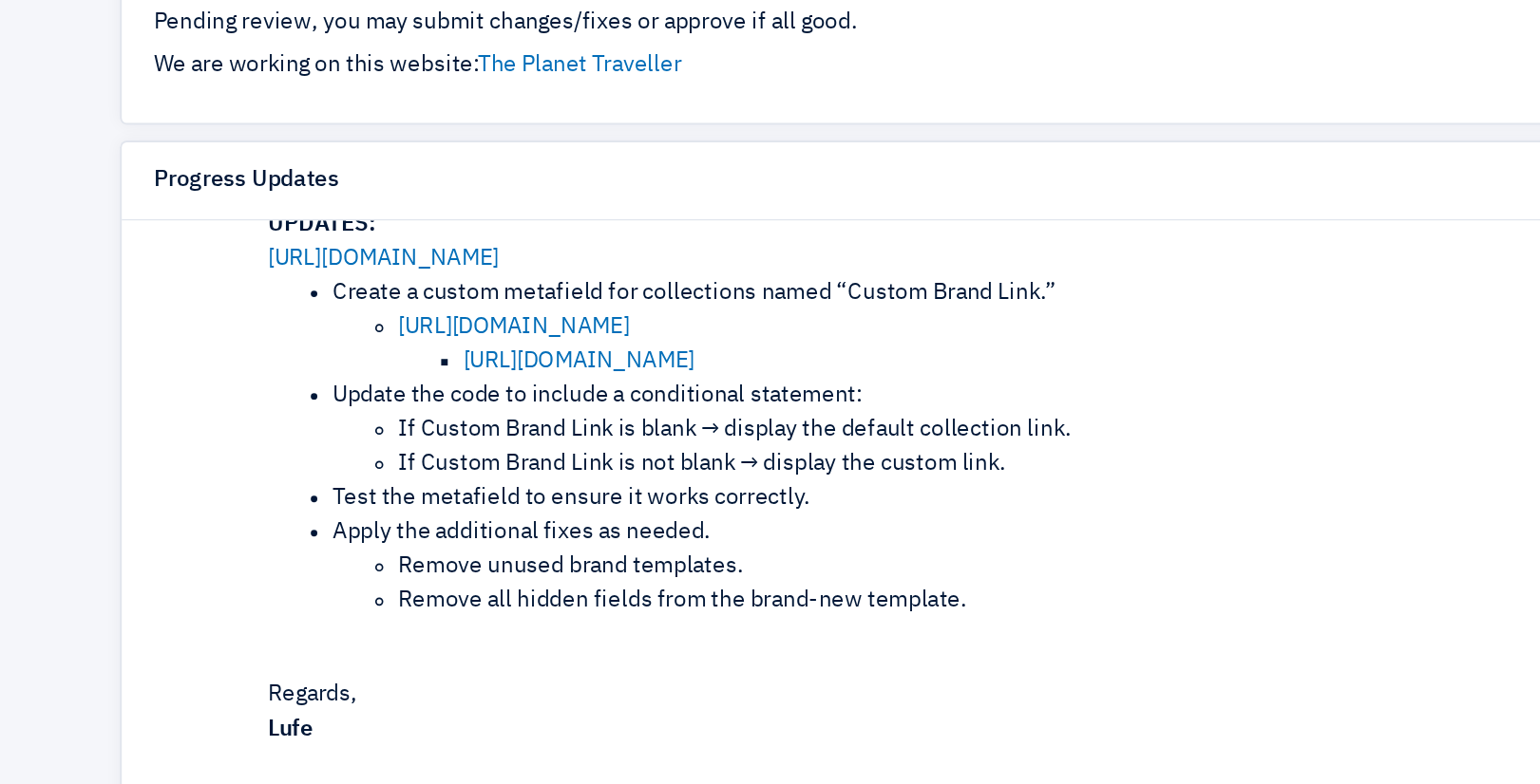
scroll to position [537, 0]
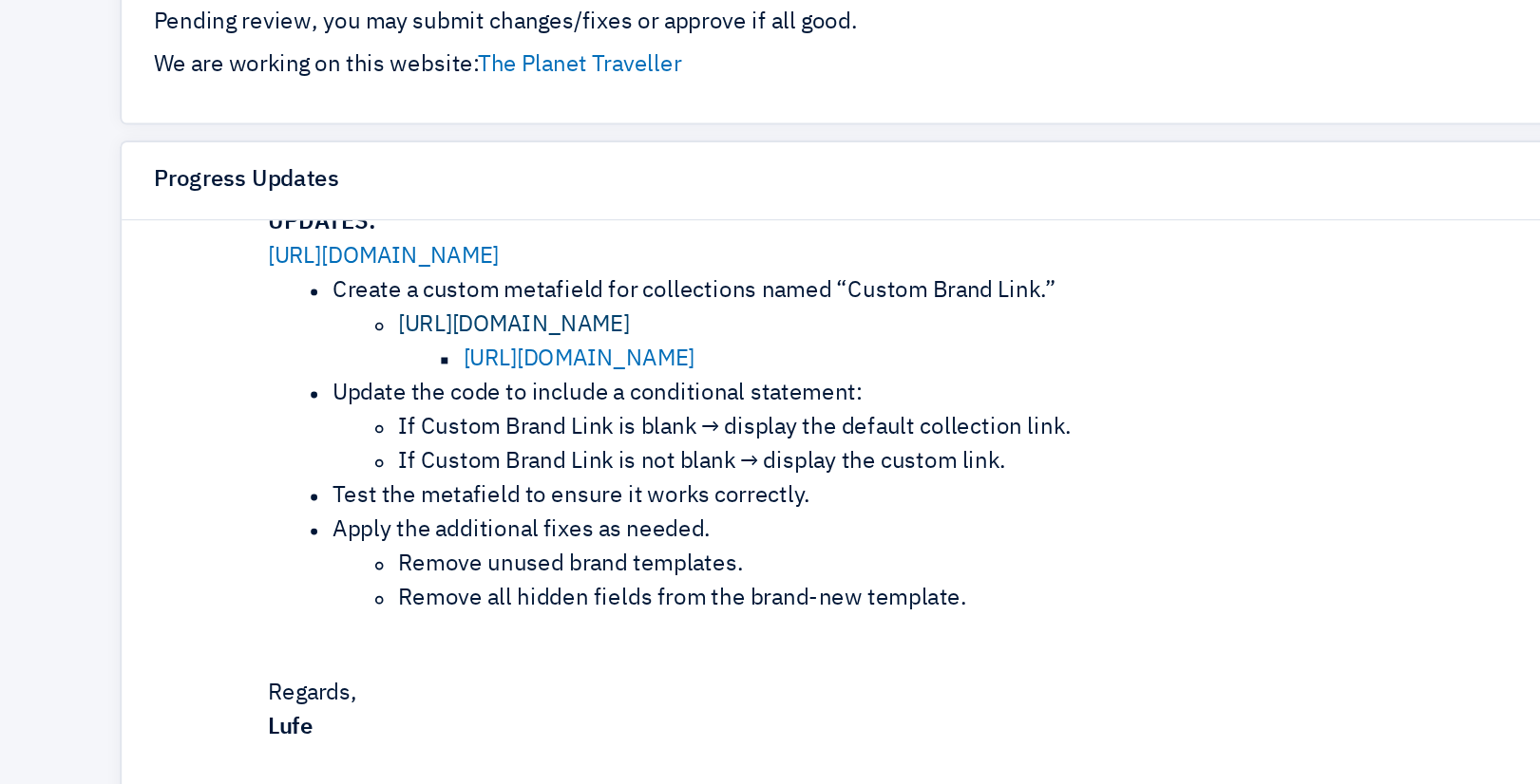
click at [495, 336] on link "[URL][DOMAIN_NAME]" at bounding box center [459, 343] width 135 height 14
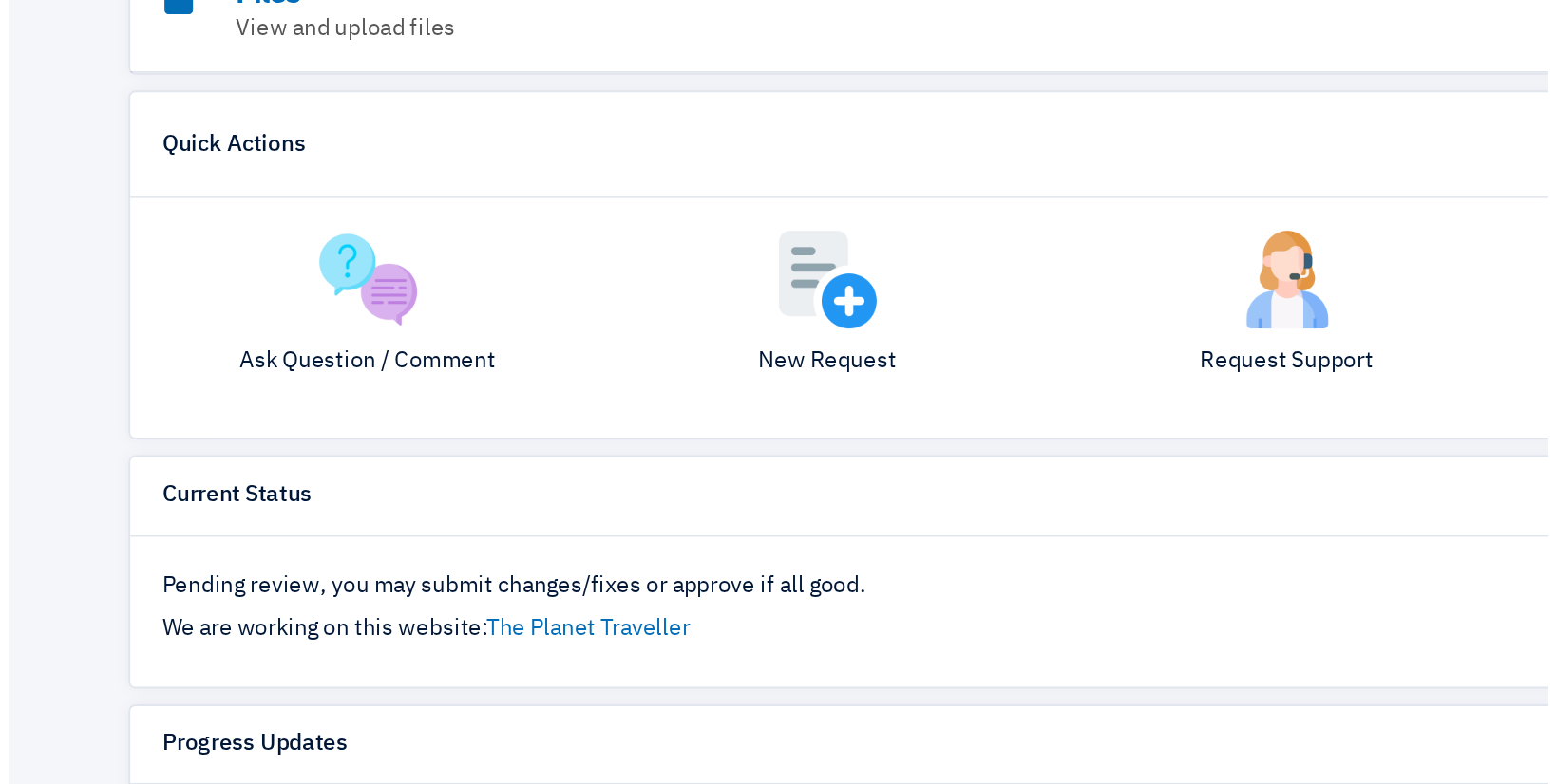
scroll to position [65, 0]
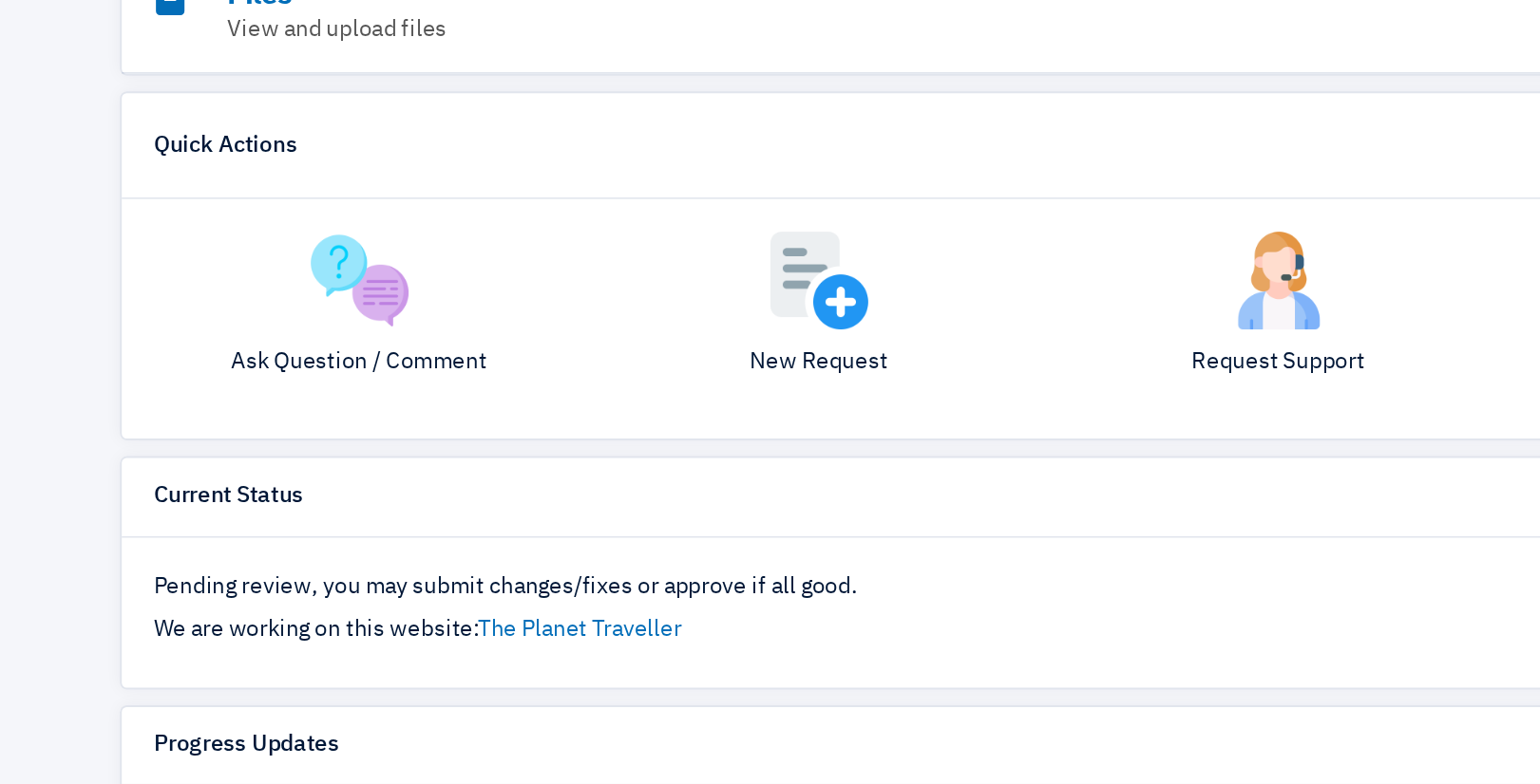
click at [364, 521] on div "Ask Question / Comment" at bounding box center [369, 514] width 268 height 102
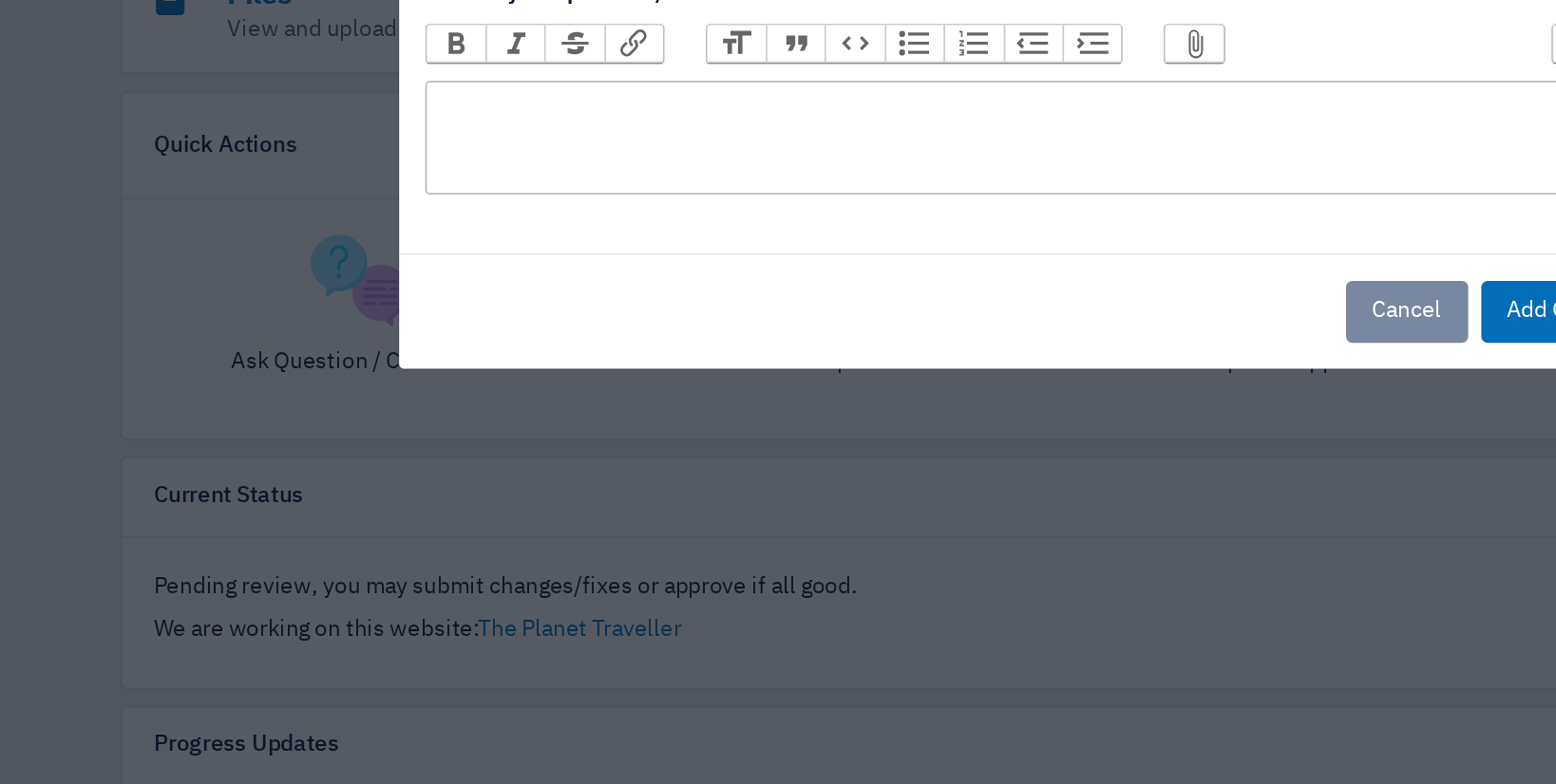
click at [493, 408] on trix-editor at bounding box center [770, 407] width 728 height 67
type trix-editor "<div>W</div>"
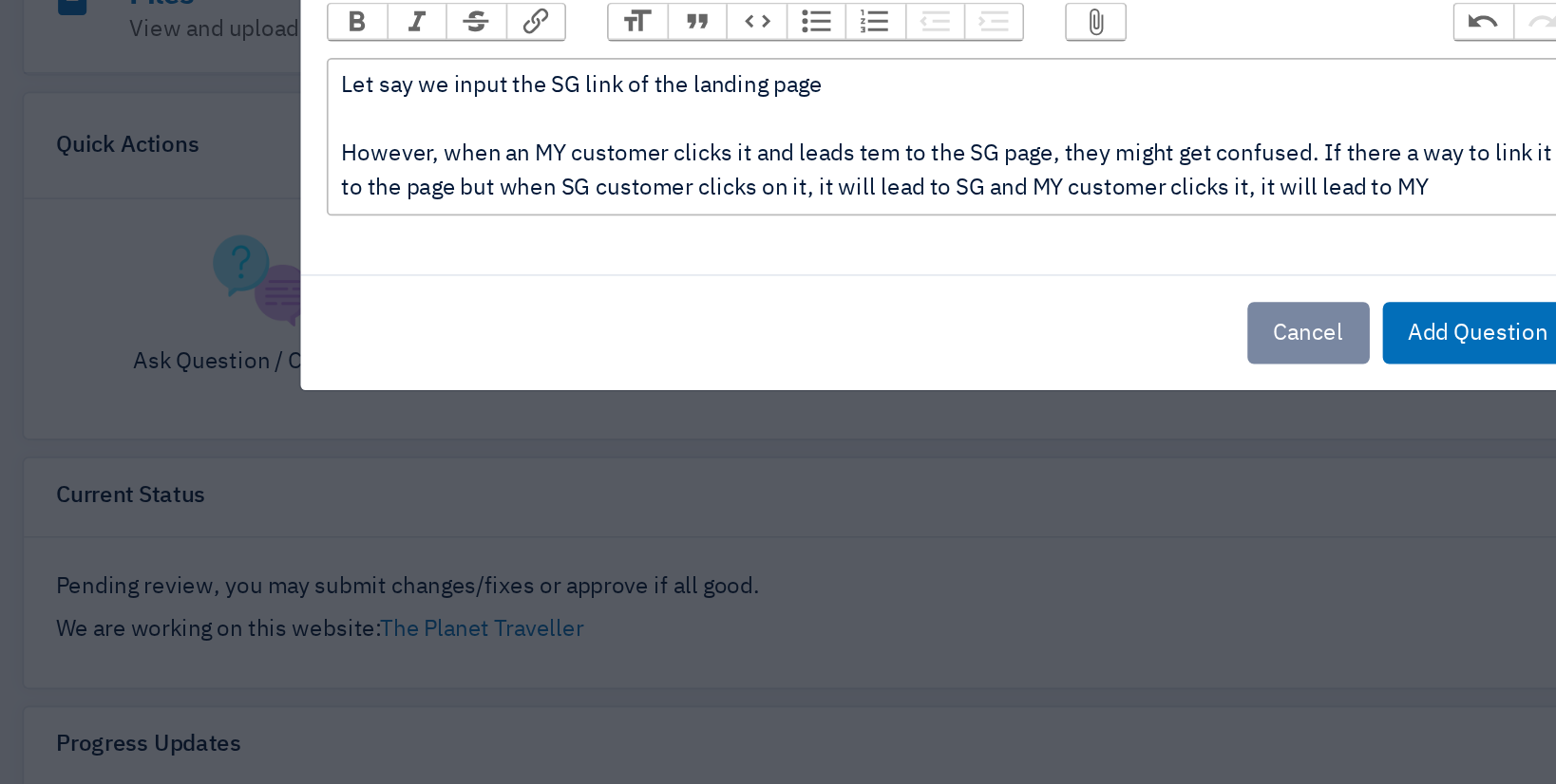
click at [721, 418] on div "Let say we input the SG link of the landing page However, when an MY customer c…" at bounding box center [770, 407] width 710 height 80
type trix-editor "<div>Let say we input the SG link of the landing page<br><br>However, when an M…"
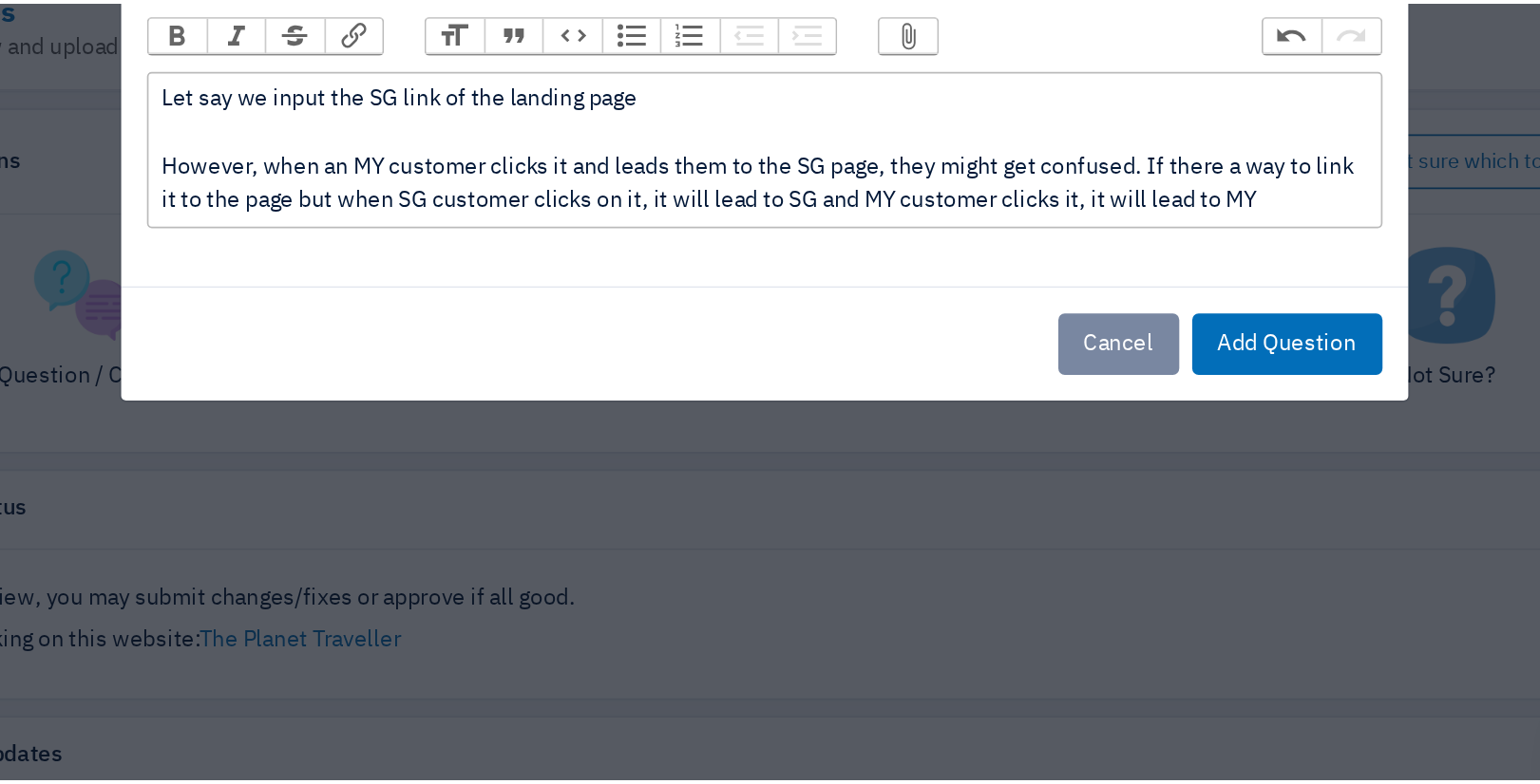
scroll to position [63, 0]
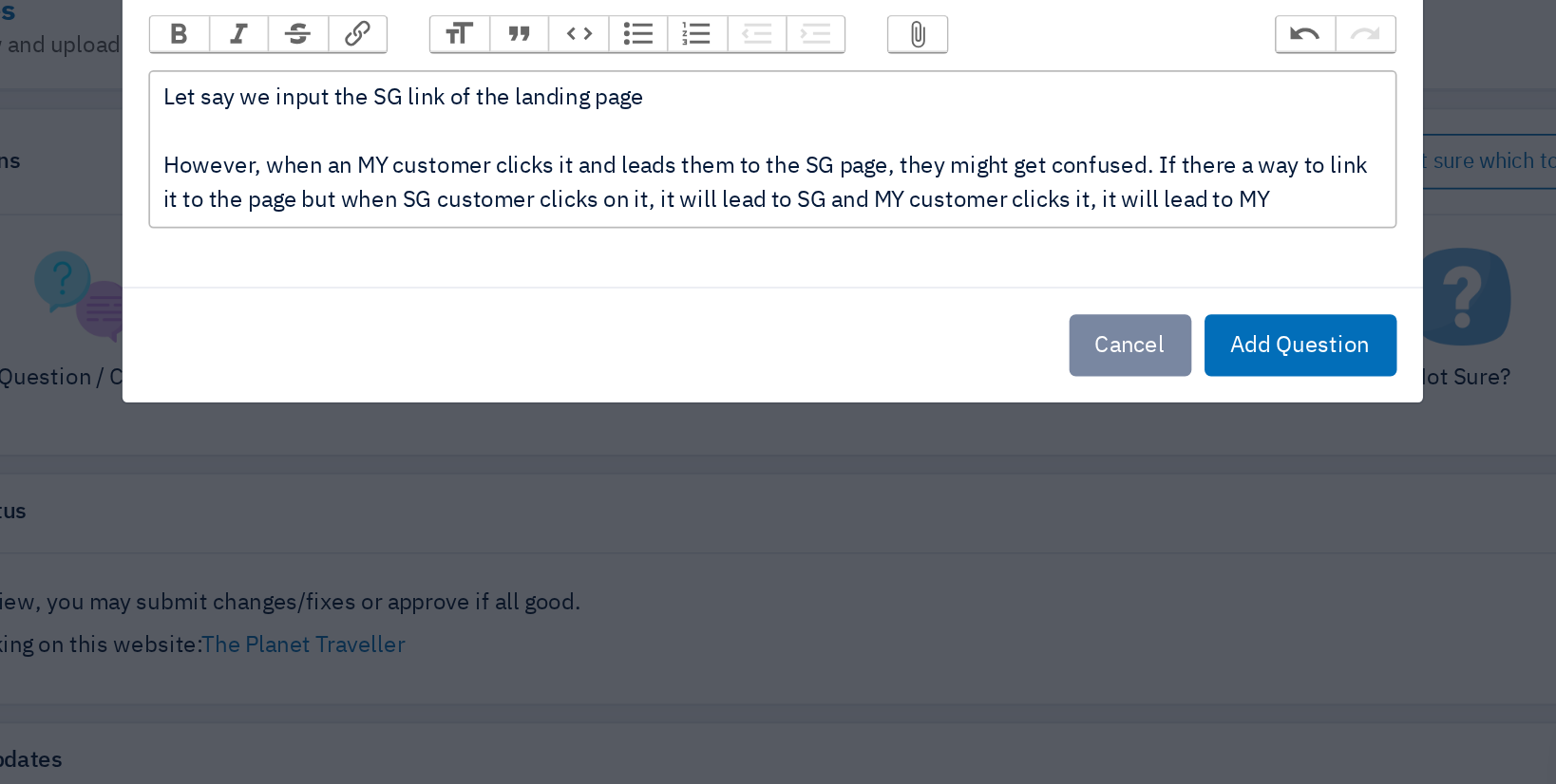
click at [803, 440] on div "Let say we input the SG link of the landing page However, when an MY customer c…" at bounding box center [770, 407] width 710 height 80
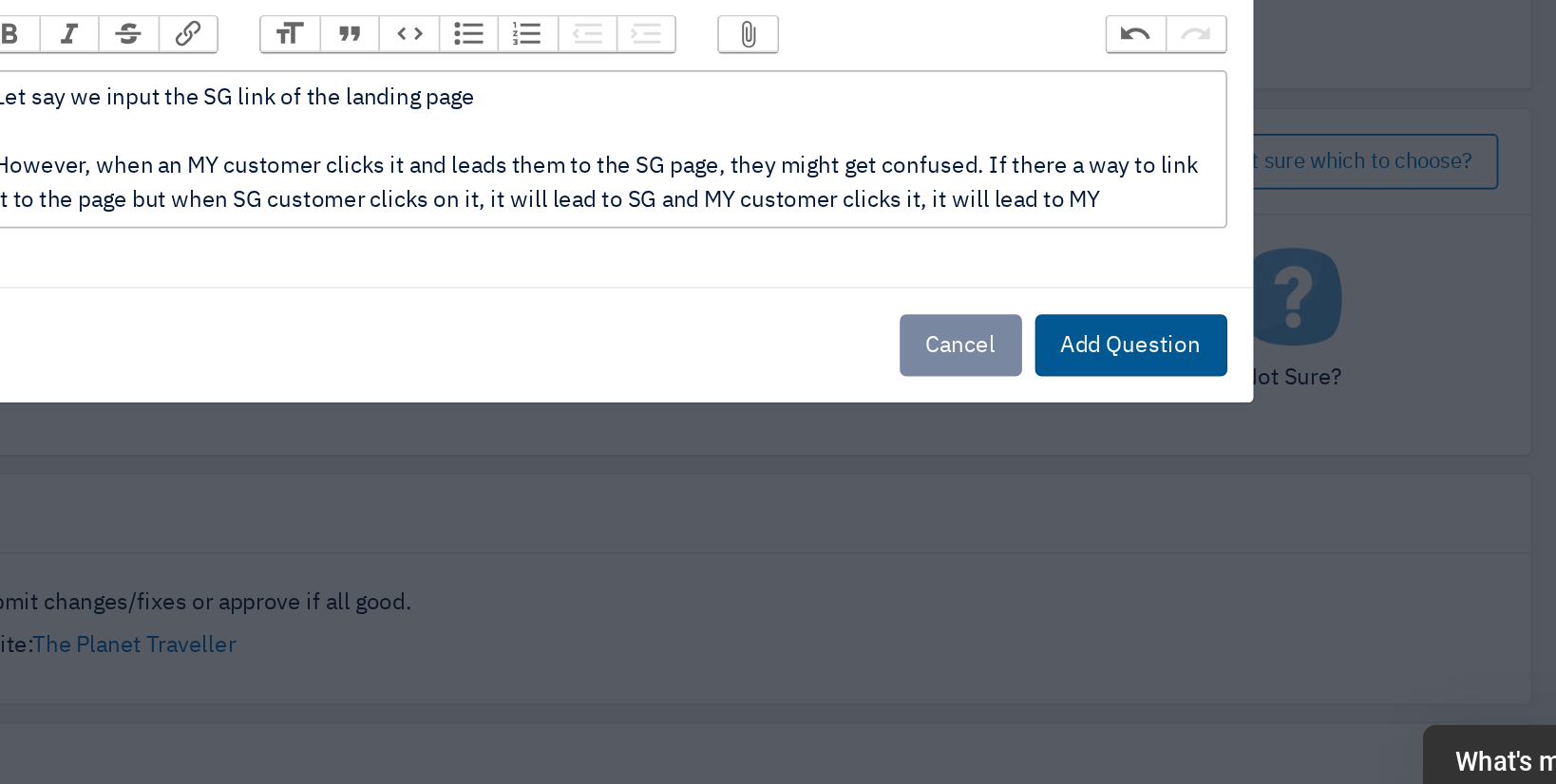
click at [1110, 516] on button "Add Question" at bounding box center [1078, 521] width 112 height 36
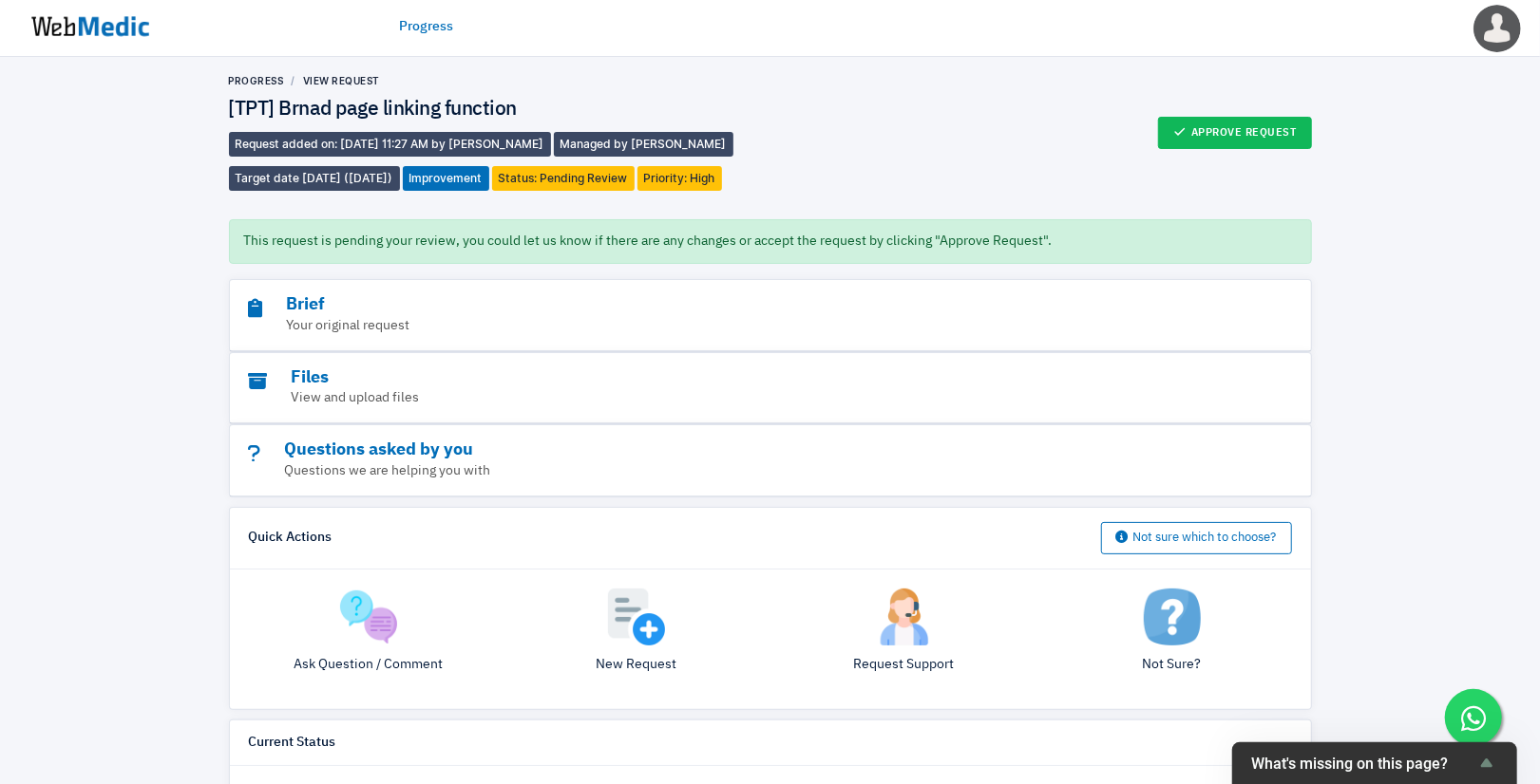
scroll to position [0, 0]
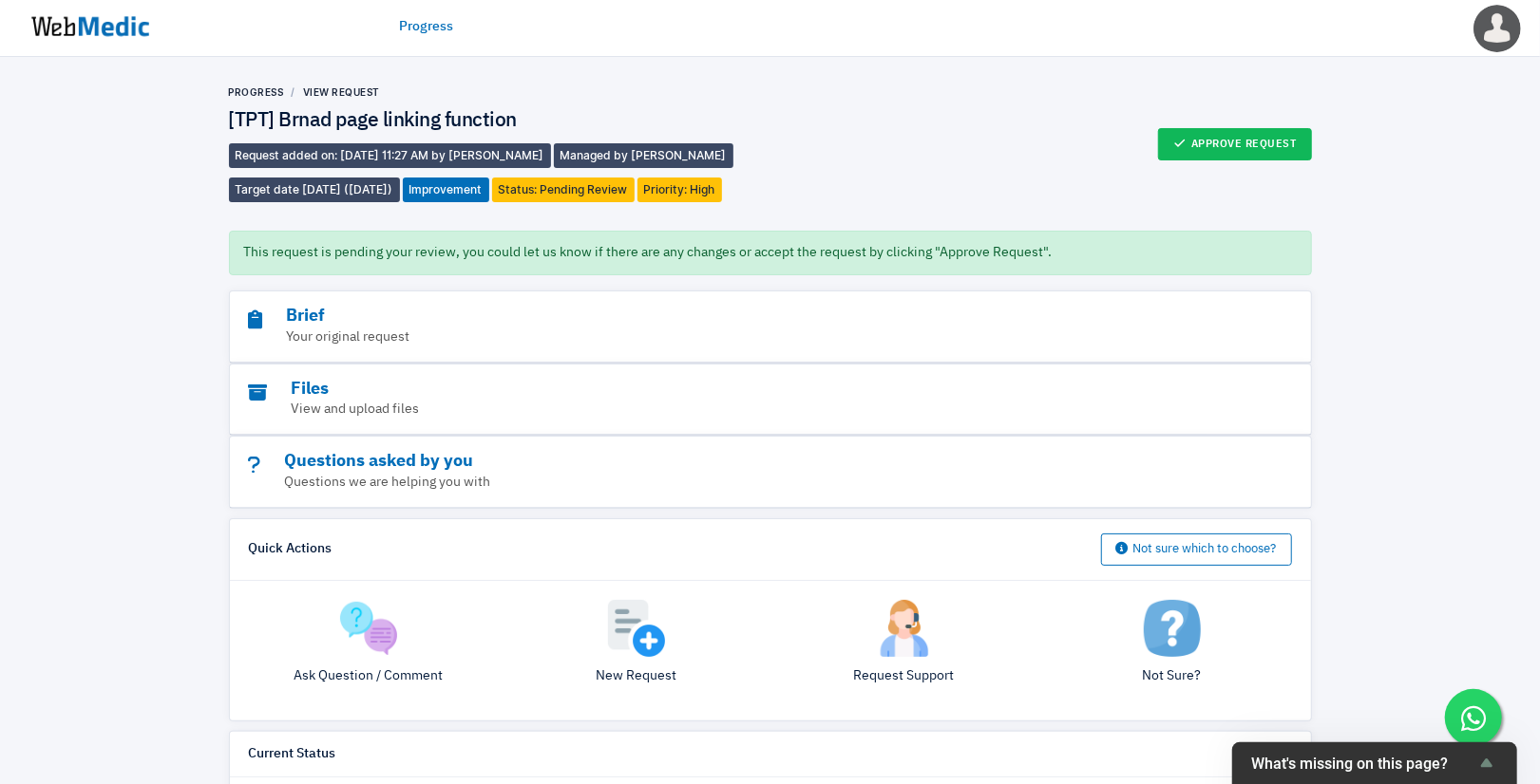
click at [409, 32] on link "Progress" at bounding box center [426, 26] width 54 height 20
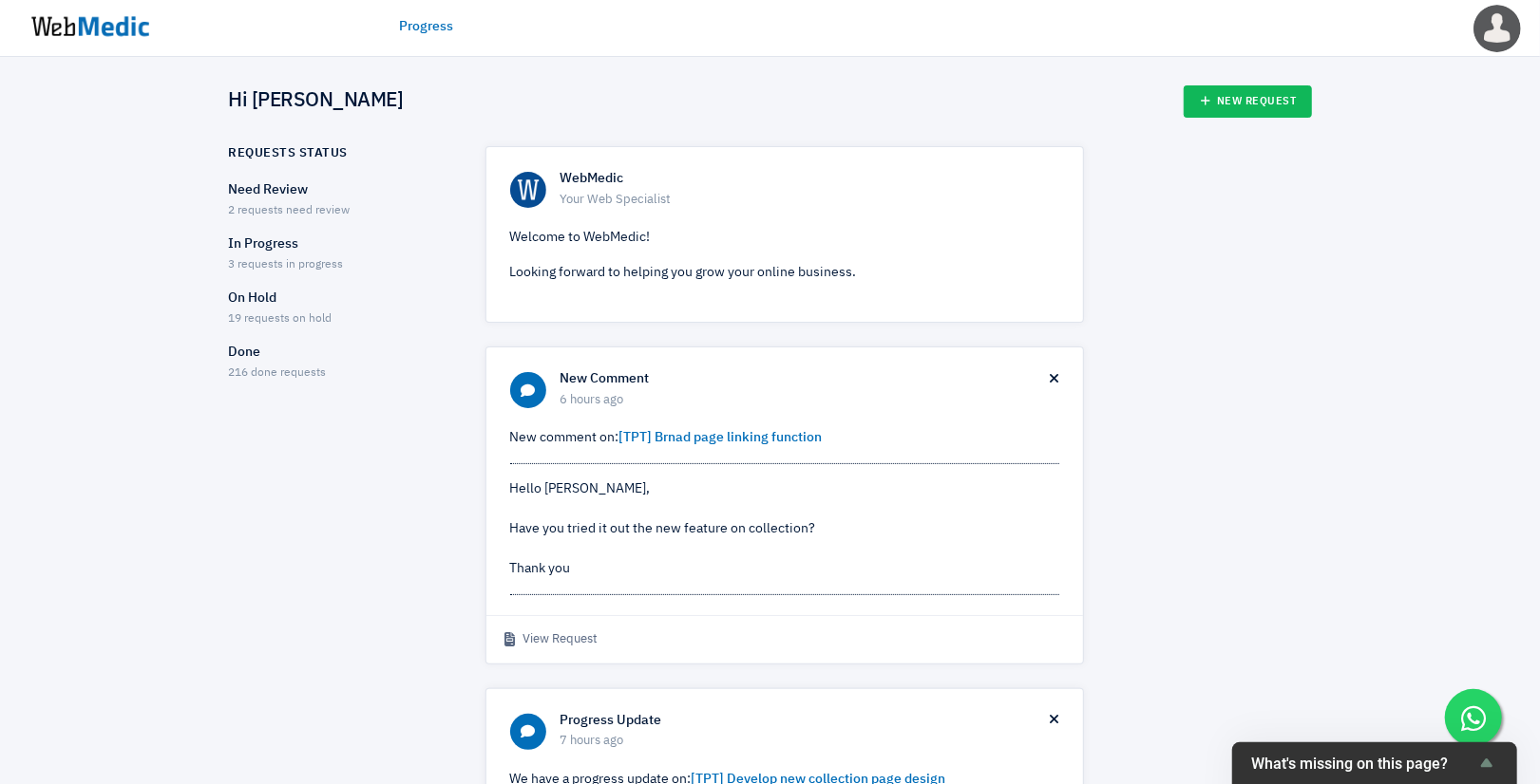
click at [264, 183] on p "Need Review" at bounding box center [341, 190] width 223 height 20
click at [238, 260] on span "3 requests in progress" at bounding box center [286, 265] width 115 height 12
click at [282, 310] on div "On Hold 19 requests on hold" at bounding box center [341, 308] width 223 height 40
